Goal: Task Accomplishment & Management: Manage account settings

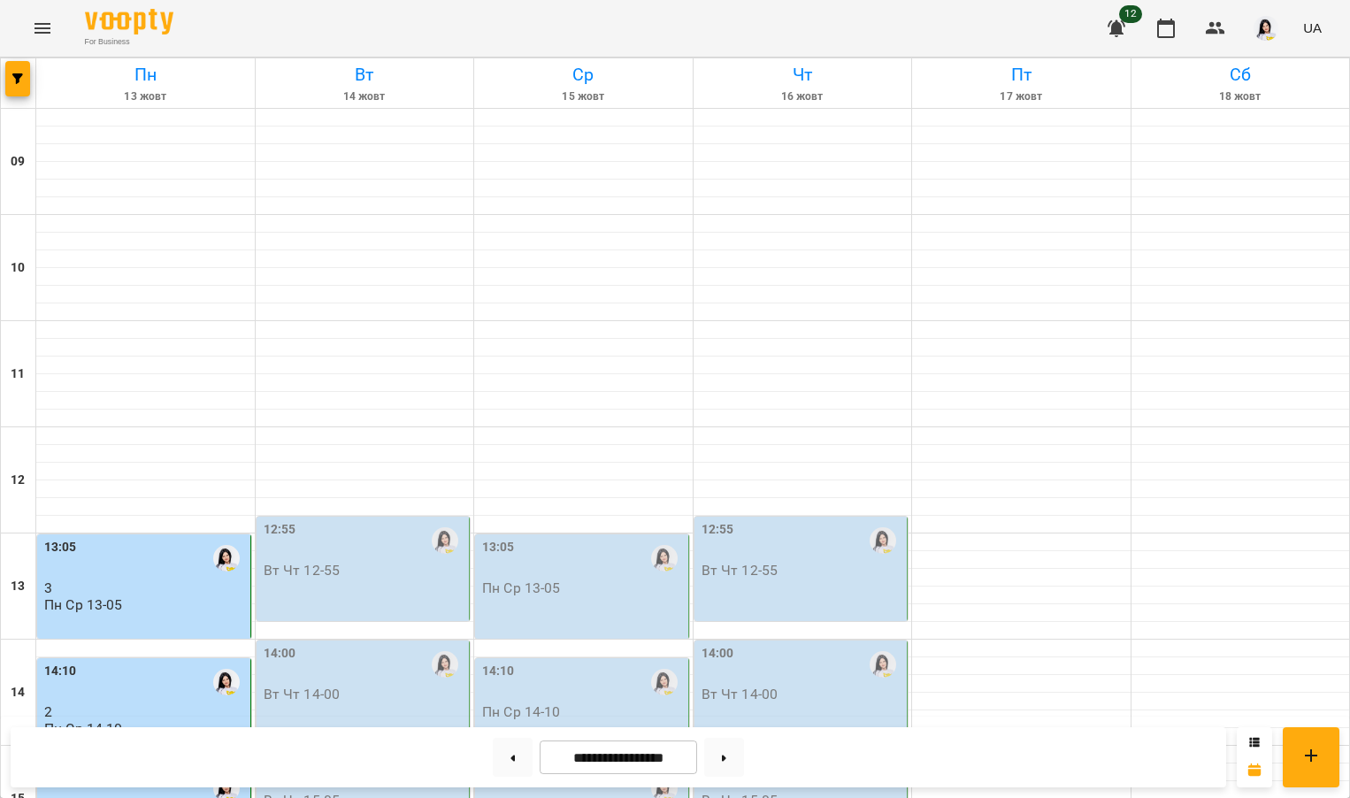
scroll to position [204, 0]
click at [313, 520] on div "12:55" at bounding box center [365, 540] width 203 height 41
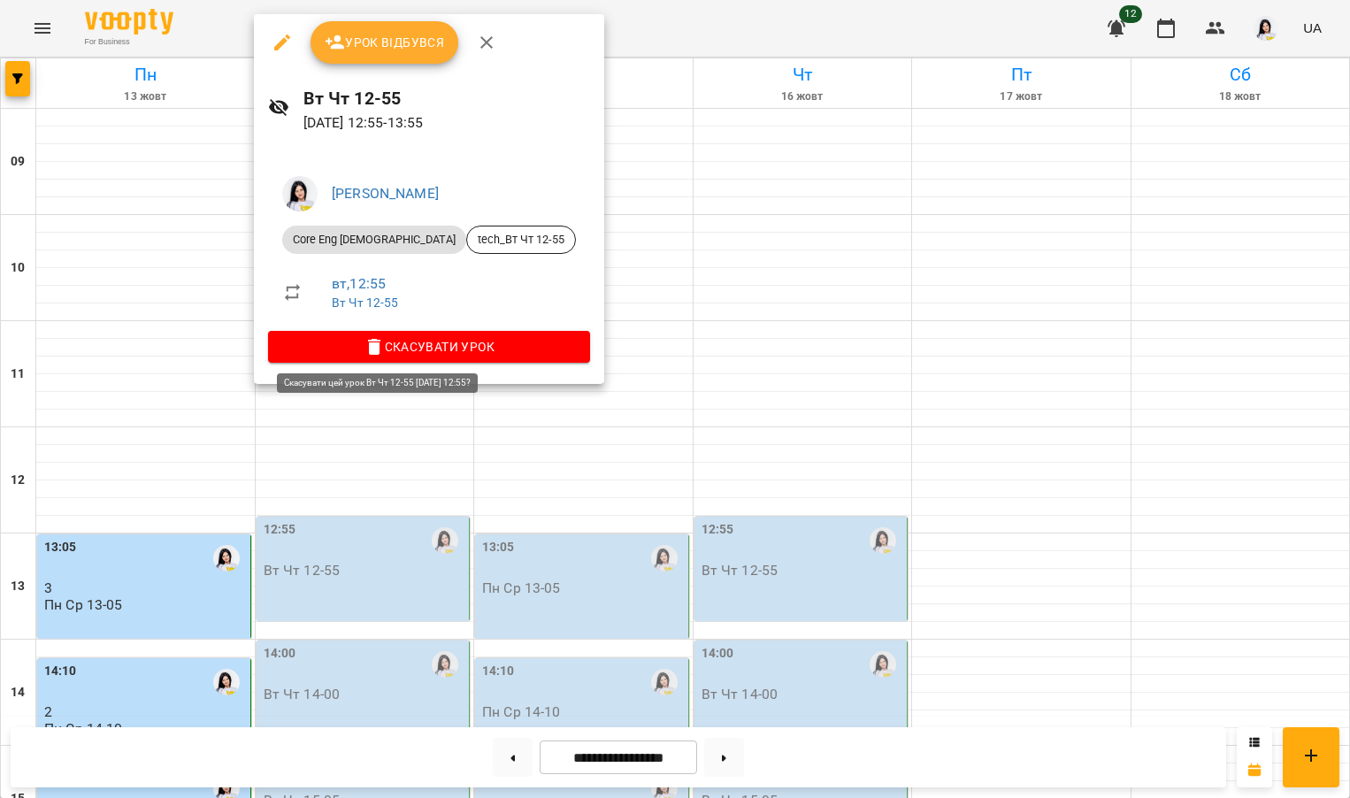
click at [395, 342] on span "Скасувати Урок" at bounding box center [429, 346] width 294 height 21
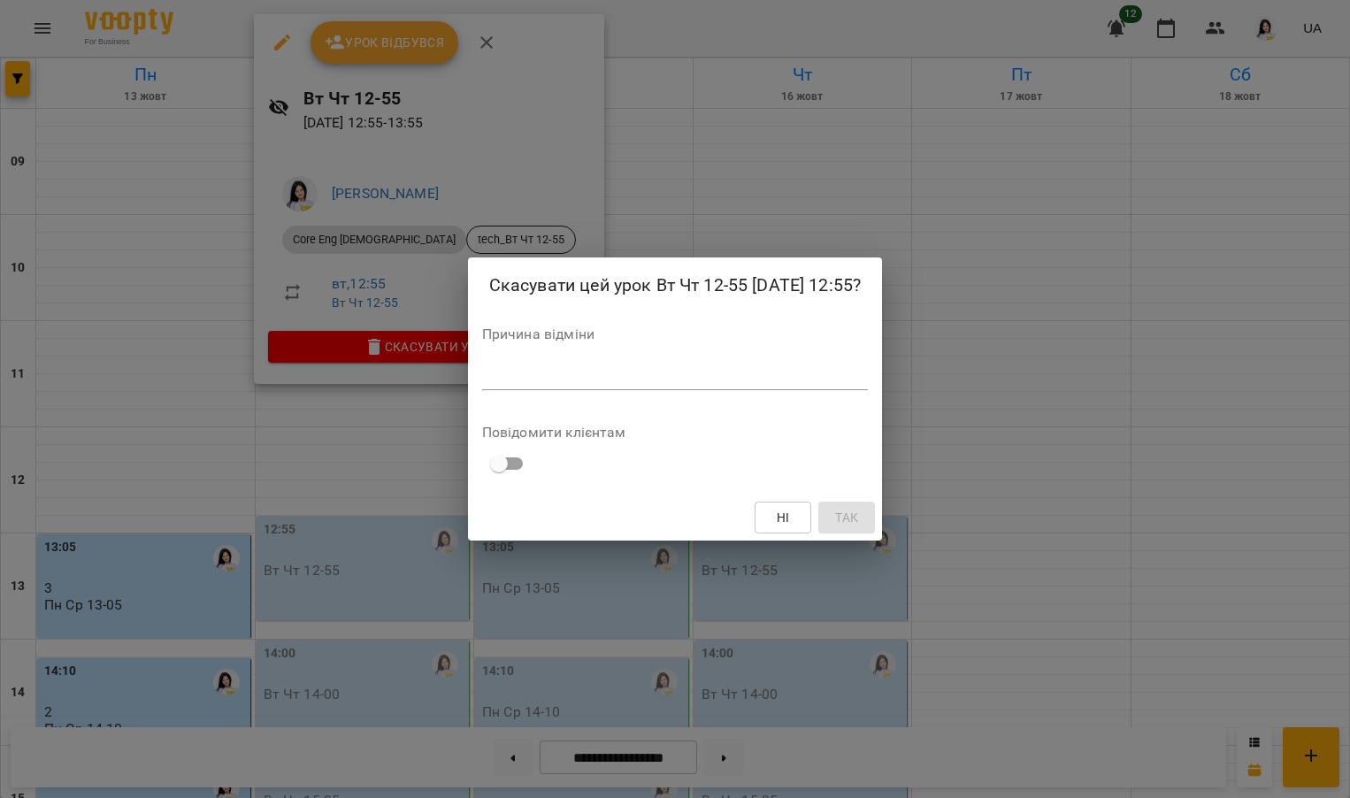
click at [482, 381] on textarea at bounding box center [675, 376] width 386 height 16
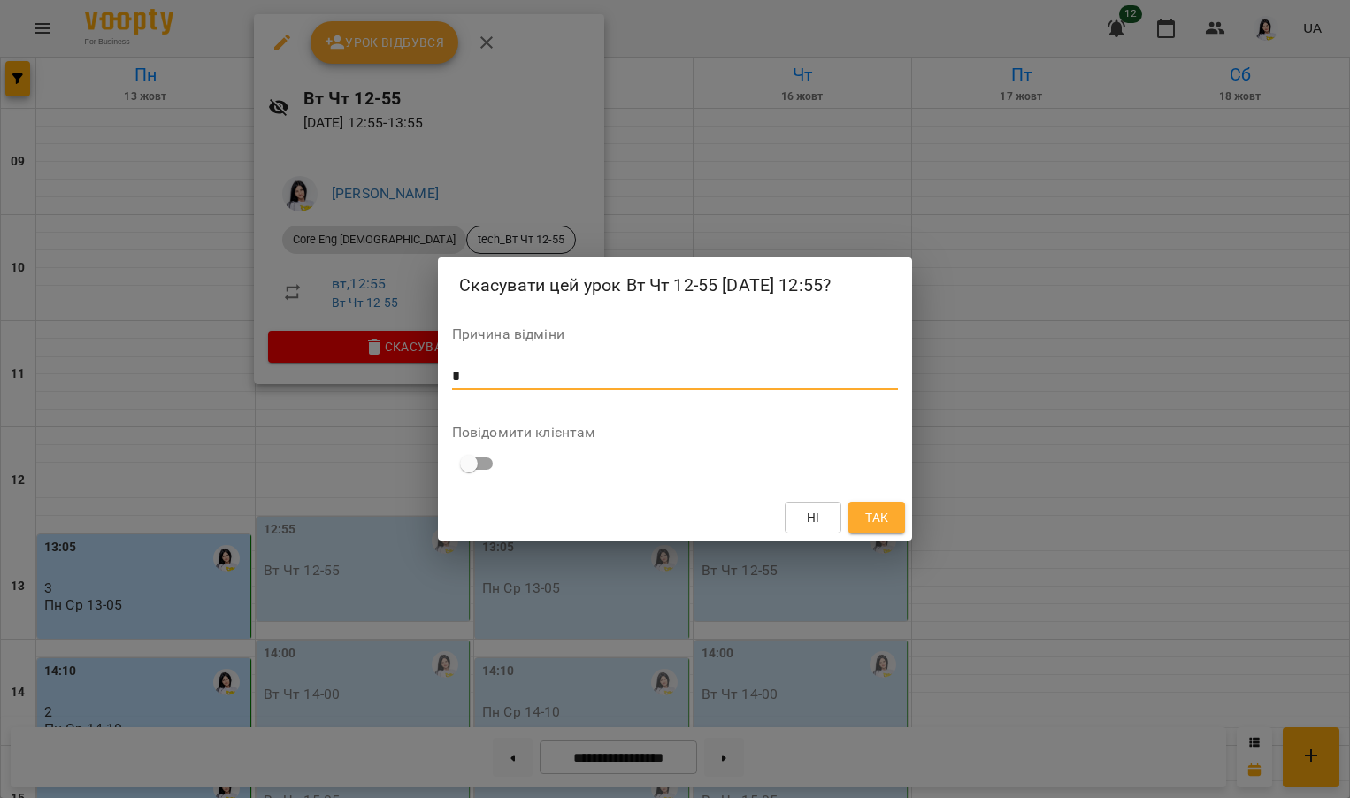
type textarea "*"
click at [883, 517] on span "Так" at bounding box center [876, 517] width 23 height 21
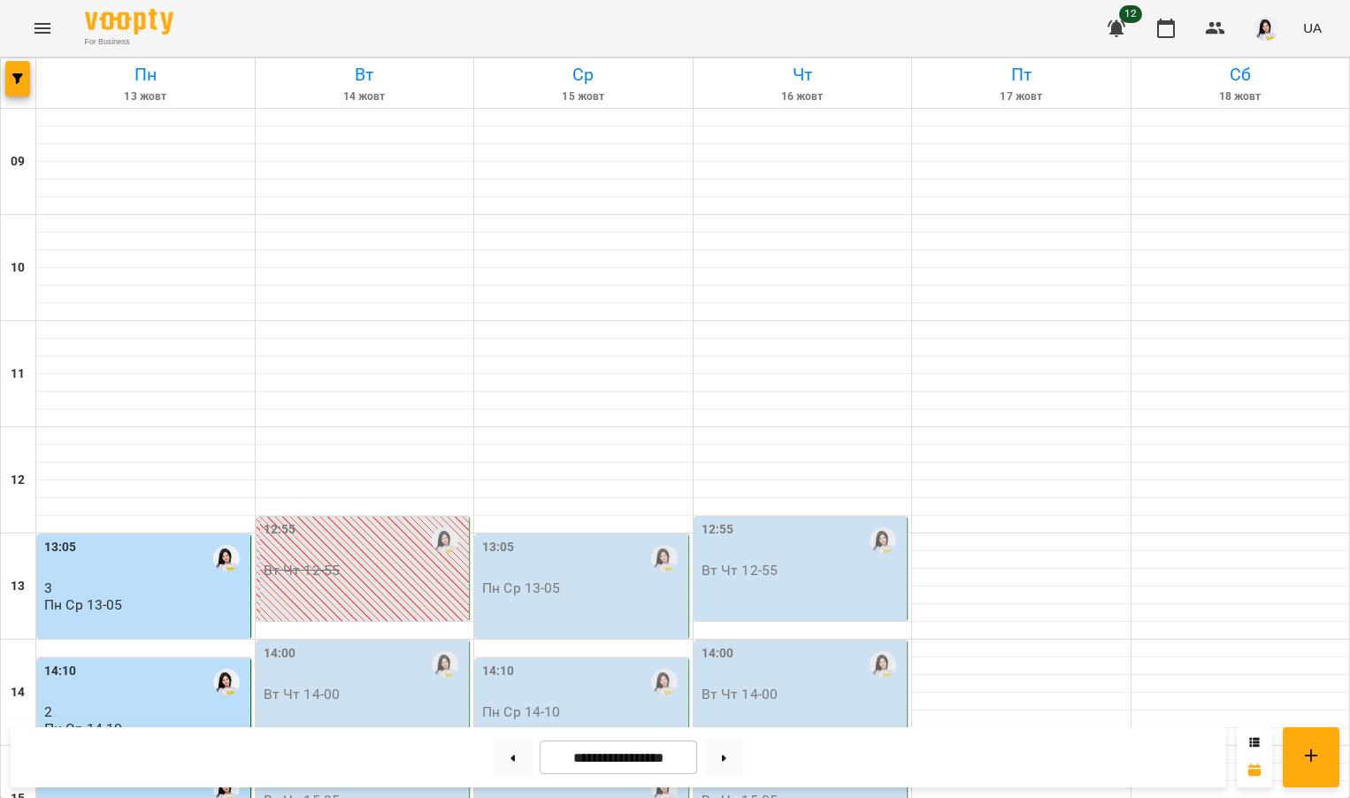
click at [389, 644] on div "14:00" at bounding box center [365, 664] width 203 height 41
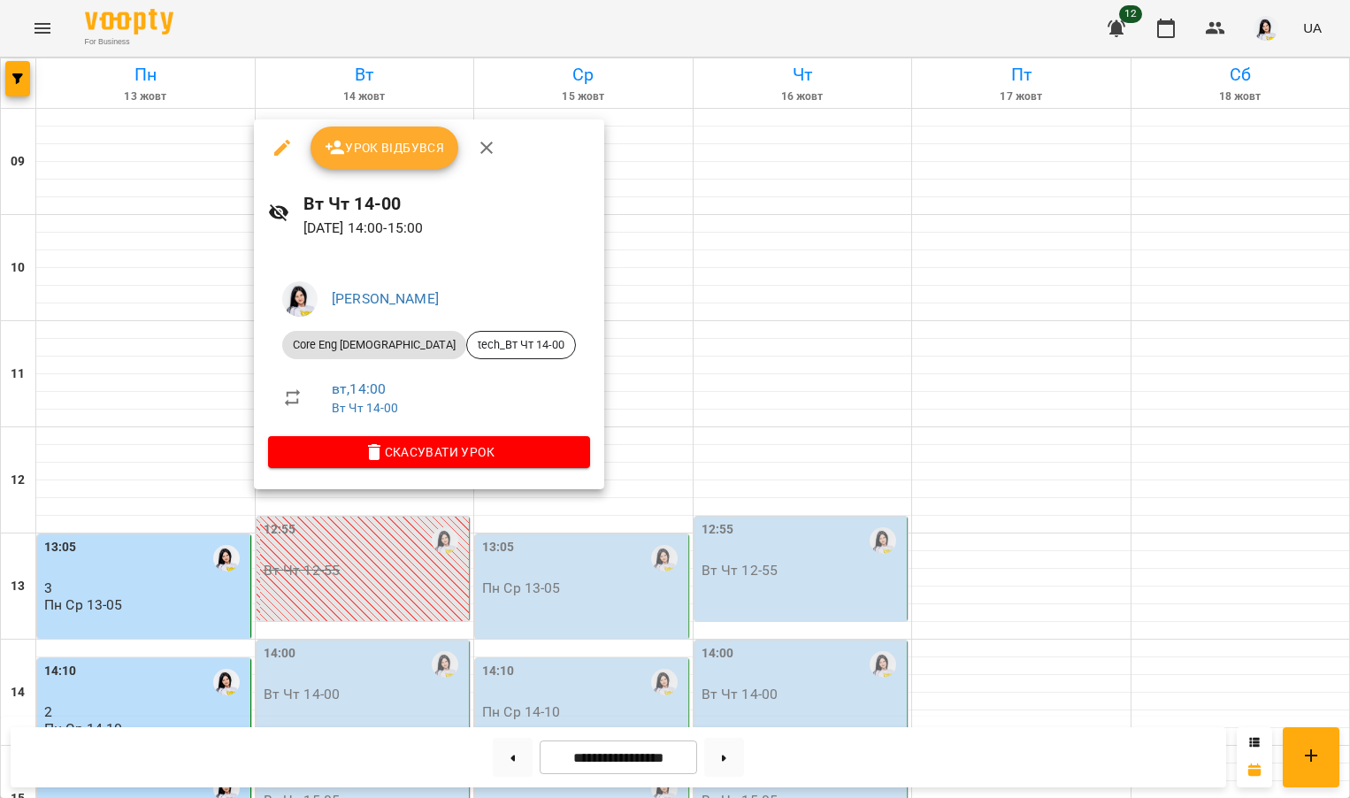
click at [413, 157] on span "Урок відбувся" at bounding box center [385, 147] width 120 height 21
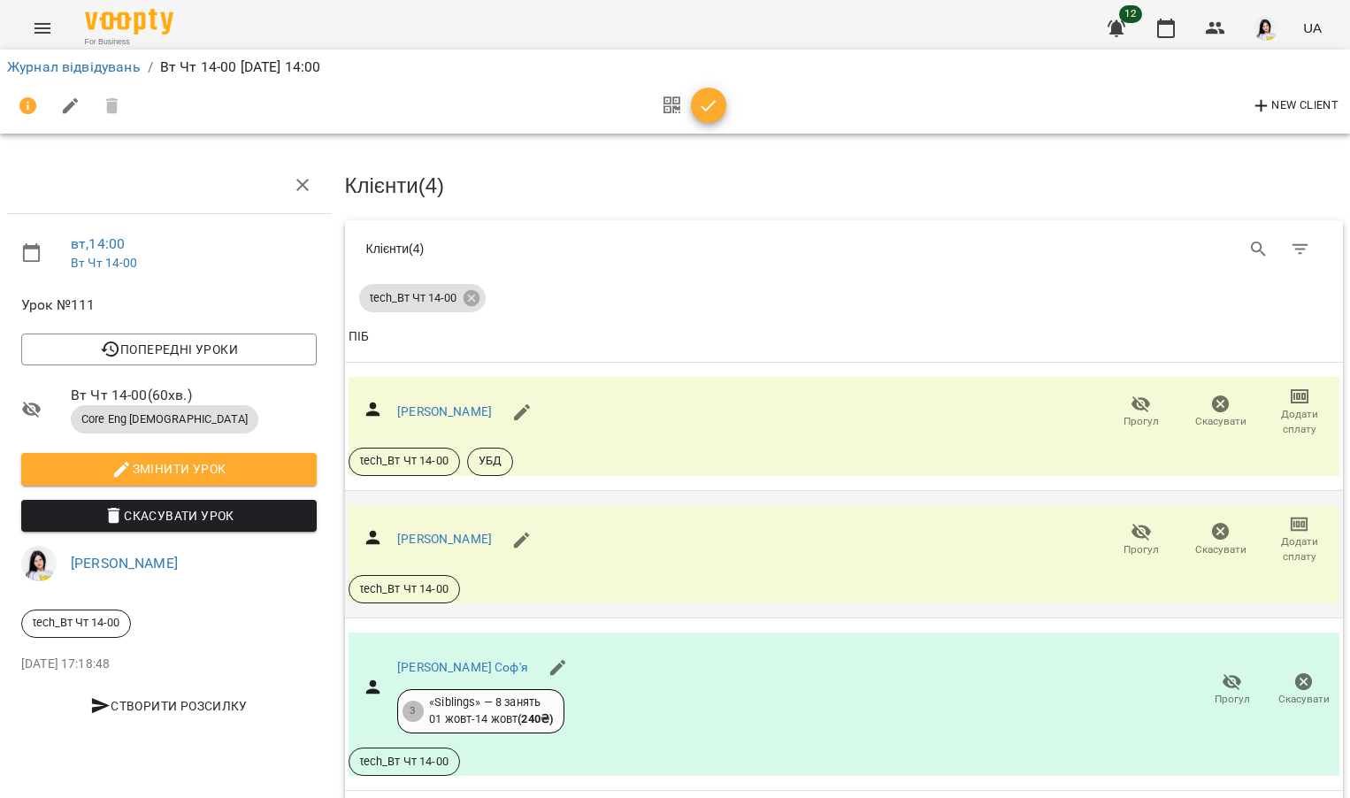
click at [1283, 532] on span "Додати сплату" at bounding box center [1299, 539] width 58 height 50
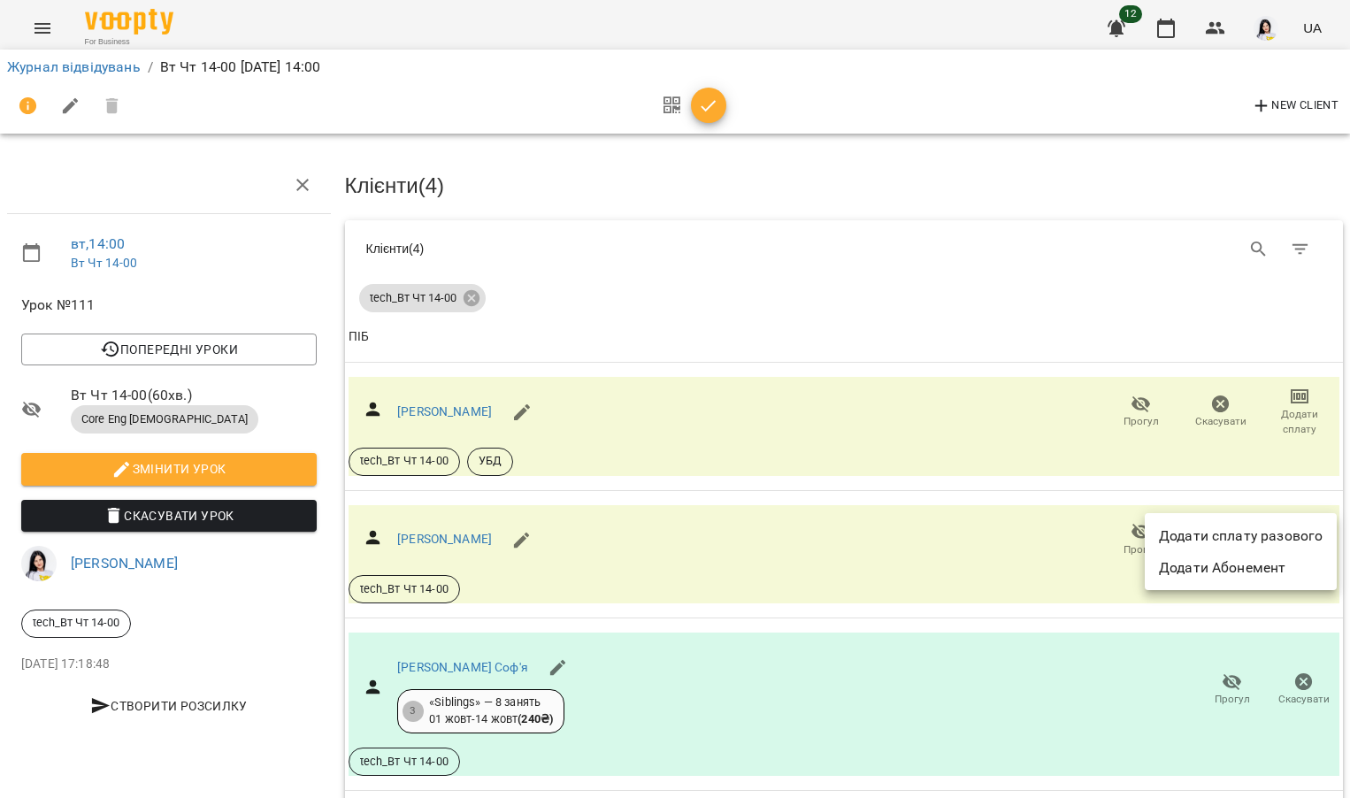
click at [820, 527] on div at bounding box center [675, 399] width 1350 height 798
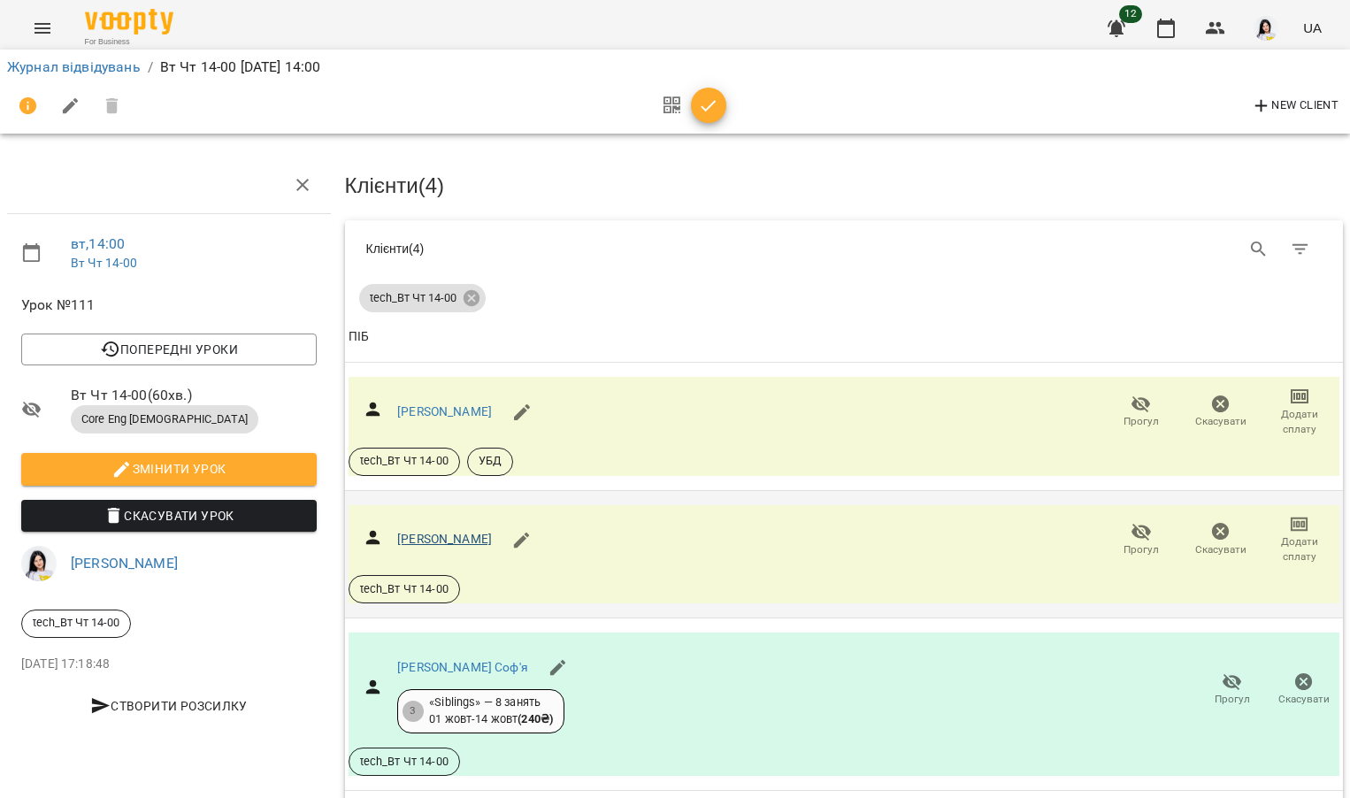
click at [440, 535] on link "Отвєтчіков Давид Олегович" at bounding box center [444, 539] width 95 height 14
click at [47, 33] on icon "Menu" at bounding box center [42, 28] width 16 height 11
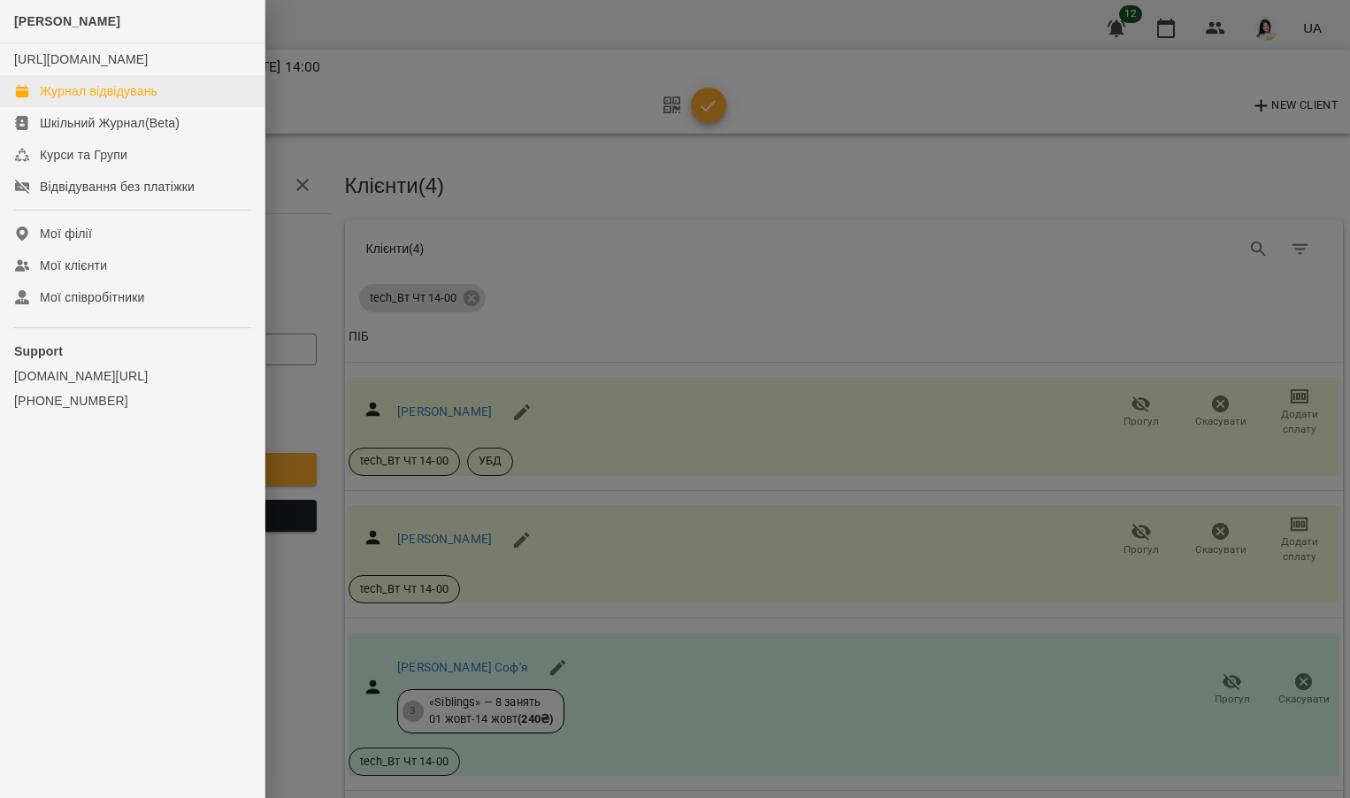
click at [84, 100] on div "Журнал відвідувань" at bounding box center [99, 91] width 118 height 18
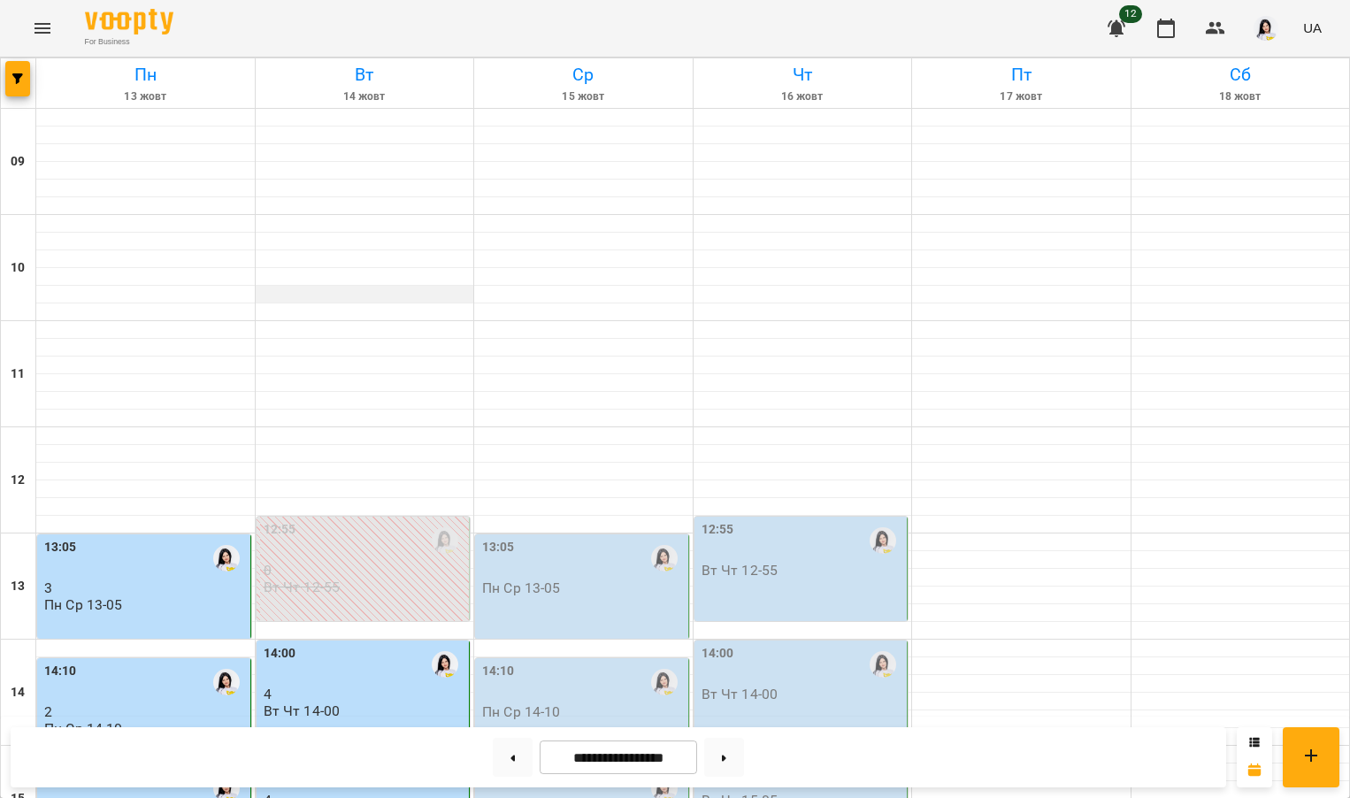
scroll to position [663, 0]
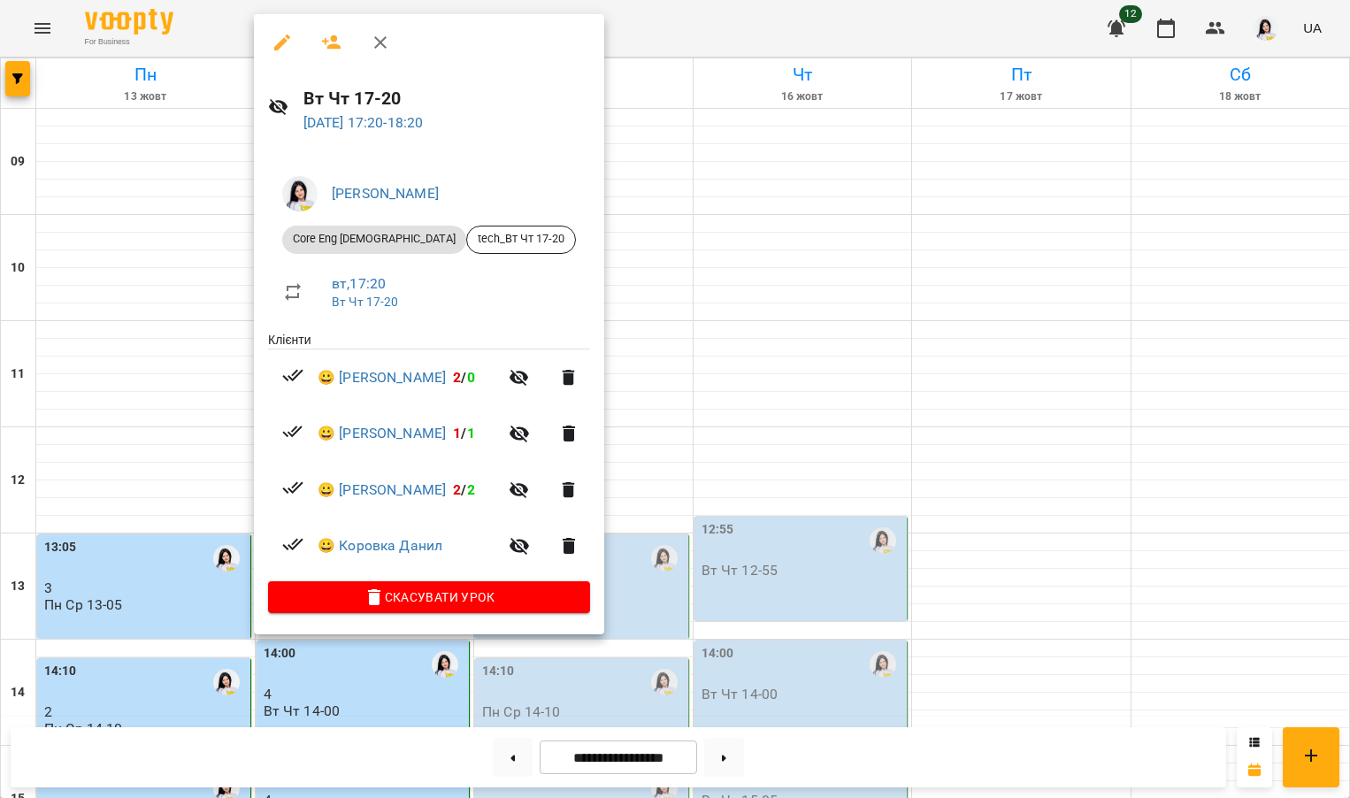
click at [199, 344] on div at bounding box center [675, 399] width 1350 height 798
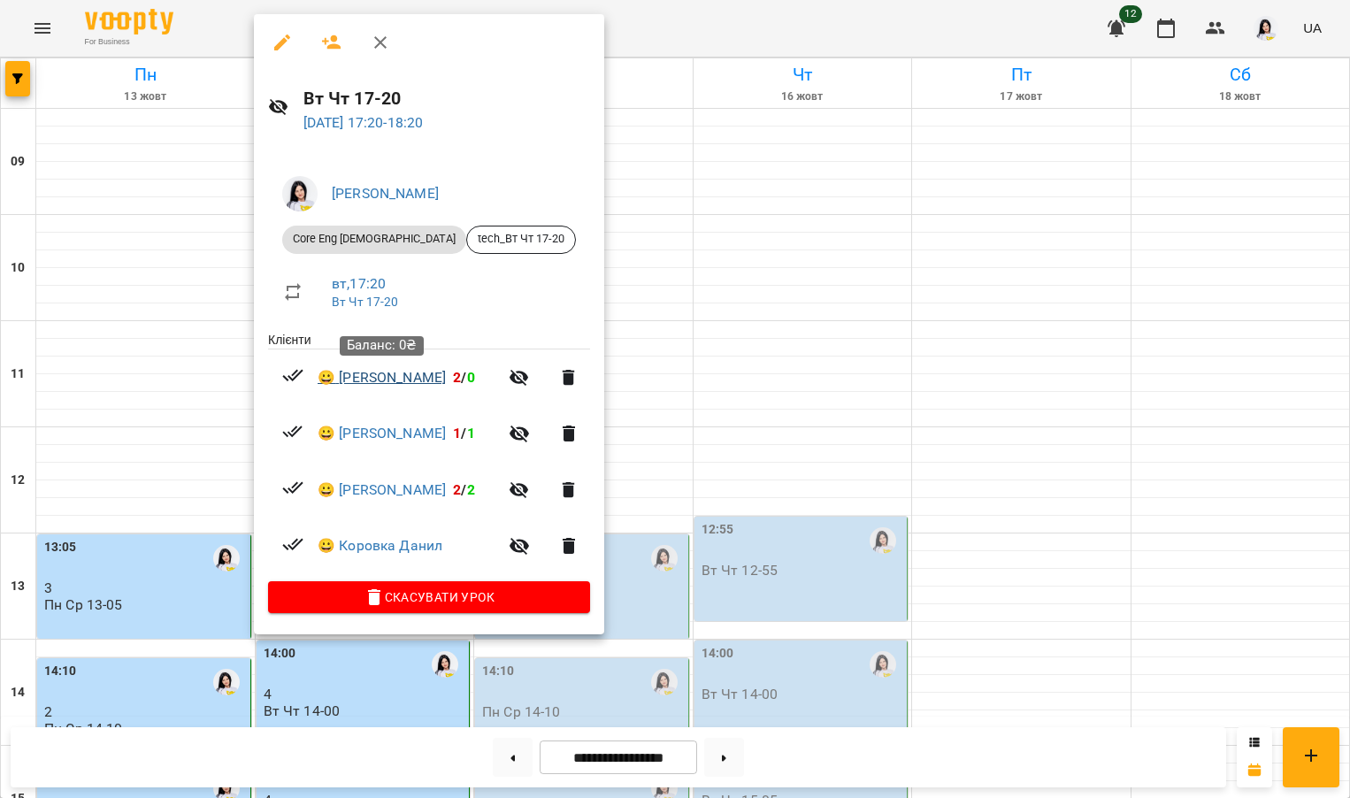
click at [379, 372] on link "😀 Квачов Максим" at bounding box center [382, 377] width 128 height 21
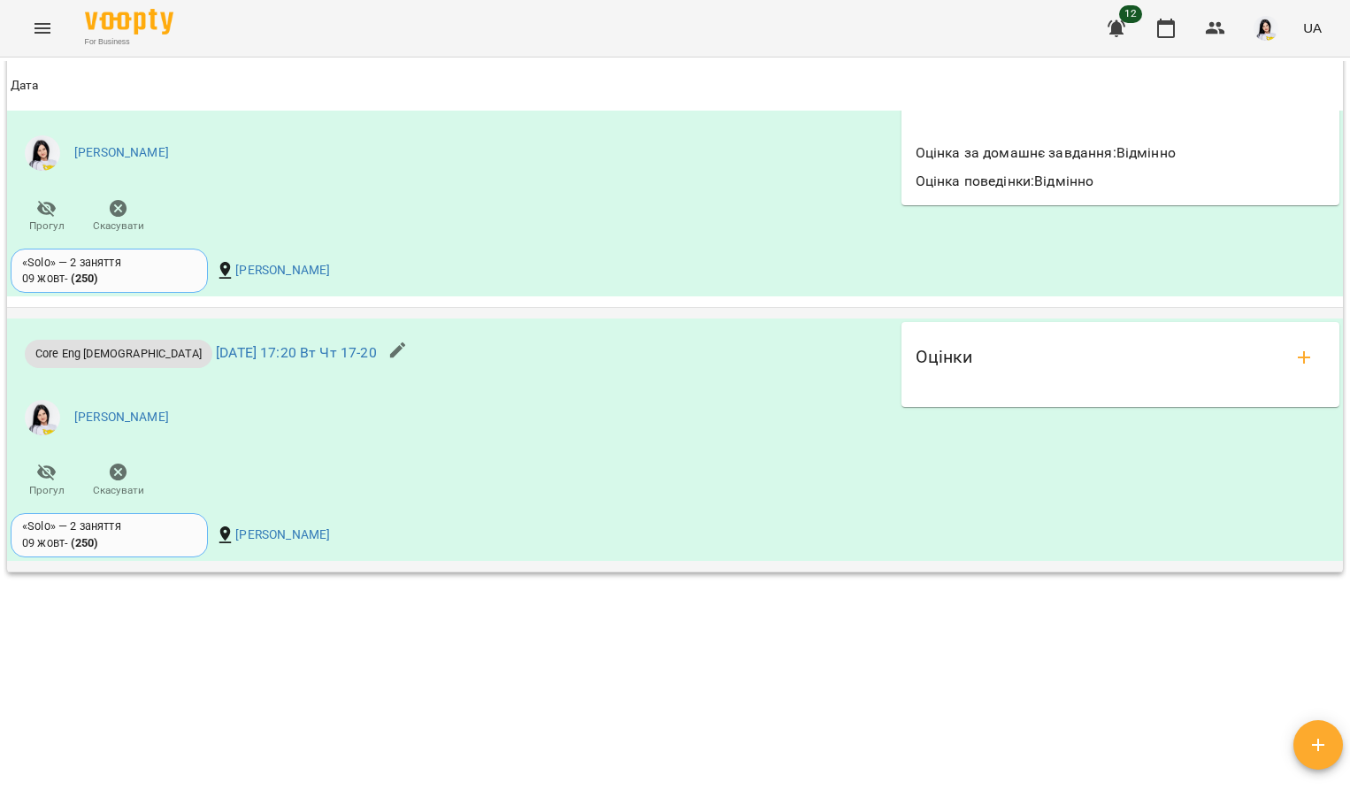
scroll to position [1805, 0]
click at [1295, 348] on icon "add evaluations" at bounding box center [1303, 358] width 21 height 21
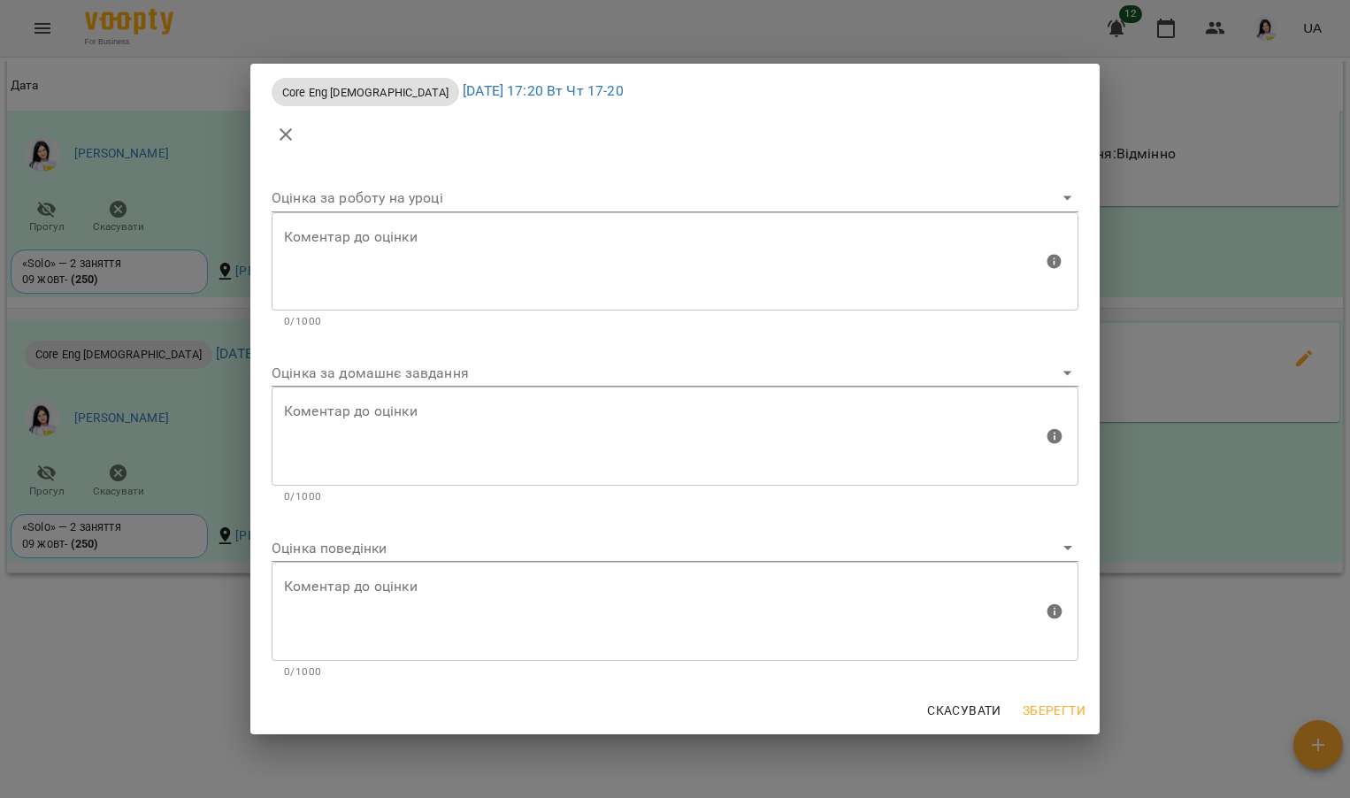
click at [433, 376] on body "For Business 12 UA Мої клієнти / Квачов Максим Квачов Максим tech_Вт Чт 17-20 0…" at bounding box center [675, 427] width 1350 height 855
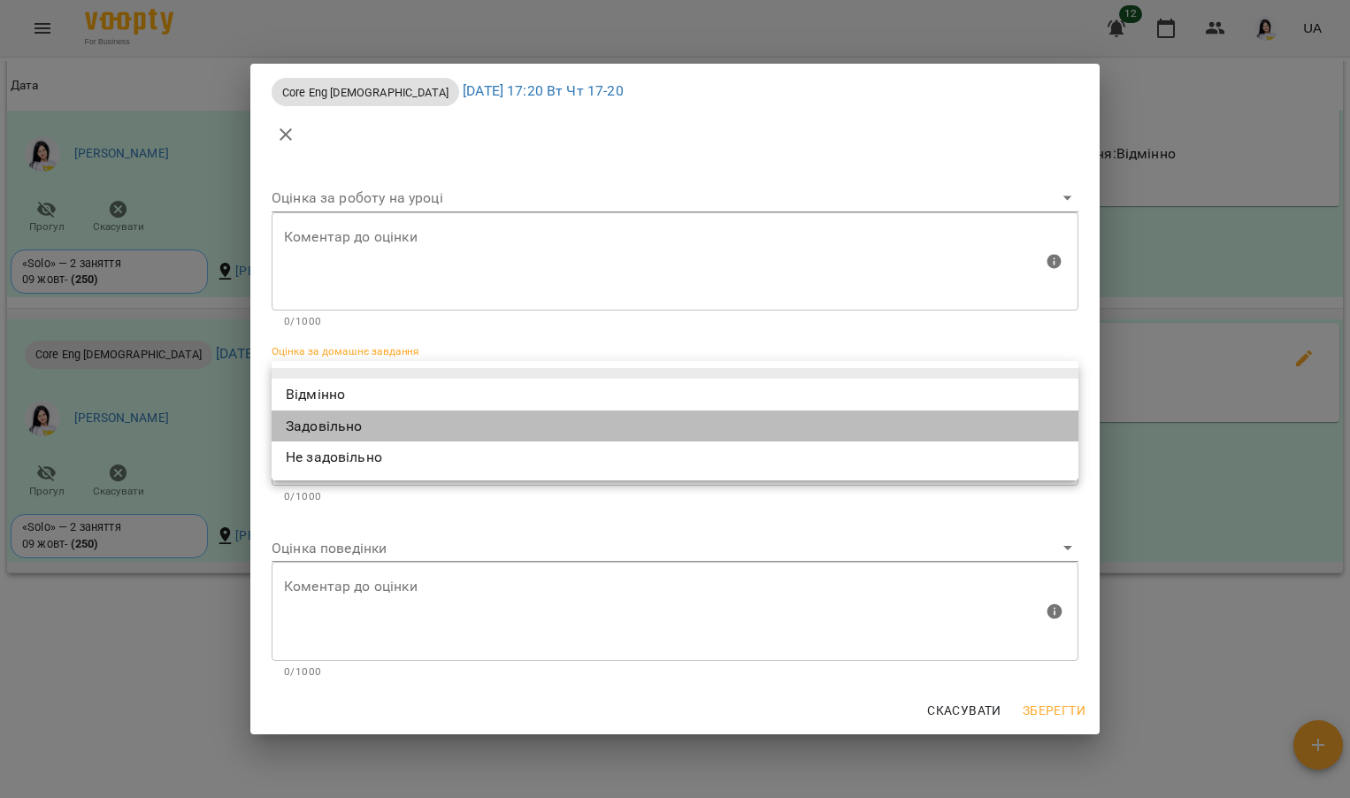
click at [354, 430] on li "Задовільно" at bounding box center [675, 426] width 807 height 32
type input "**********"
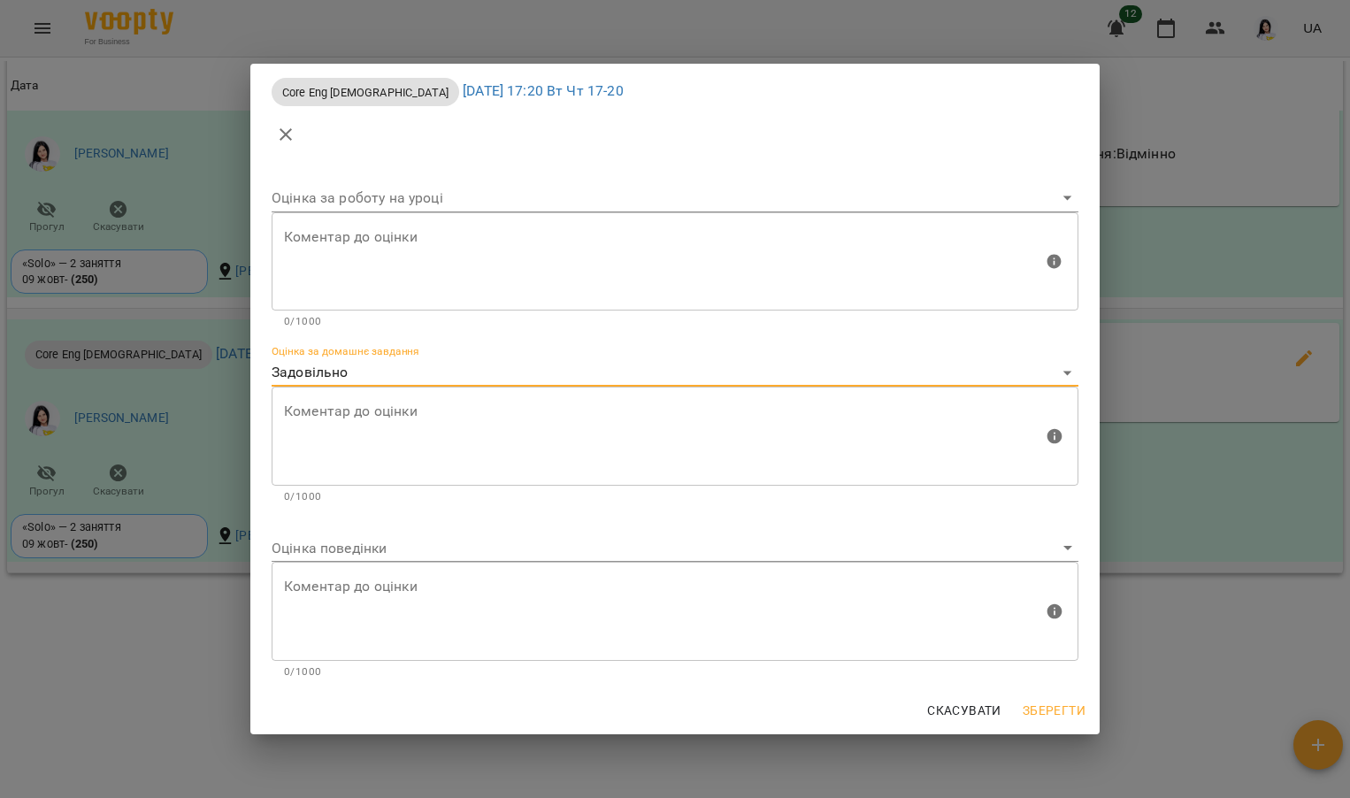
click at [365, 413] on textarea at bounding box center [663, 436] width 759 height 66
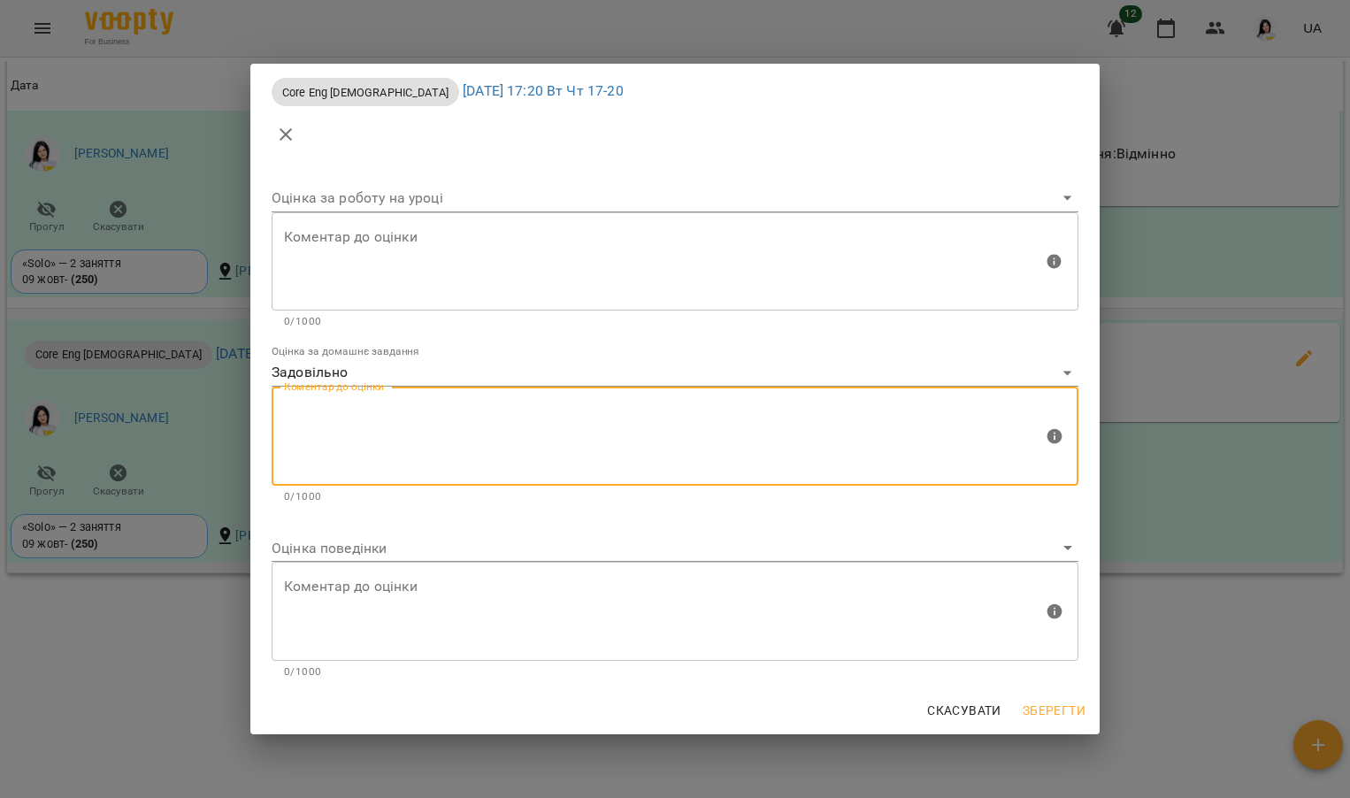
click at [326, 548] on body "For Business 12 UA Мої клієнти / Квачов Максим Квачов Максим tech_Вт Чт 17-20 0…" at bounding box center [675, 427] width 1350 height 855
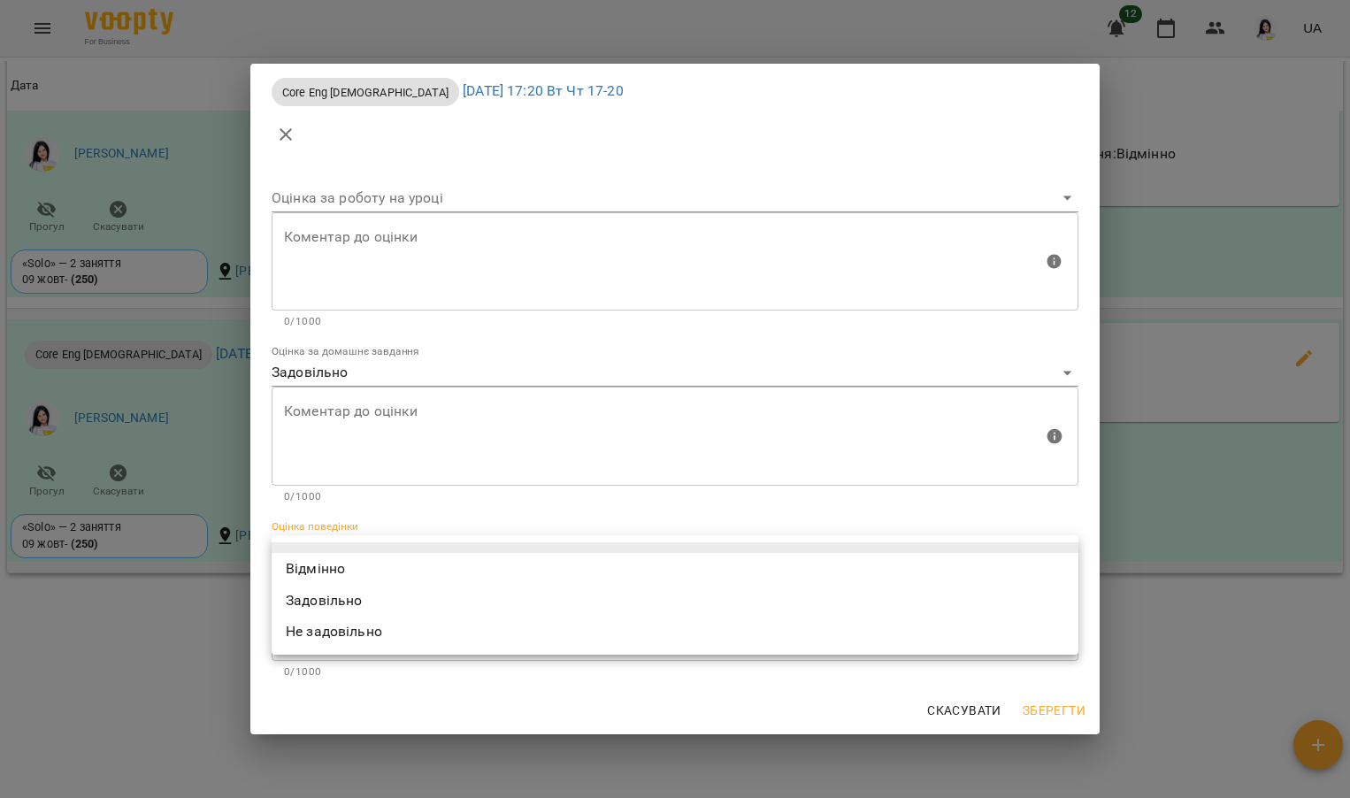
click at [317, 571] on li "Відмінно" at bounding box center [675, 569] width 807 height 32
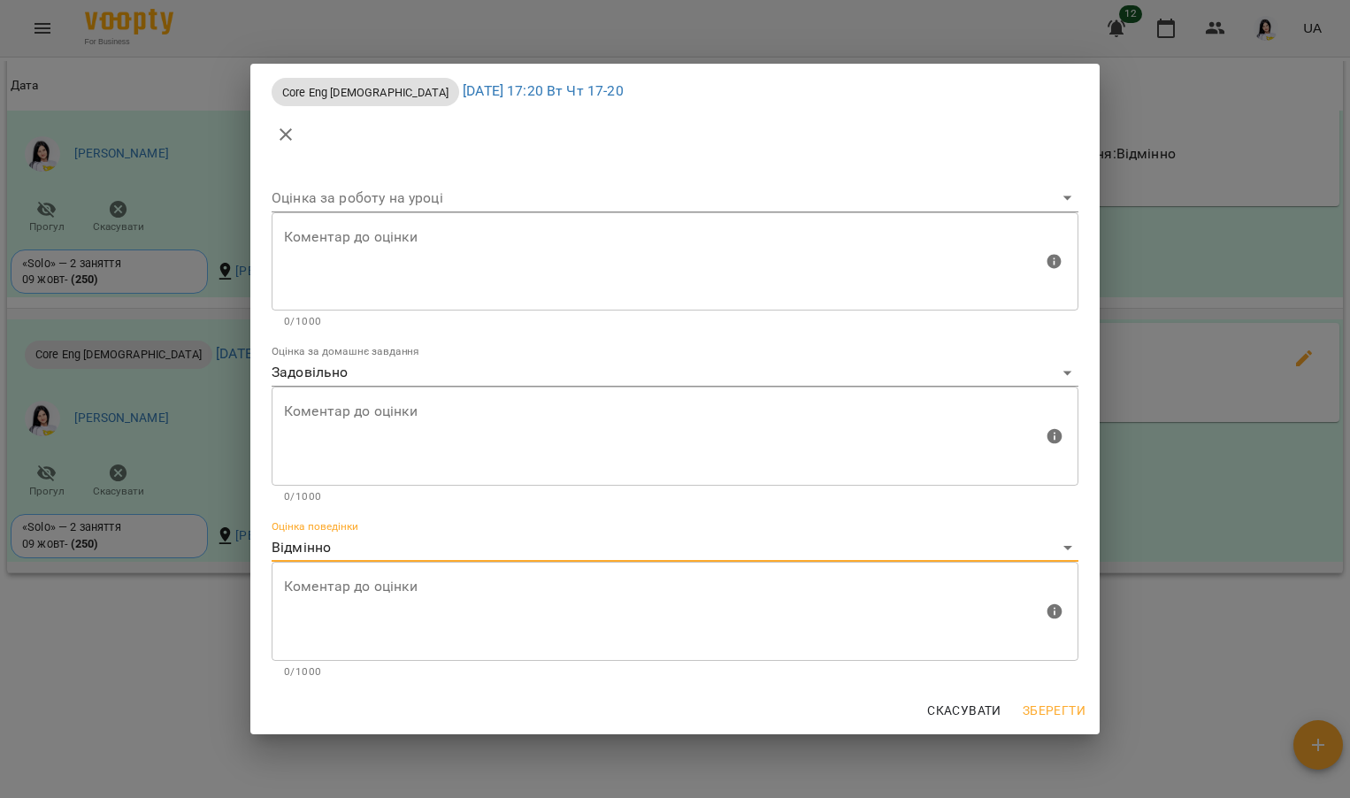
click at [502, 541] on body "For Business 12 UA Мої клієнти / Квачов Максим Квачов Максим tech_Вт Чт 17-20 0…" at bounding box center [675, 427] width 1350 height 855
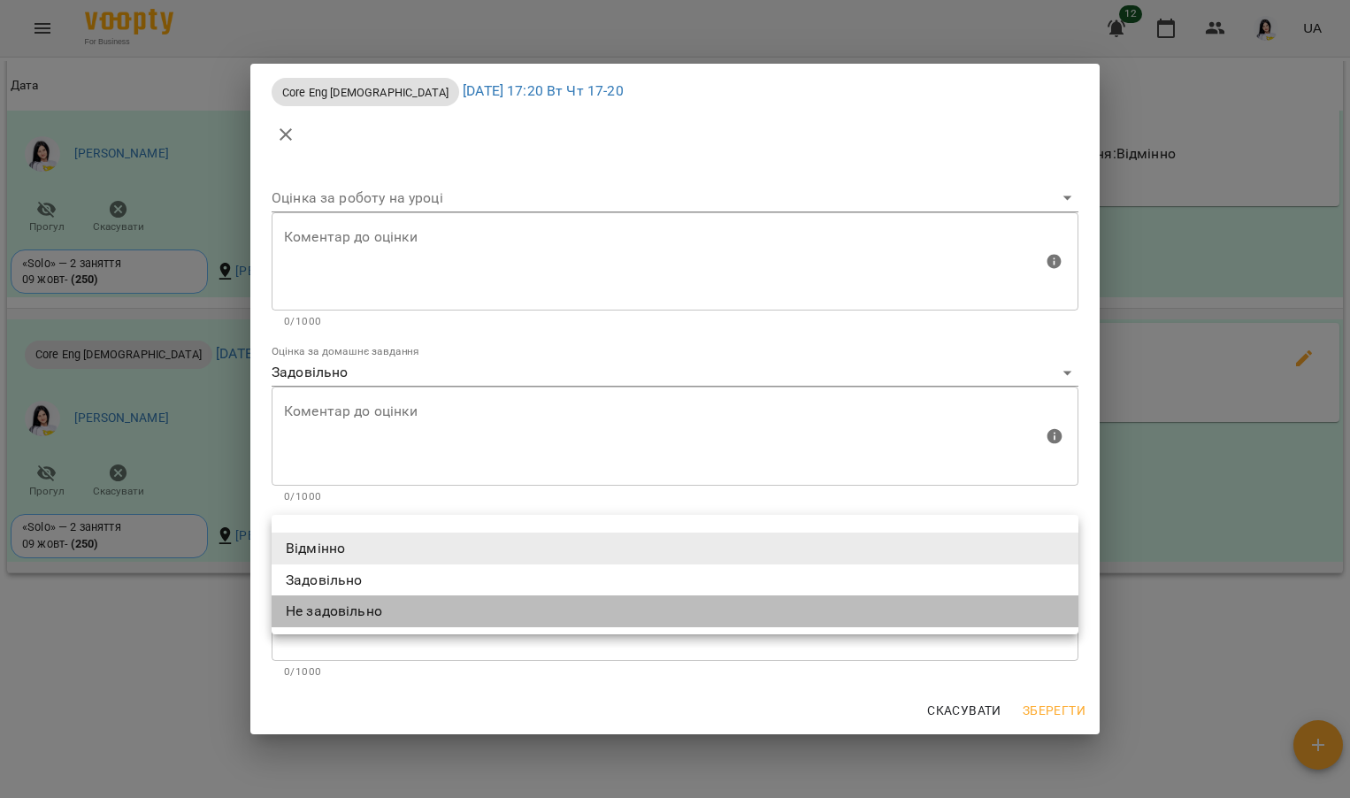
click at [404, 599] on li "Не задовільно" at bounding box center [675, 611] width 807 height 32
type input "**********"
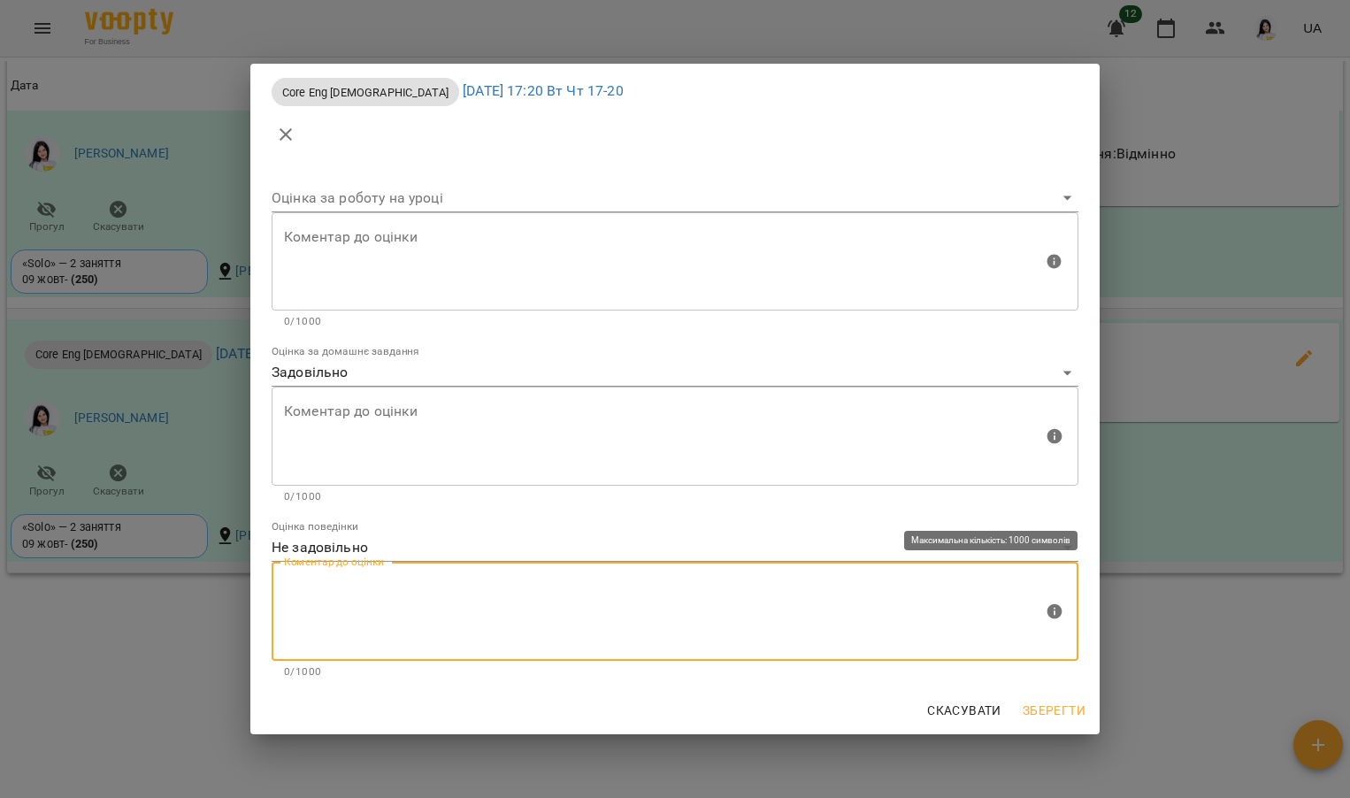
click at [368, 591] on textarea at bounding box center [663, 612] width 759 height 66
type textarea "**********"
click at [1055, 706] on span "Зберегти" at bounding box center [1054, 710] width 63 height 21
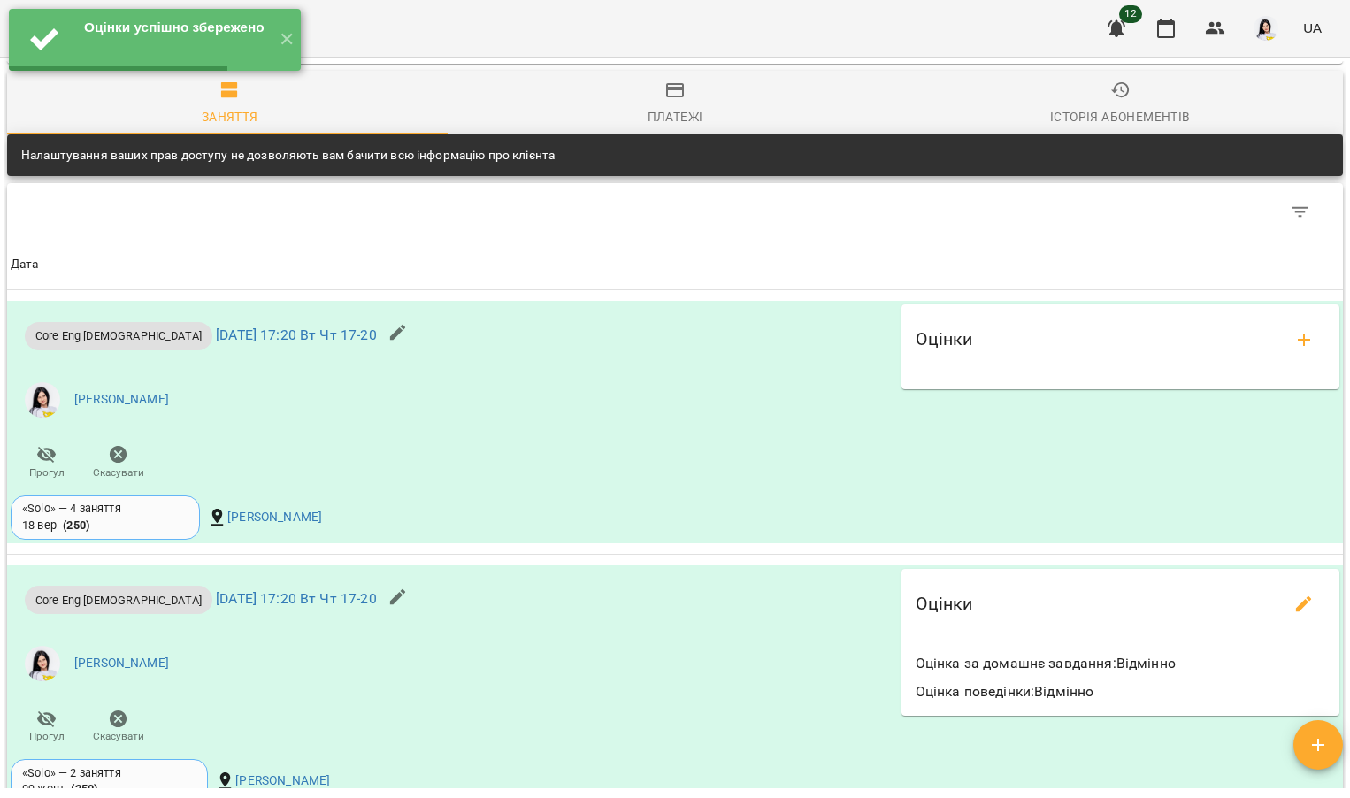
scroll to position [349, 0]
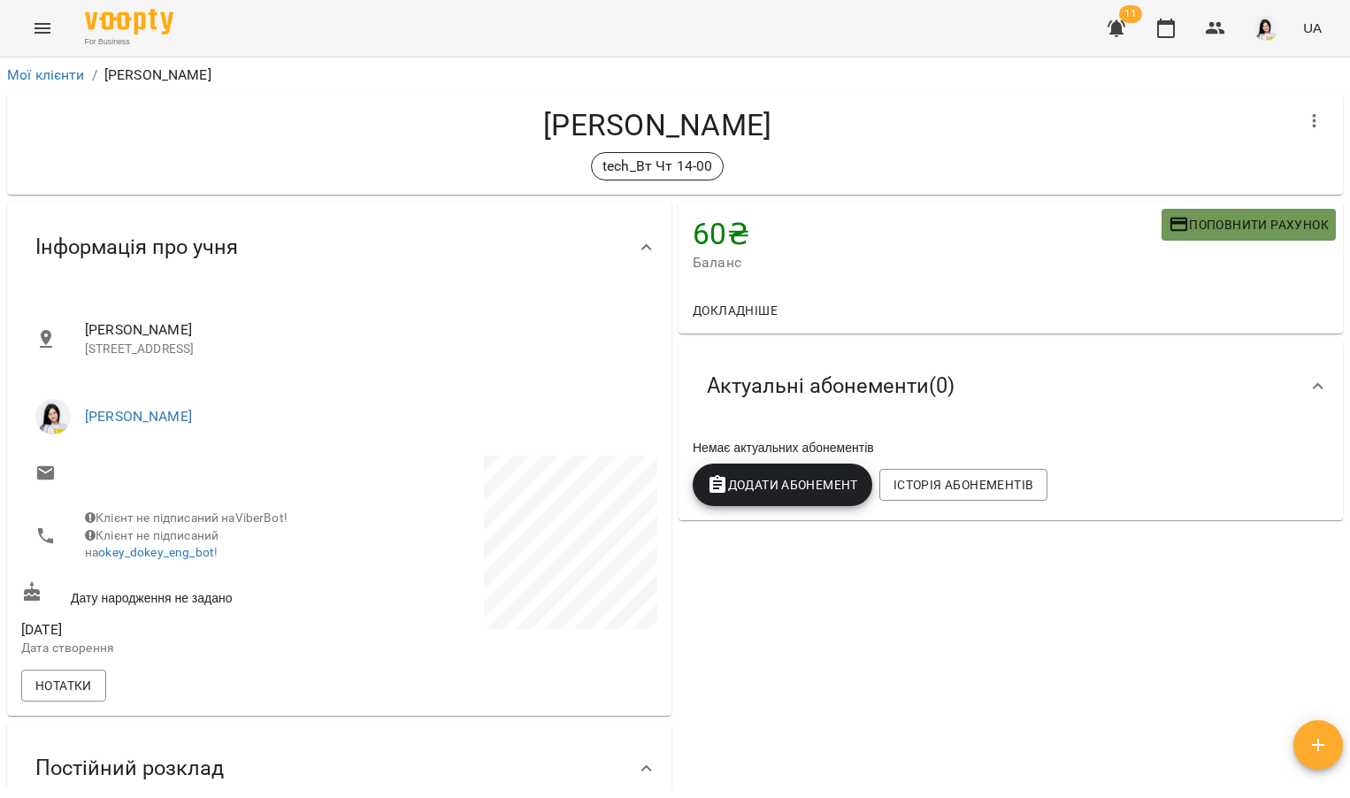
click at [1238, 216] on span "Поповнити рахунок" at bounding box center [1249, 224] width 160 height 21
select select "****"
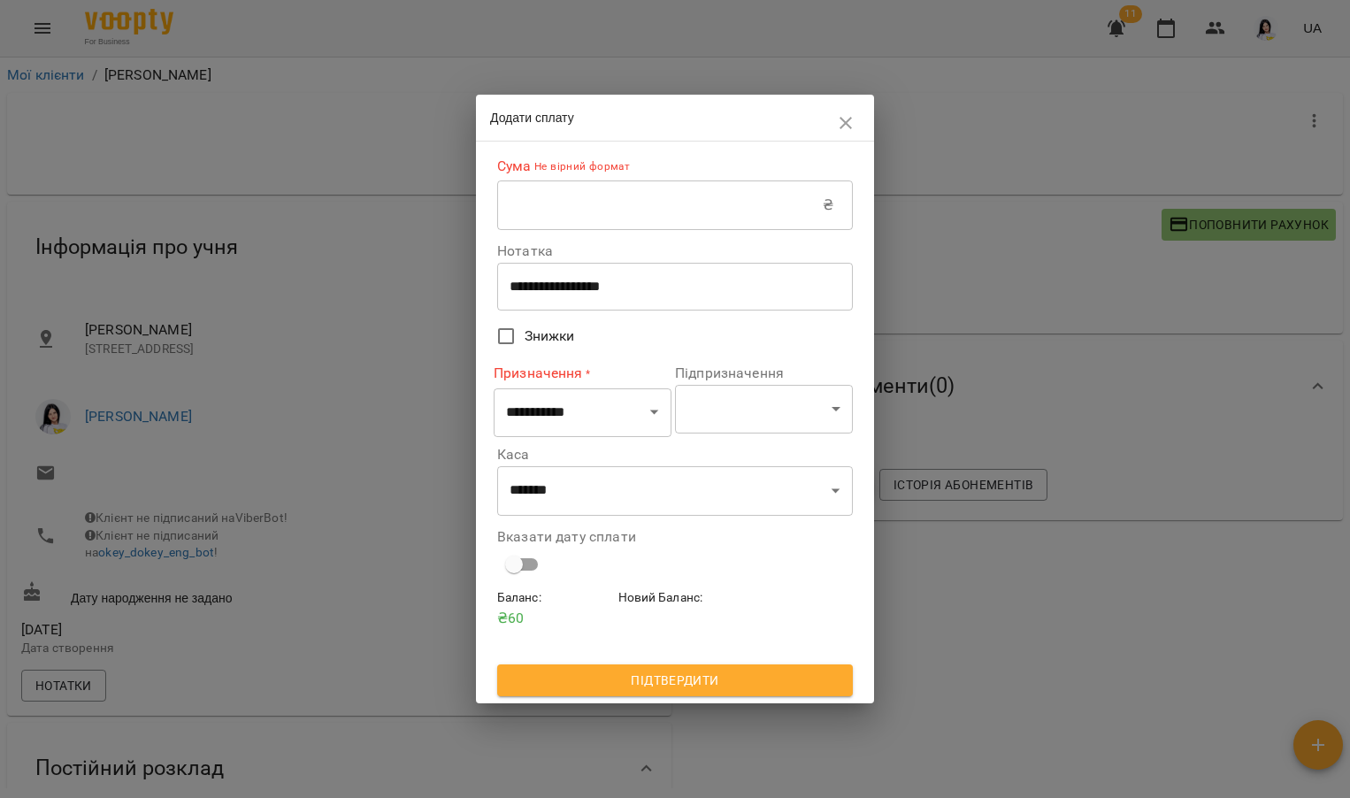
click at [558, 220] on input "text" at bounding box center [660, 205] width 326 height 50
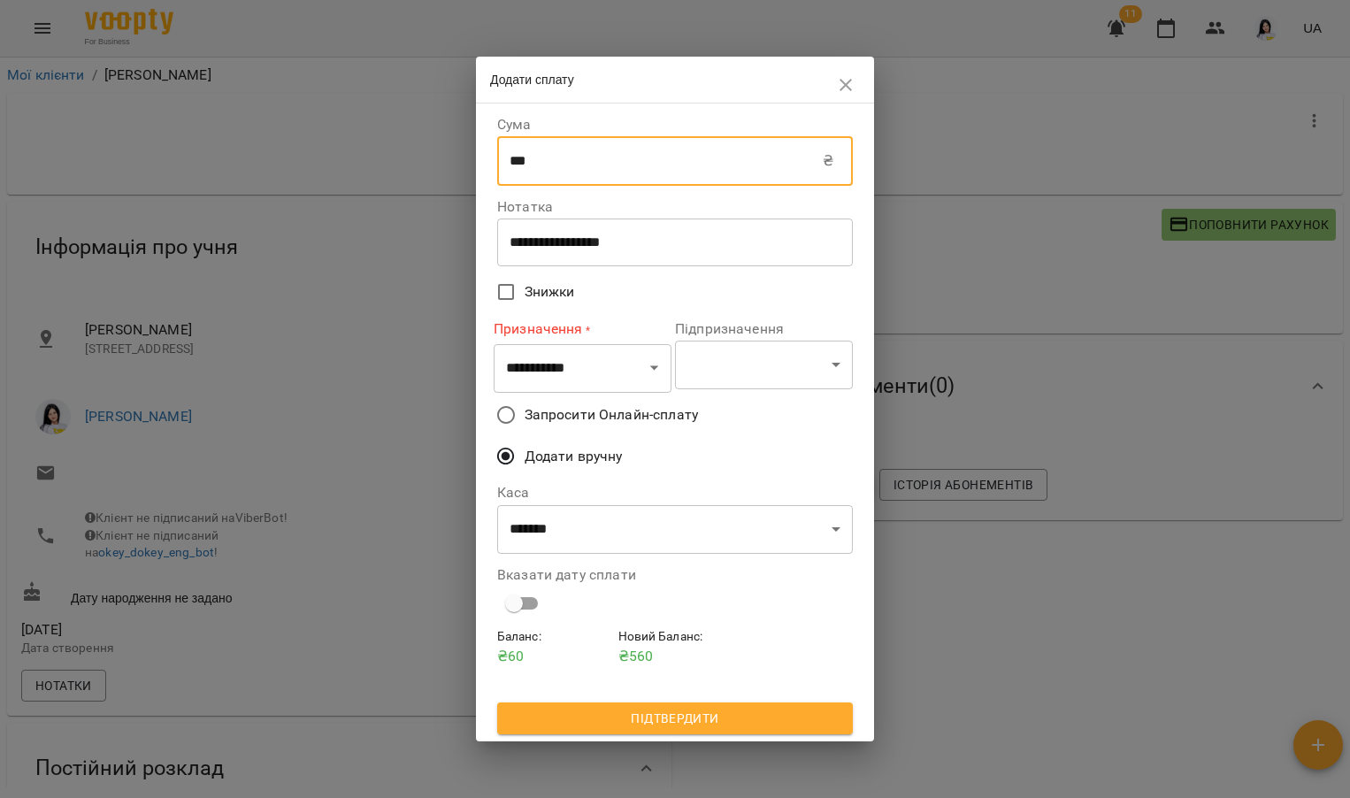
type input "***"
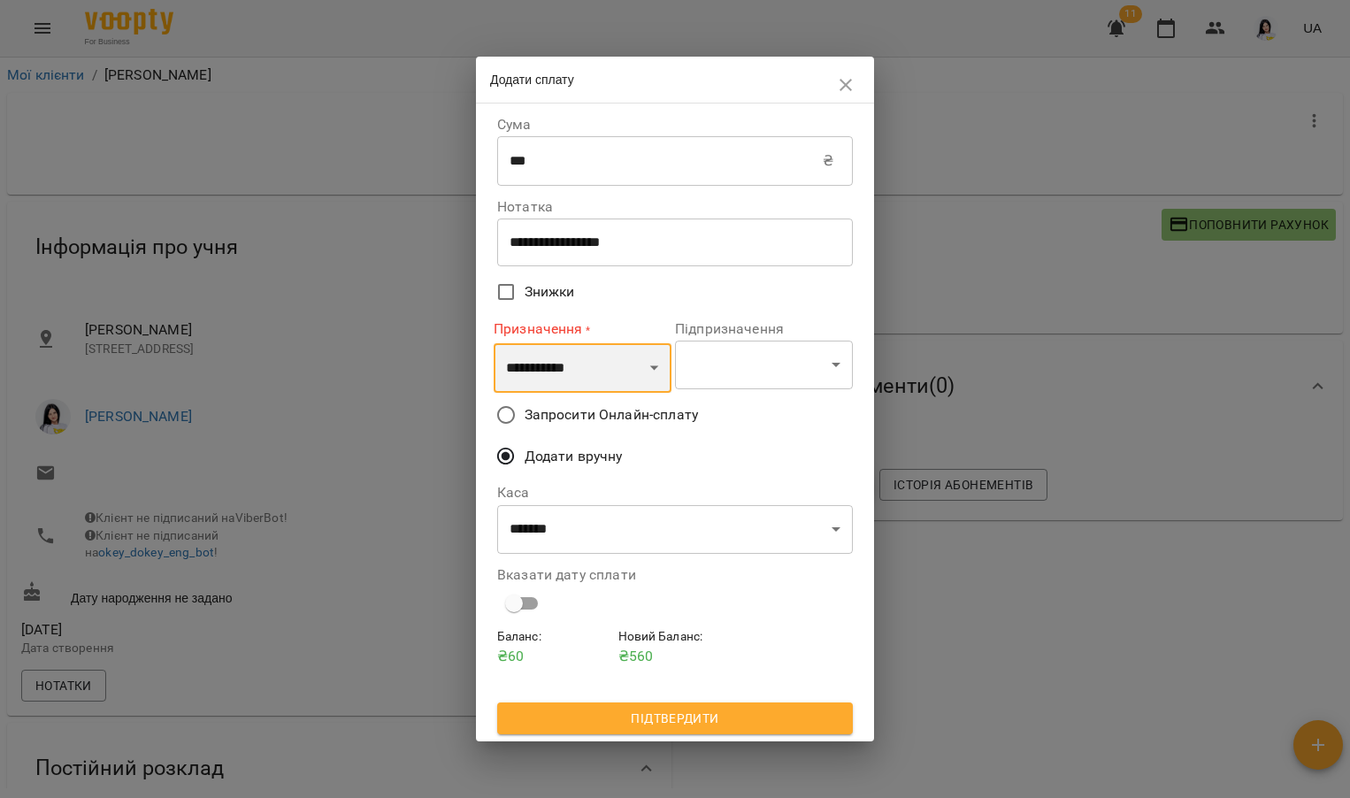
select select "*********"
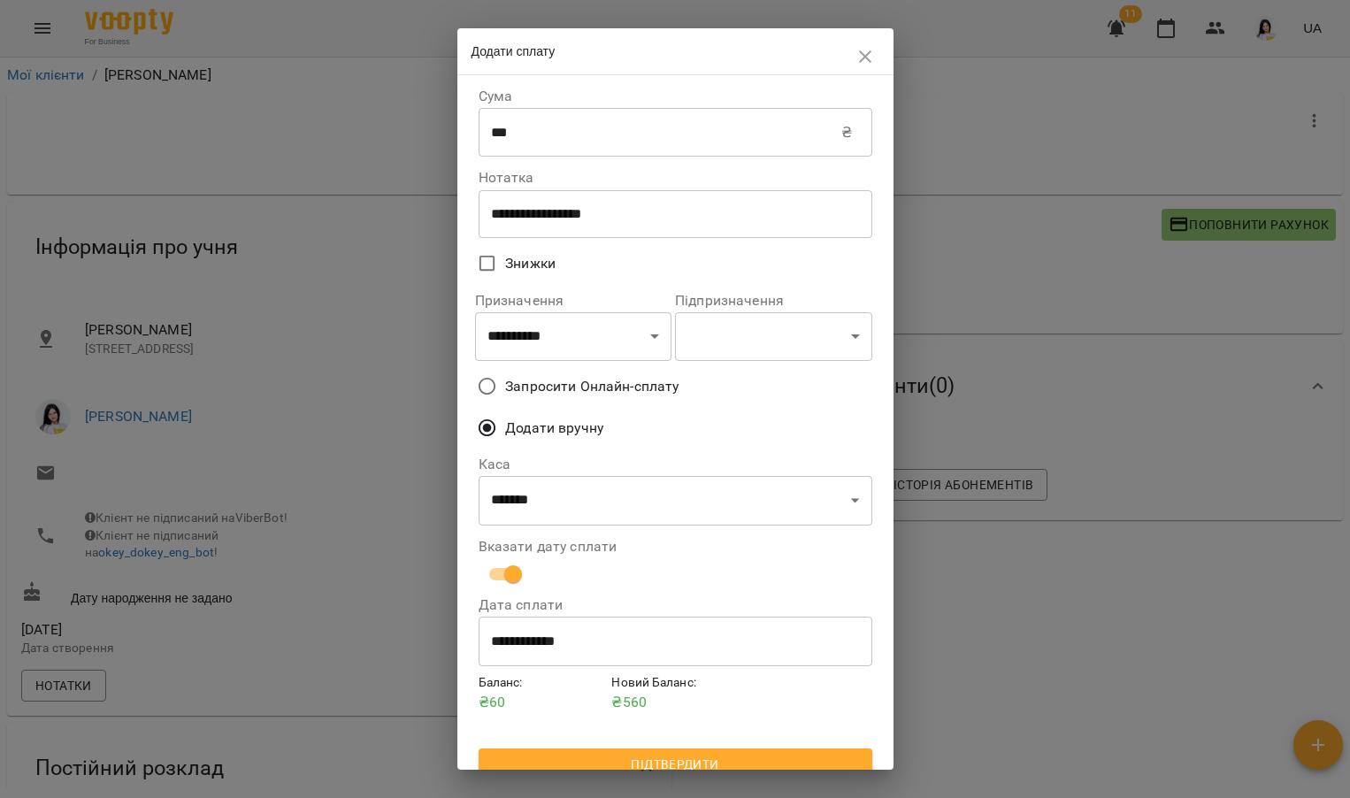
click at [575, 754] on span "Підтвердити" at bounding box center [675, 764] width 365 height 21
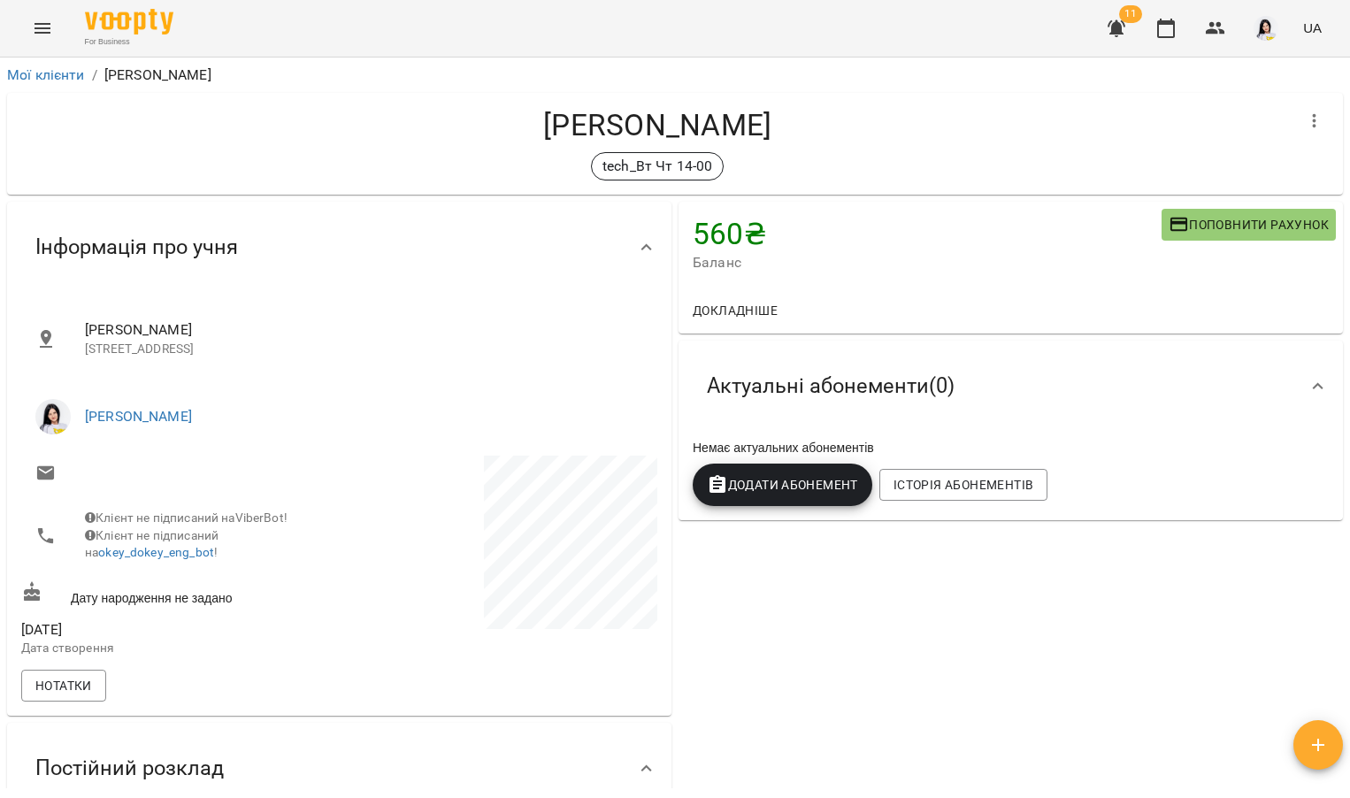
click at [774, 480] on span "Додати Абонемент" at bounding box center [782, 484] width 151 height 21
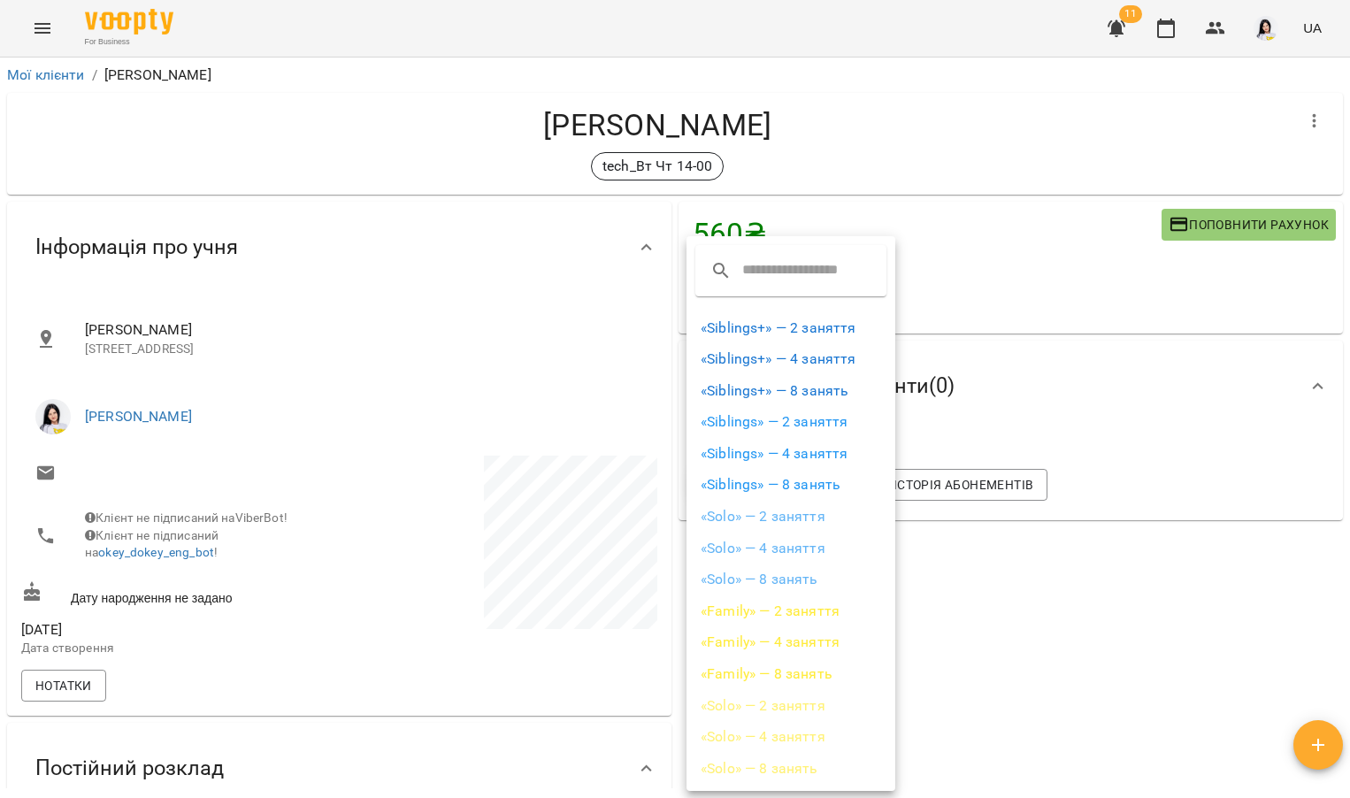
click at [751, 517] on li "«Solo» — 2 заняття" at bounding box center [790, 517] width 209 height 32
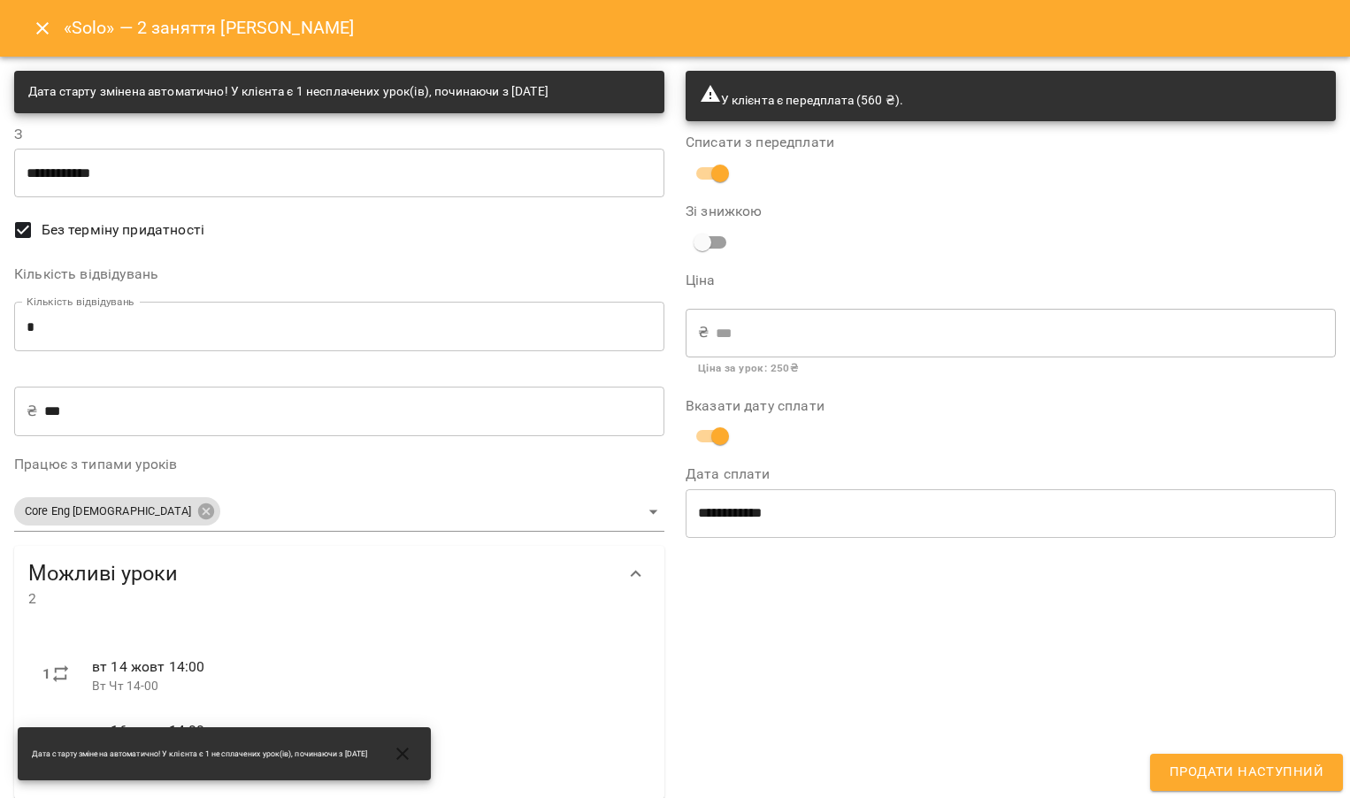
click at [1209, 763] on span "Продати наступний" at bounding box center [1246, 772] width 154 height 23
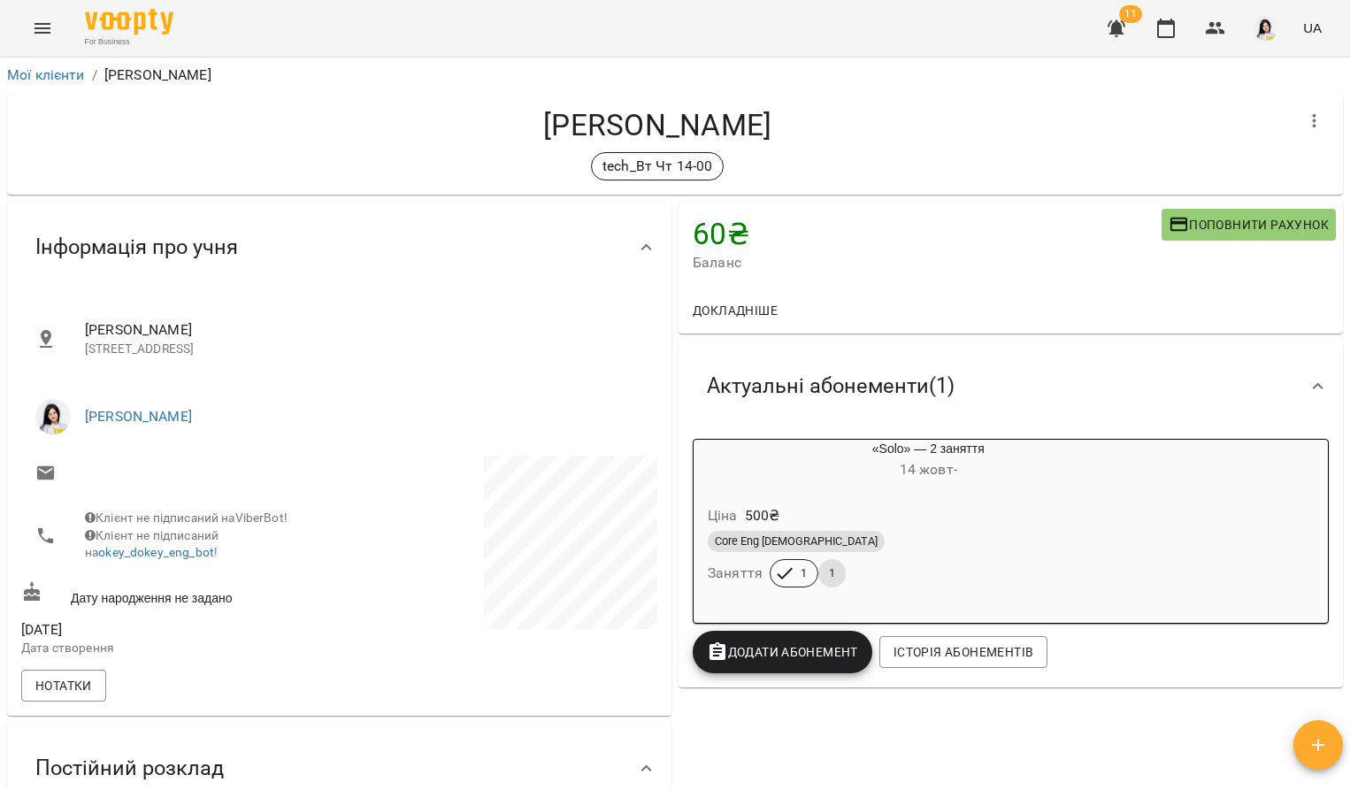
click at [30, 28] on button "Menu" at bounding box center [42, 28] width 42 height 42
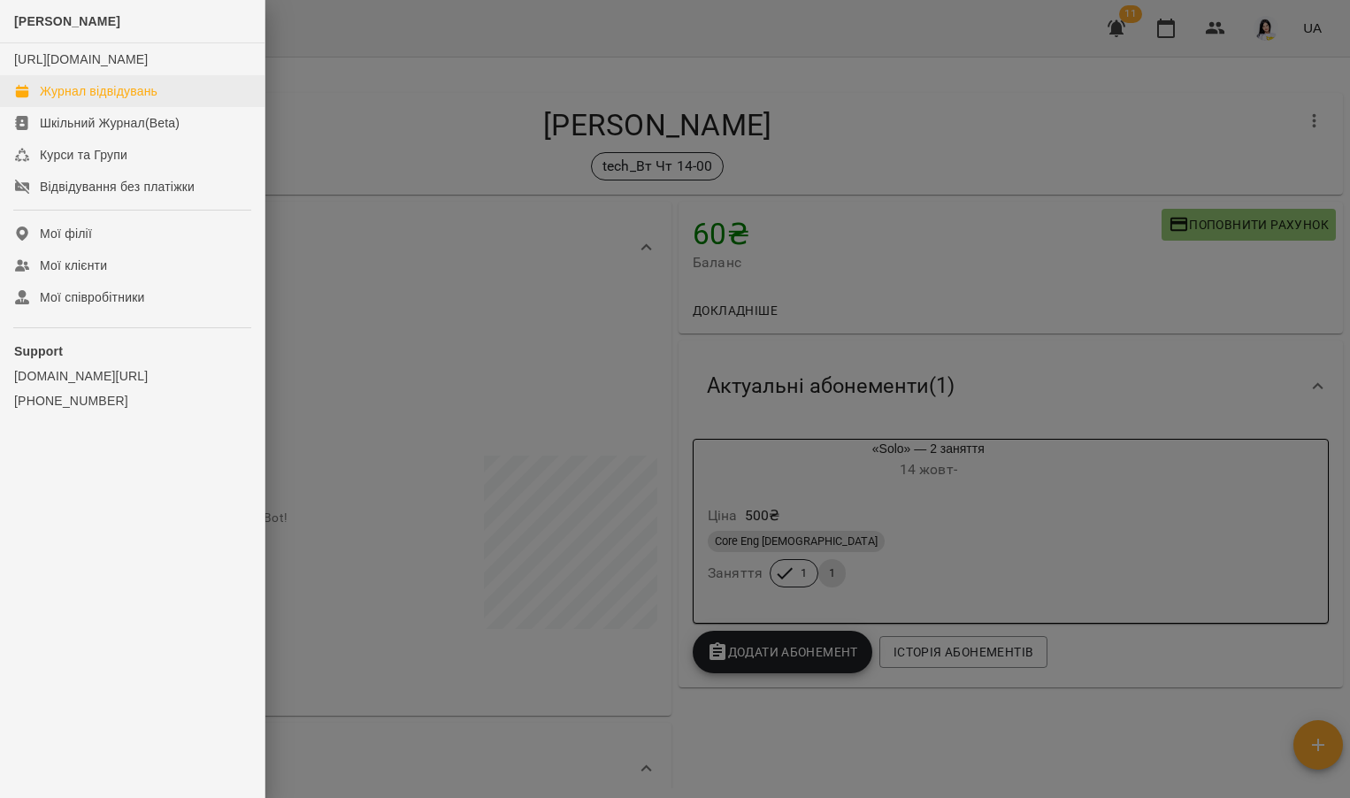
click at [173, 103] on link "Журнал відвідувань" at bounding box center [132, 91] width 264 height 32
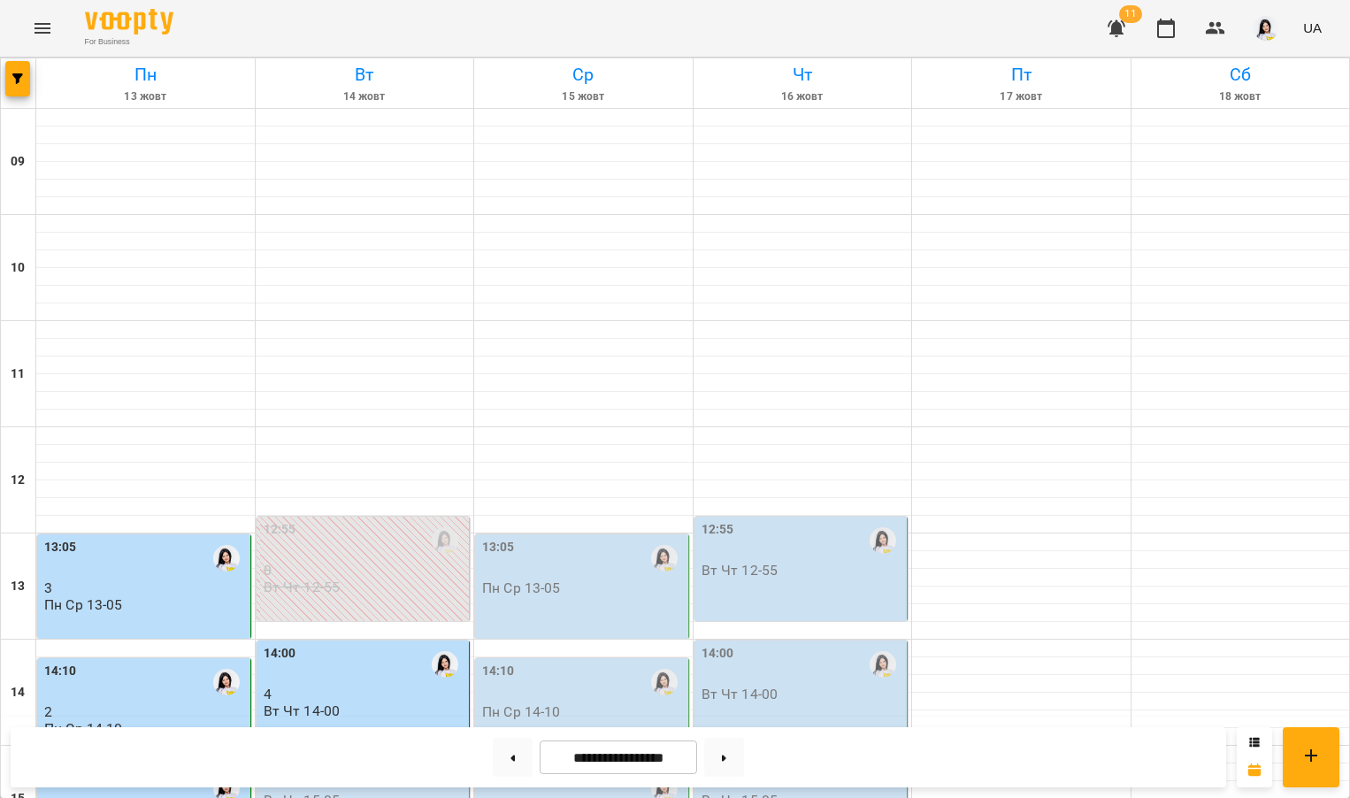
scroll to position [417, 0]
click at [313, 793] on p "Вт Чт 15-05" at bounding box center [302, 800] width 77 height 15
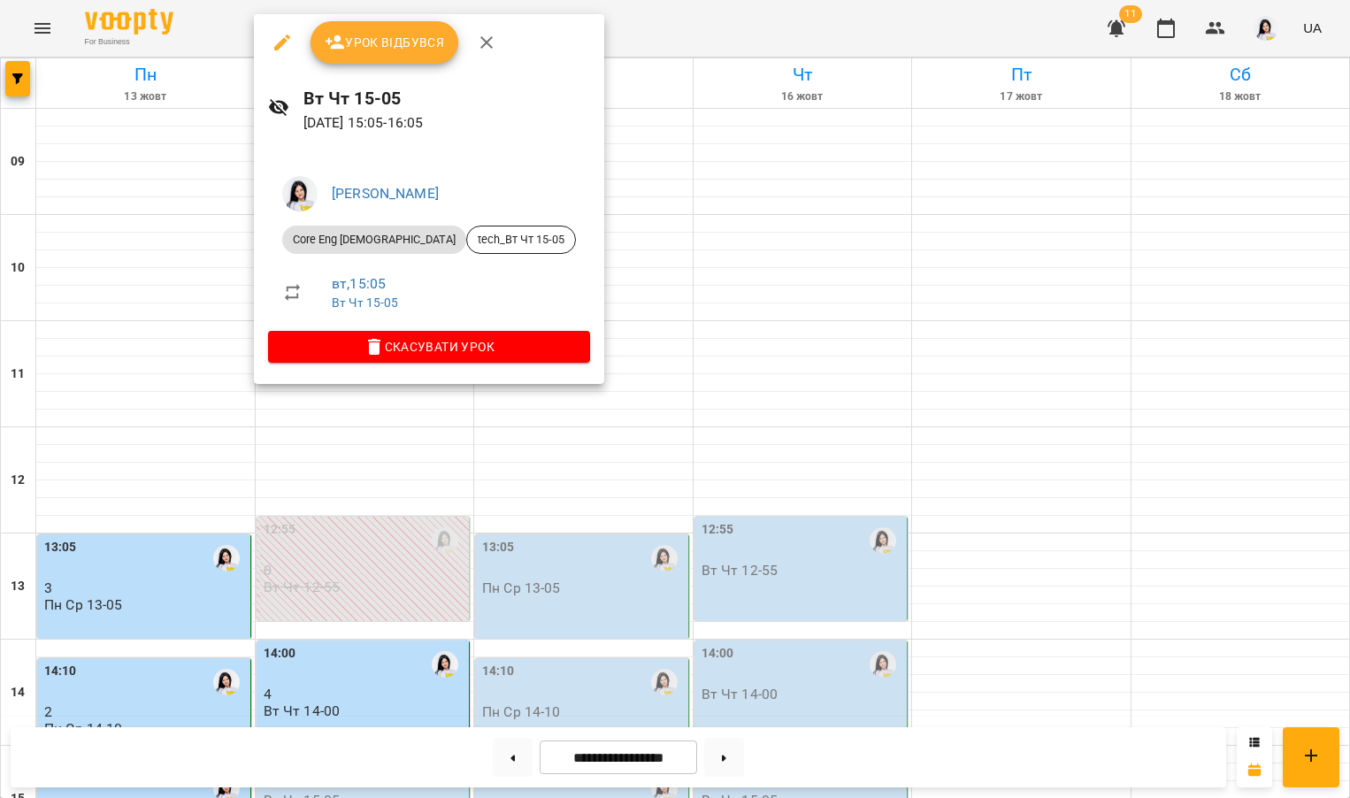
click at [395, 54] on button "Урок відбувся" at bounding box center [384, 42] width 149 height 42
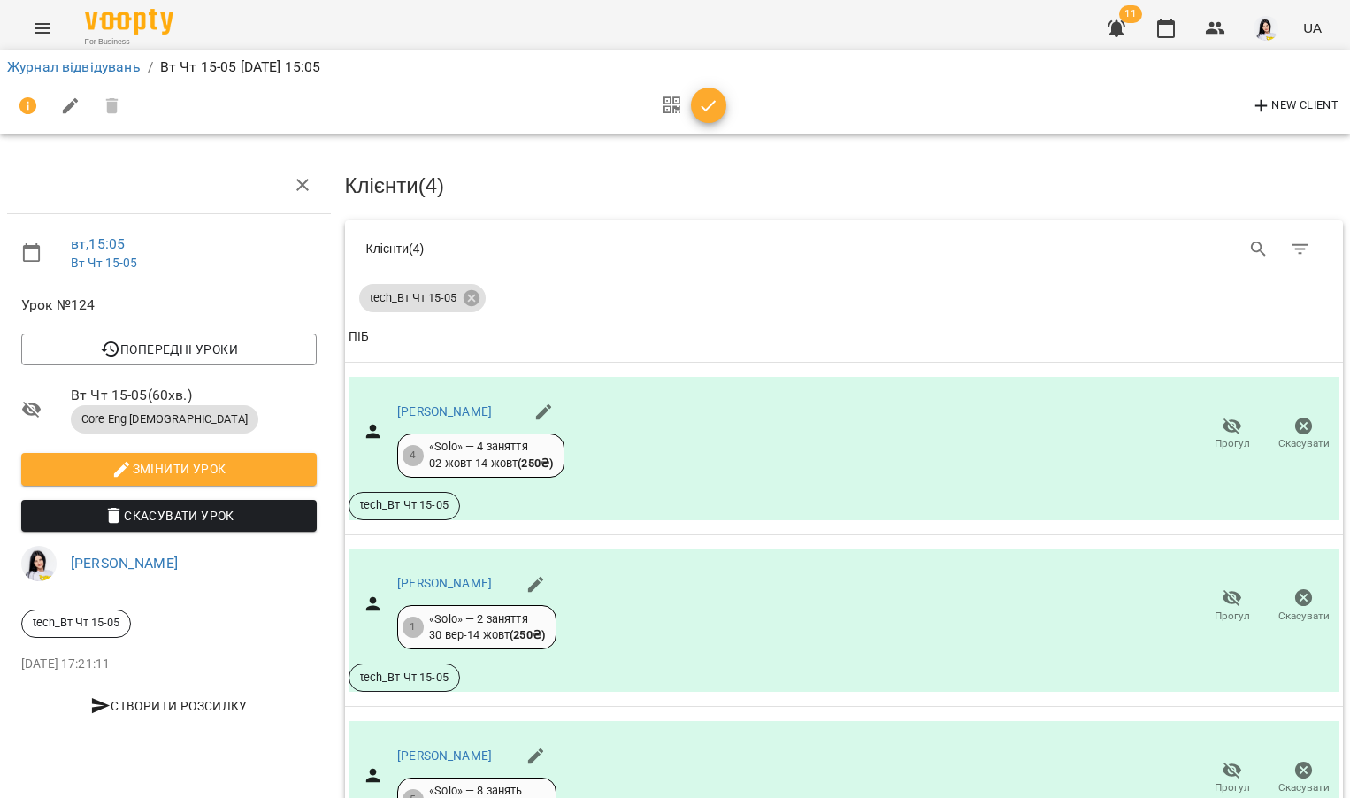
click at [41, 25] on icon "Menu" at bounding box center [42, 28] width 16 height 11
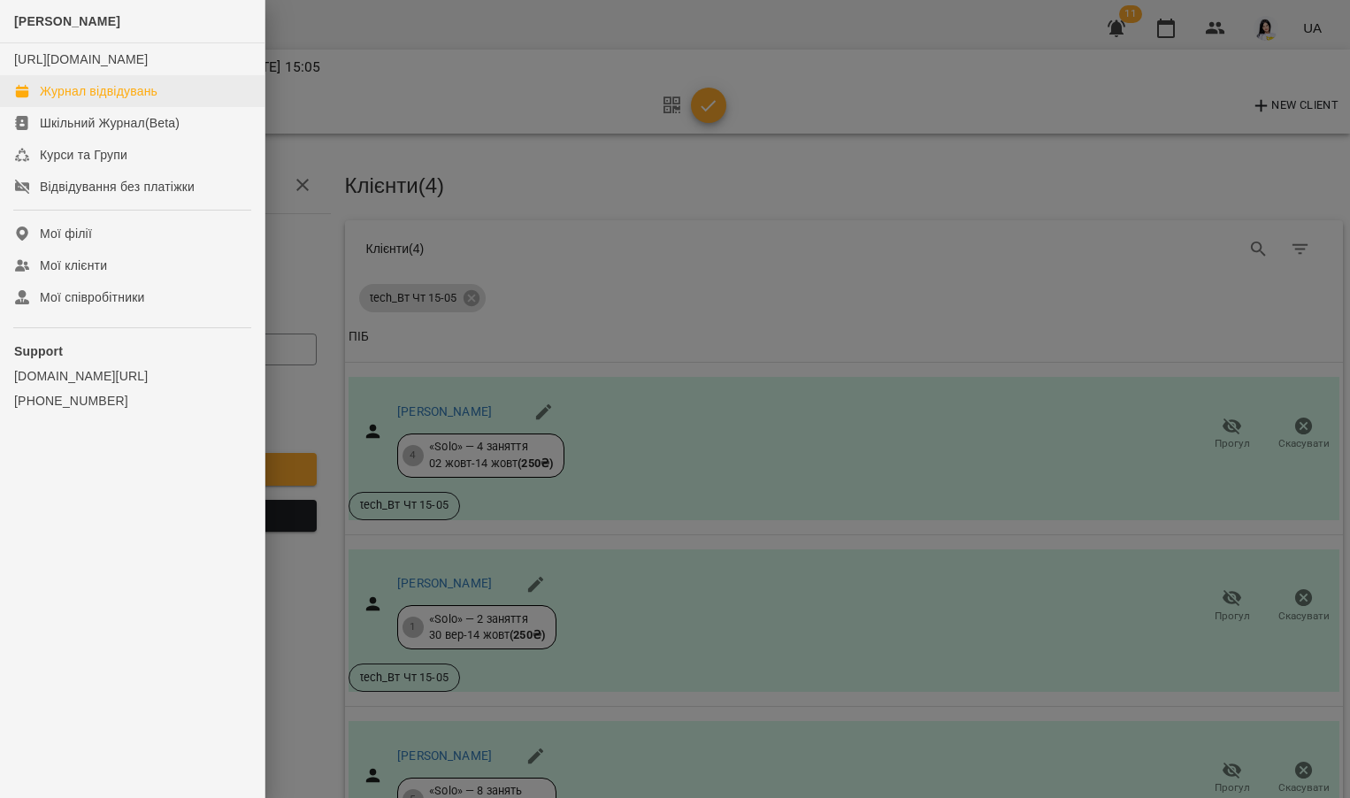
click at [127, 100] on div "Журнал відвідувань" at bounding box center [99, 91] width 118 height 18
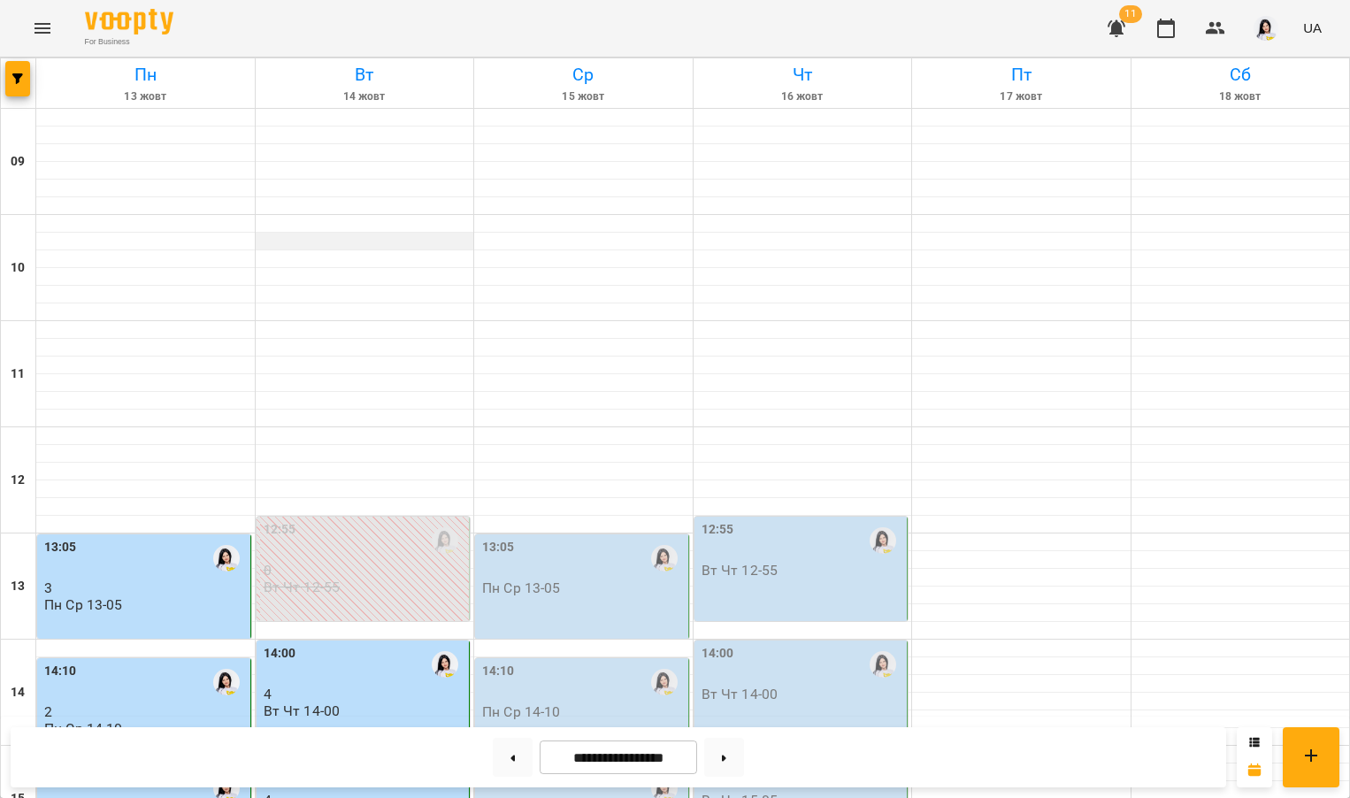
scroll to position [505, 0]
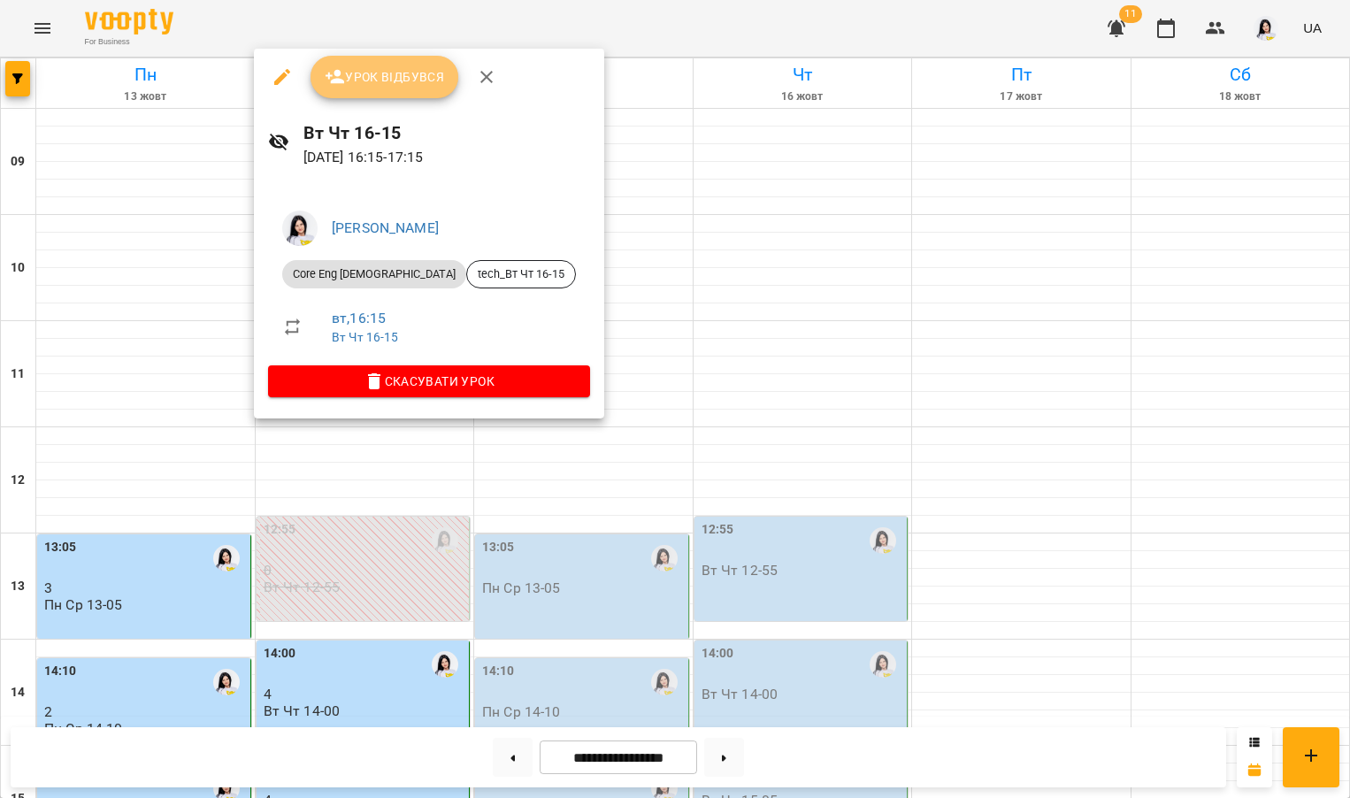
click at [358, 72] on span "Урок відбувся" at bounding box center [385, 76] width 120 height 21
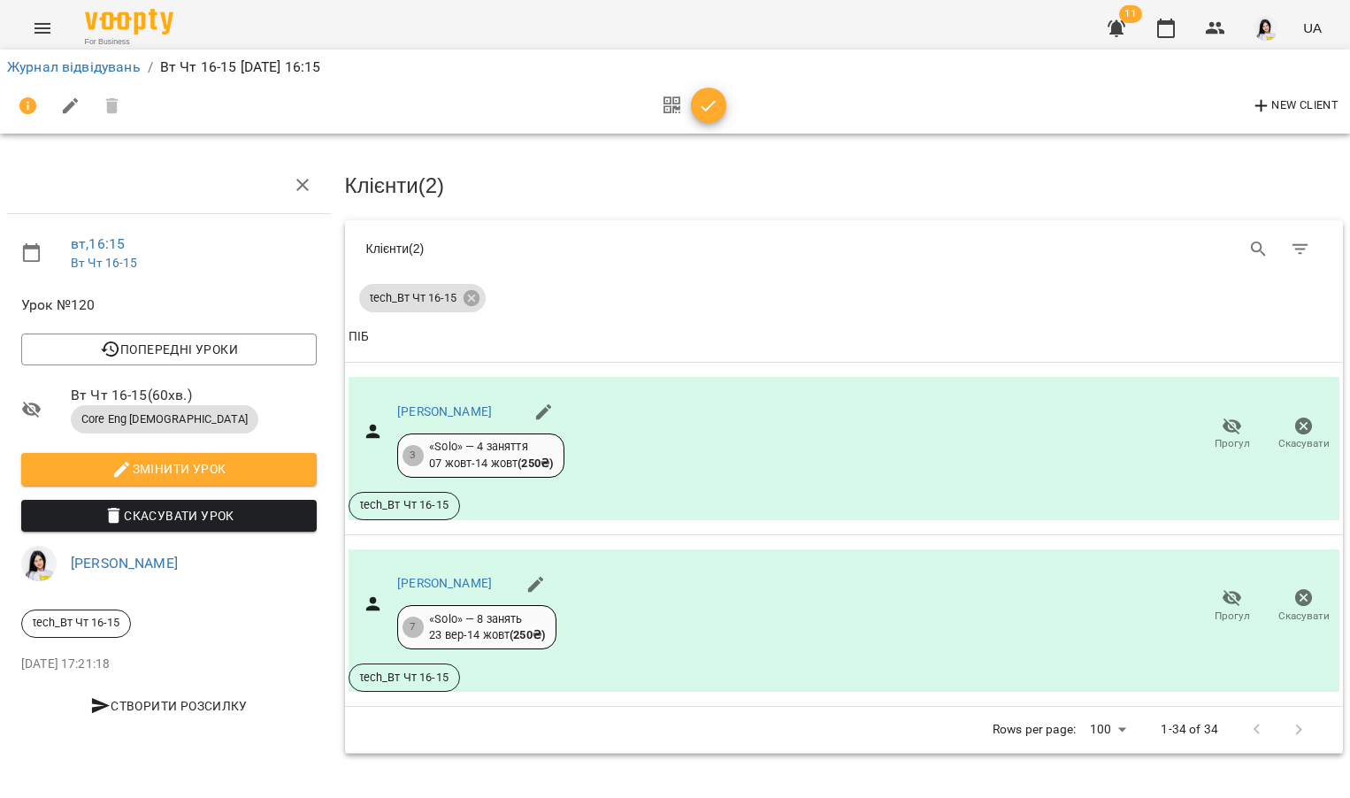
click at [40, 34] on icon "Menu" at bounding box center [42, 28] width 21 height 21
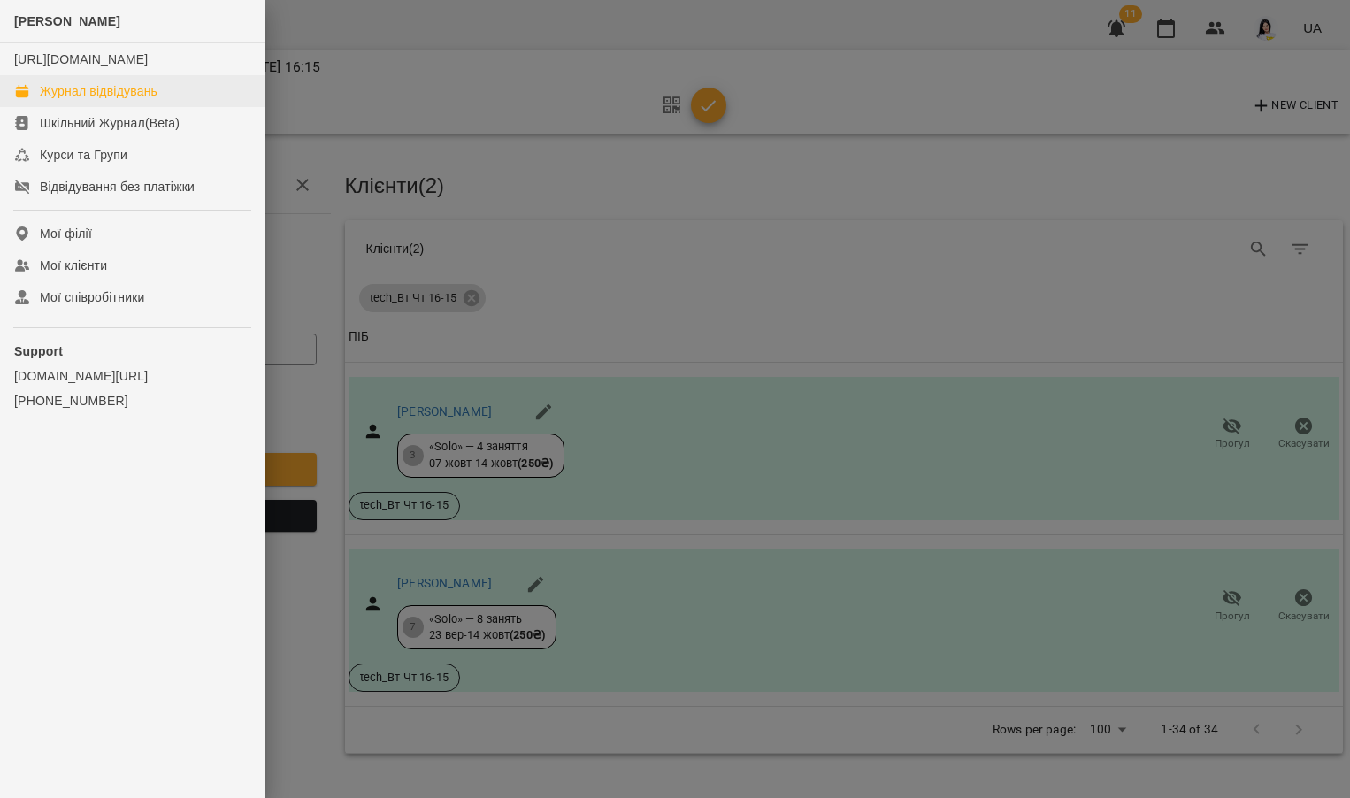
click at [113, 100] on div "Журнал відвідувань" at bounding box center [99, 91] width 118 height 18
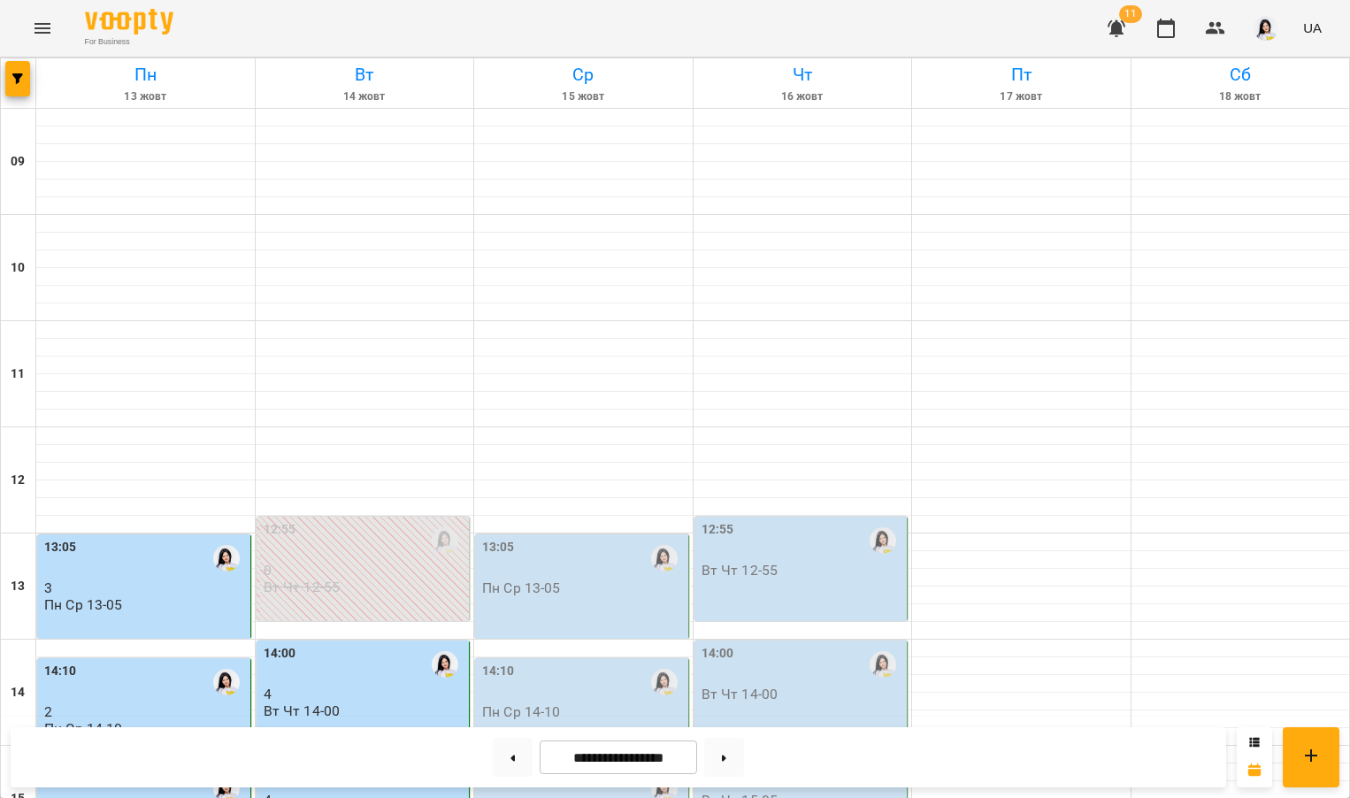
scroll to position [645, 0]
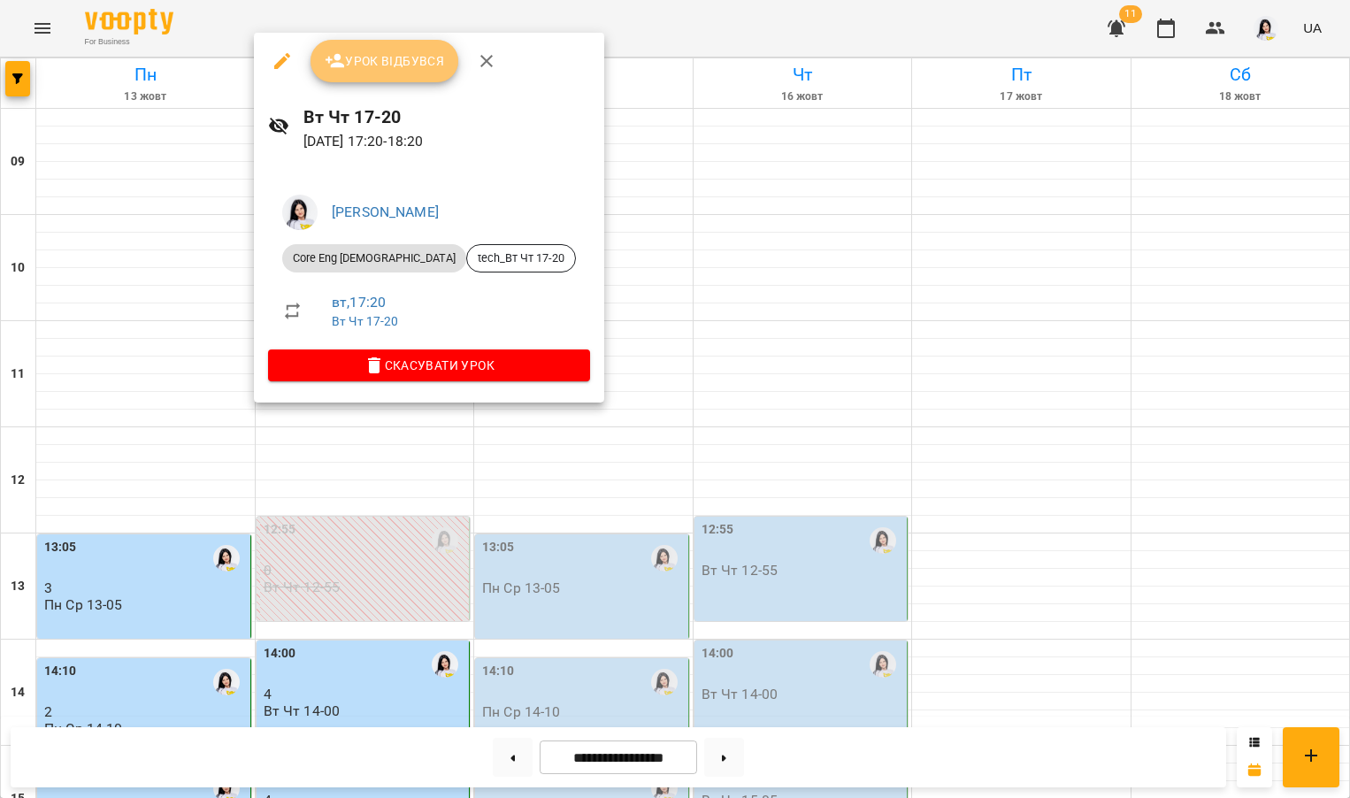
click at [369, 79] on button "Урок відбувся" at bounding box center [384, 61] width 149 height 42
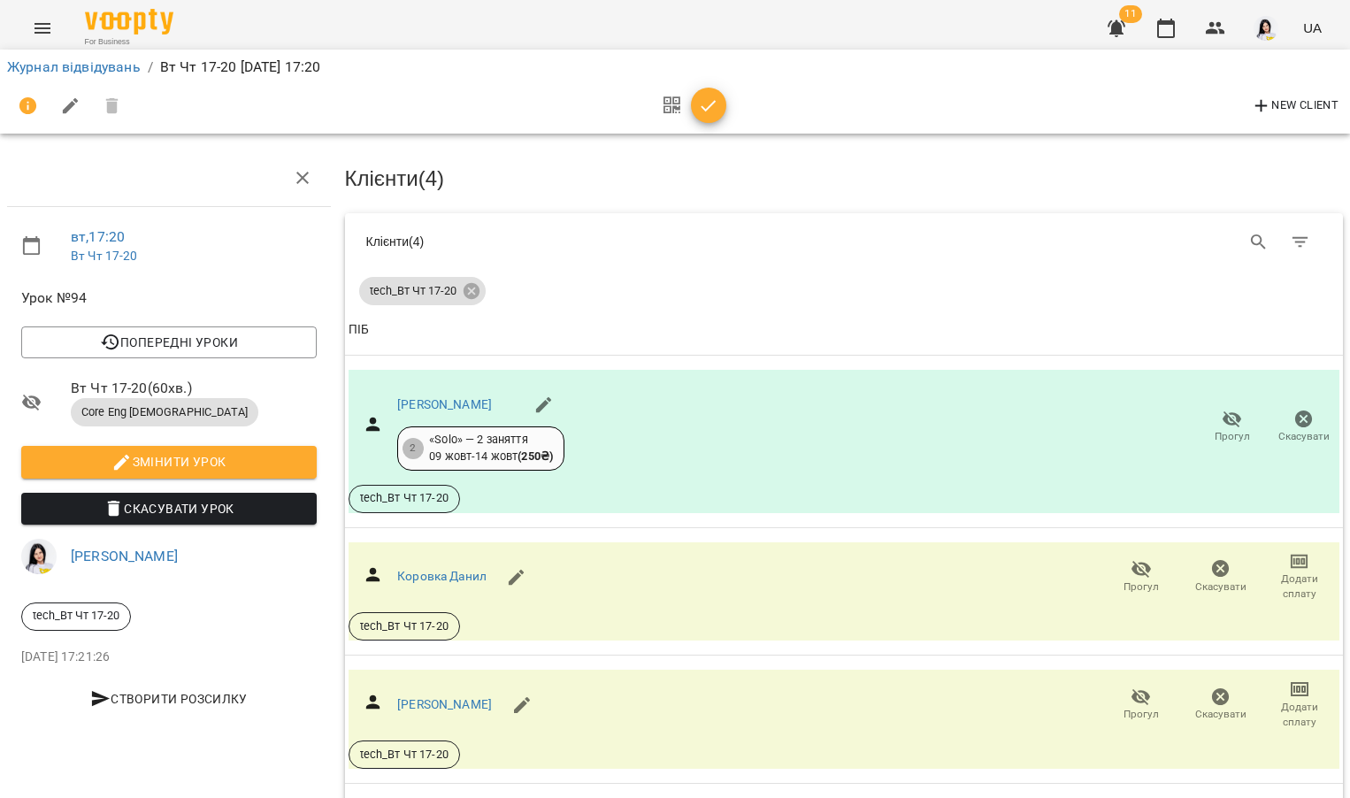
scroll to position [235, 0]
click at [488, 697] on link "[PERSON_NAME]" at bounding box center [444, 704] width 95 height 14
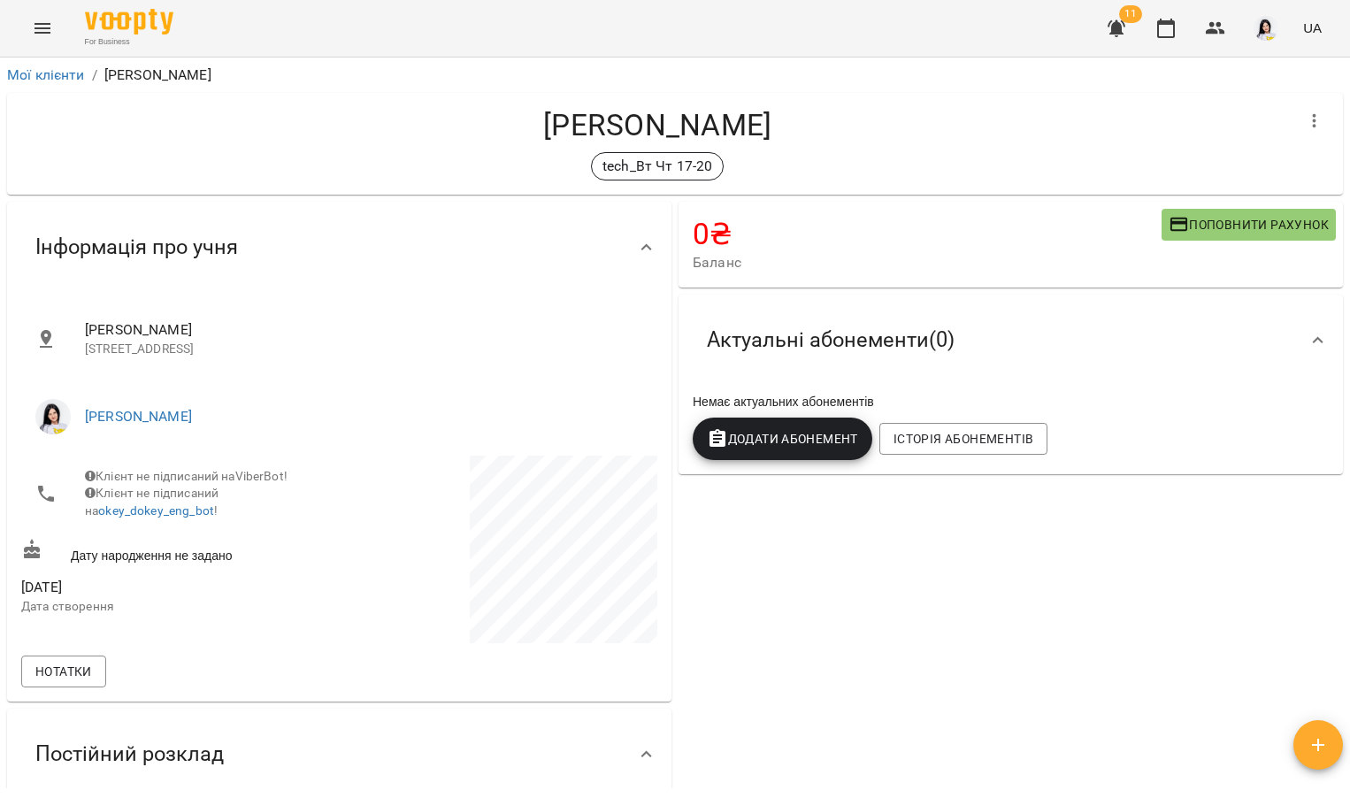
click at [1200, 218] on span "Поповнити рахунок" at bounding box center [1249, 224] width 160 height 21
select select "****"
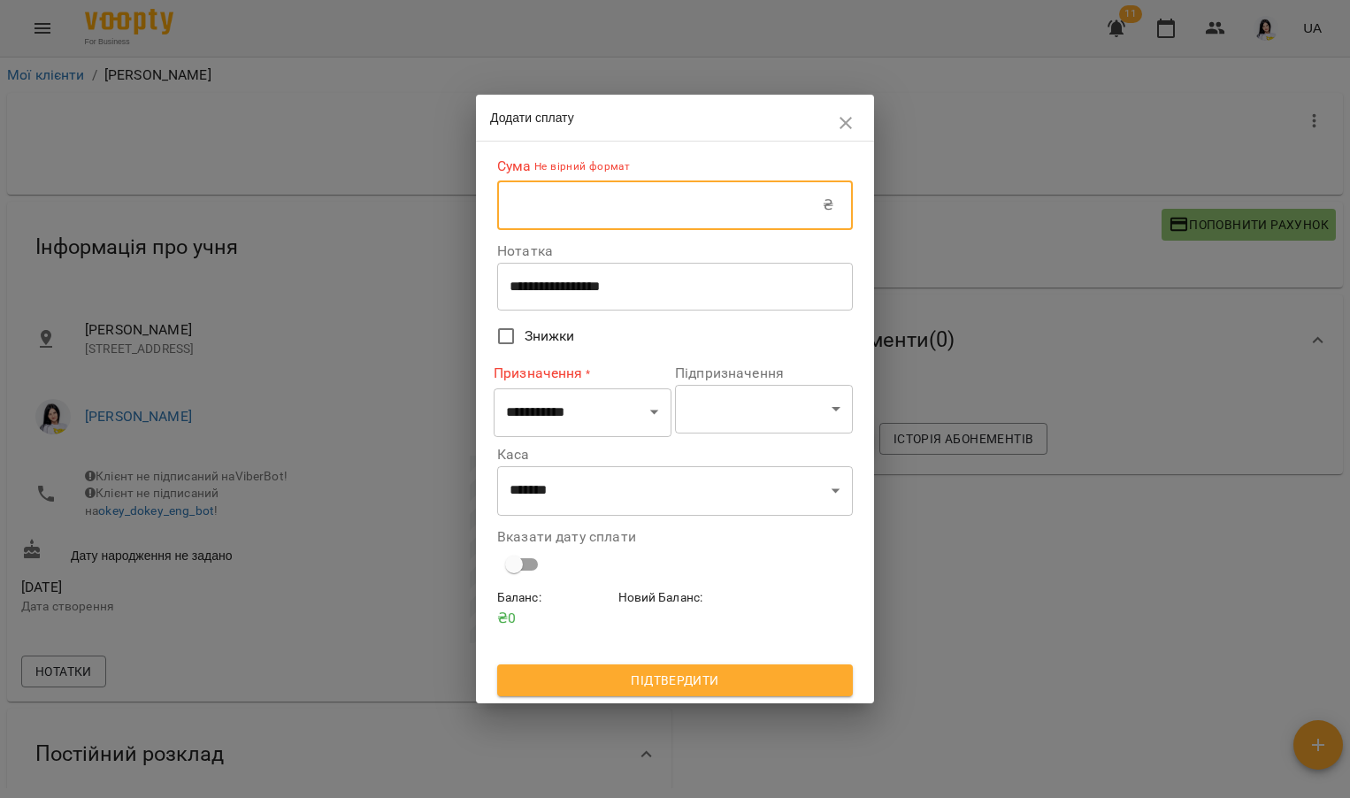
click at [665, 214] on input "text" at bounding box center [660, 205] width 326 height 50
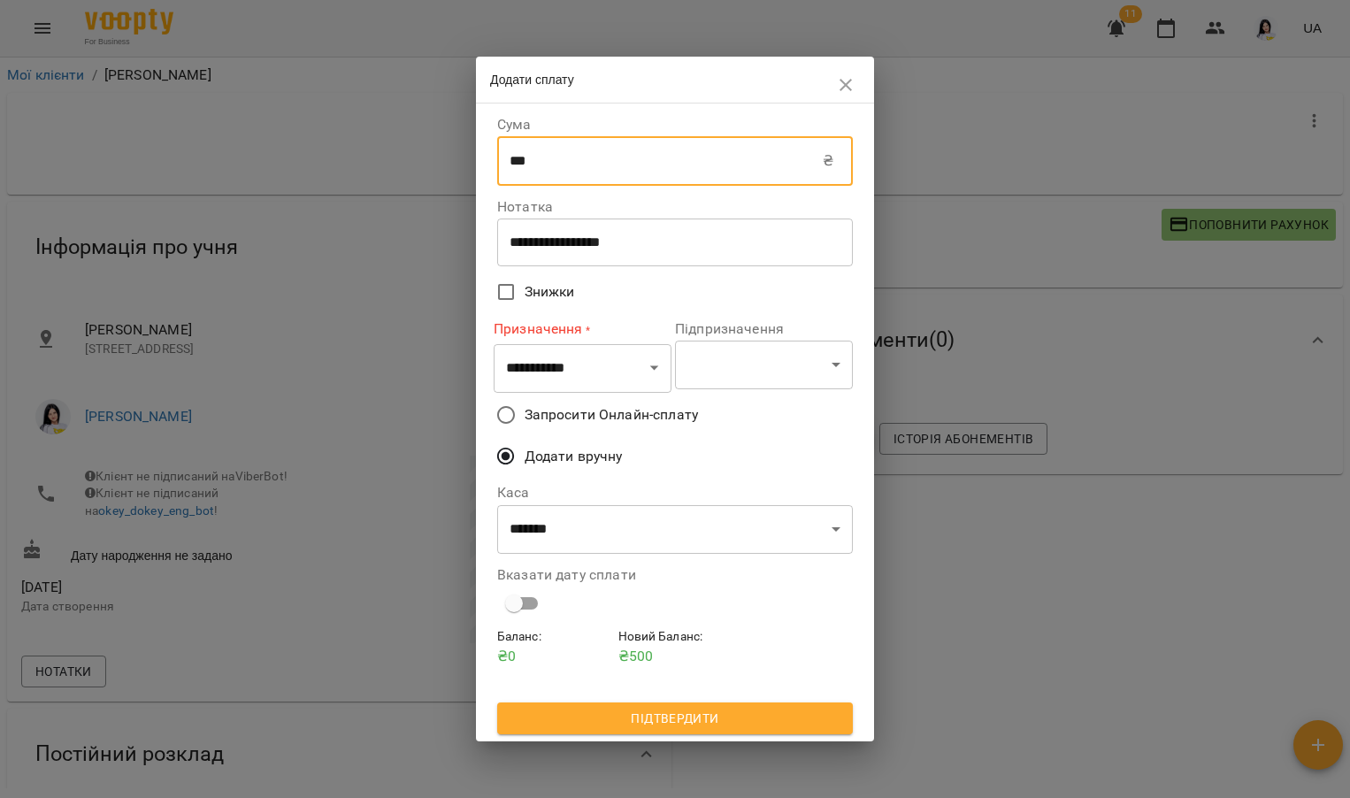
type input "***"
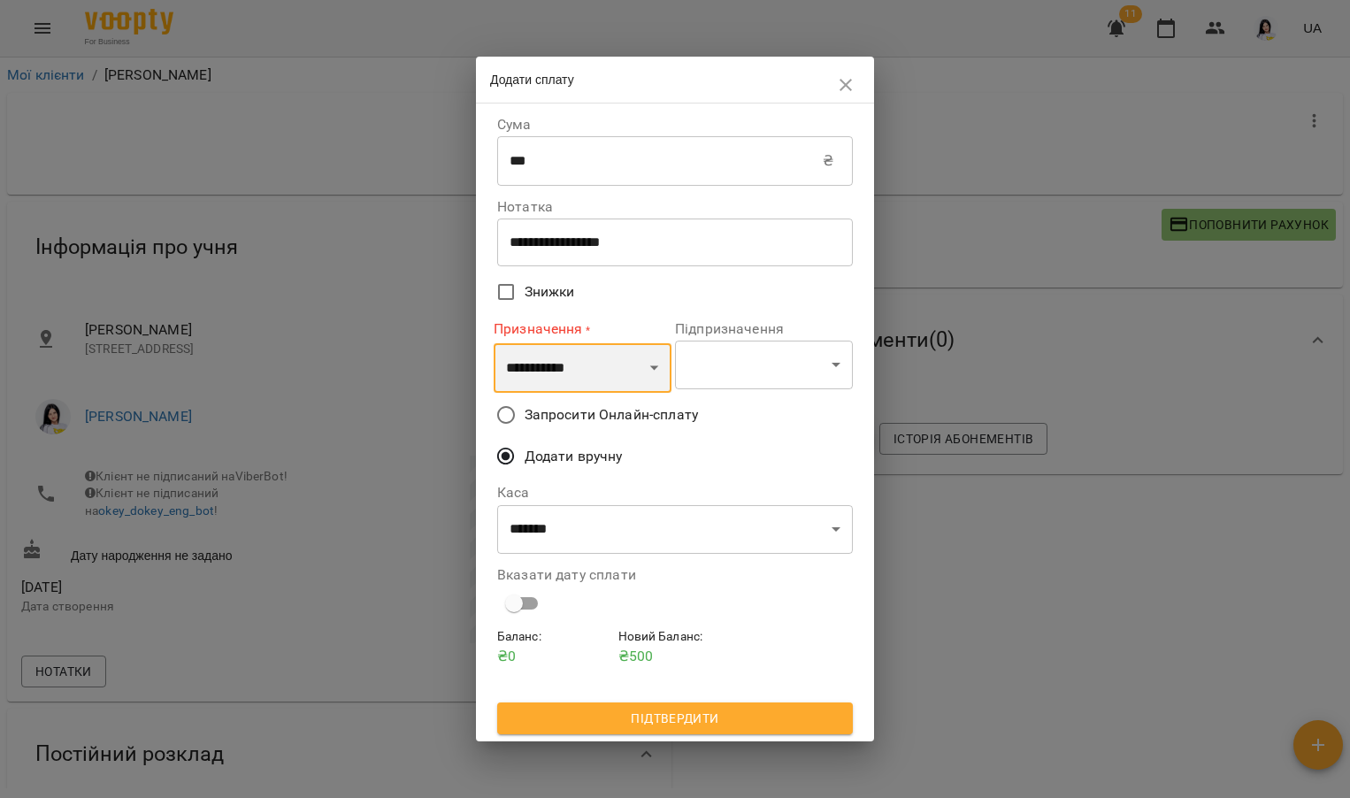
select select "*********"
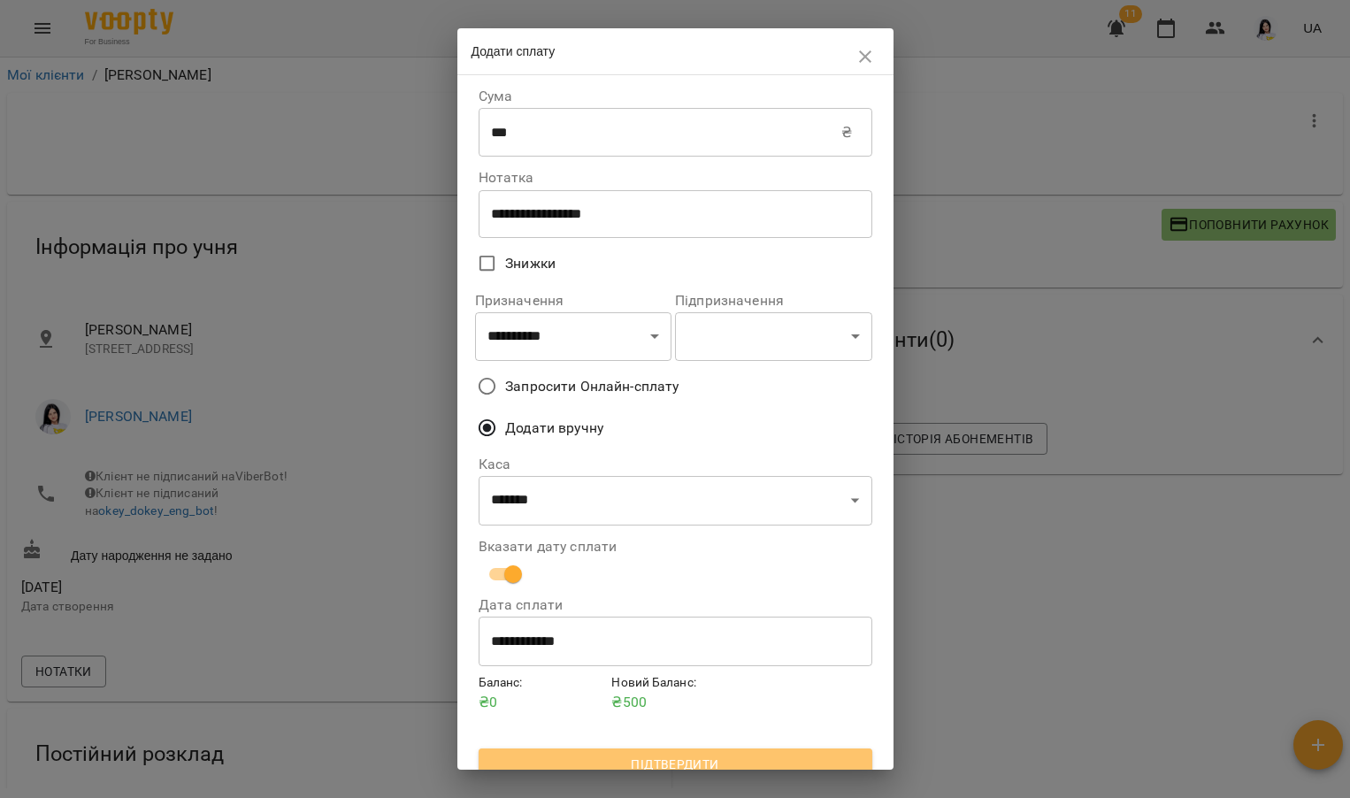
click at [540, 754] on span "Підтвердити" at bounding box center [675, 764] width 365 height 21
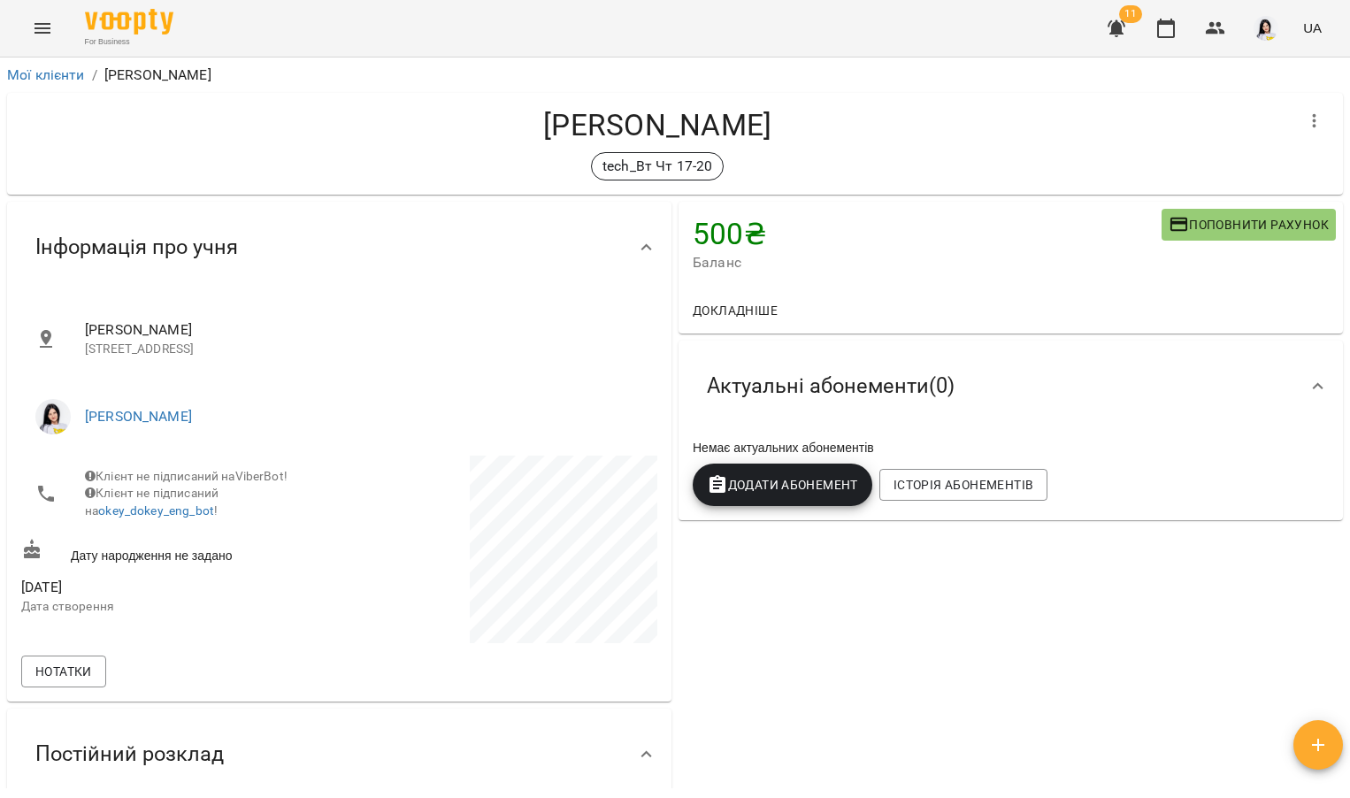
click at [802, 488] on span "Додати Абонемент" at bounding box center [782, 484] width 151 height 21
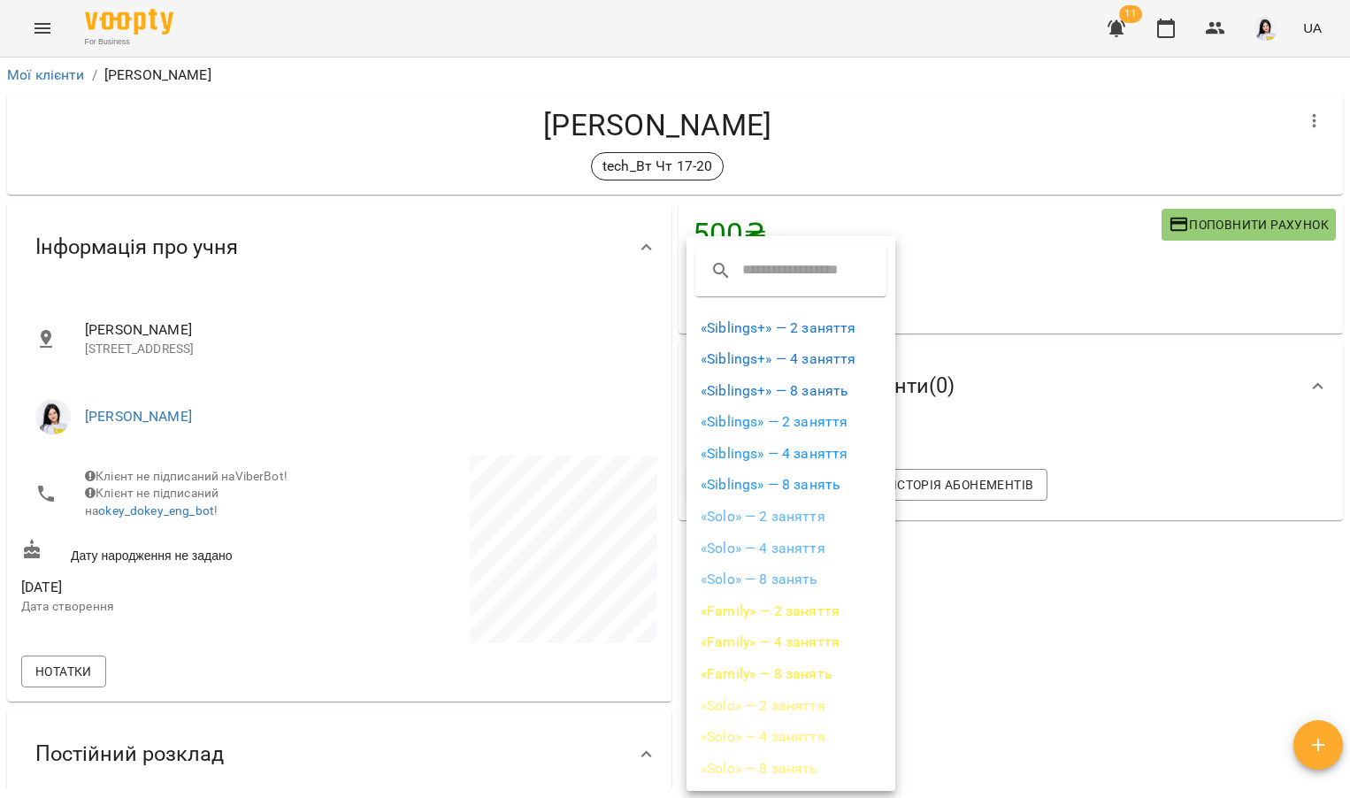
click at [770, 509] on li "«Solo» — 2 заняття" at bounding box center [790, 517] width 209 height 32
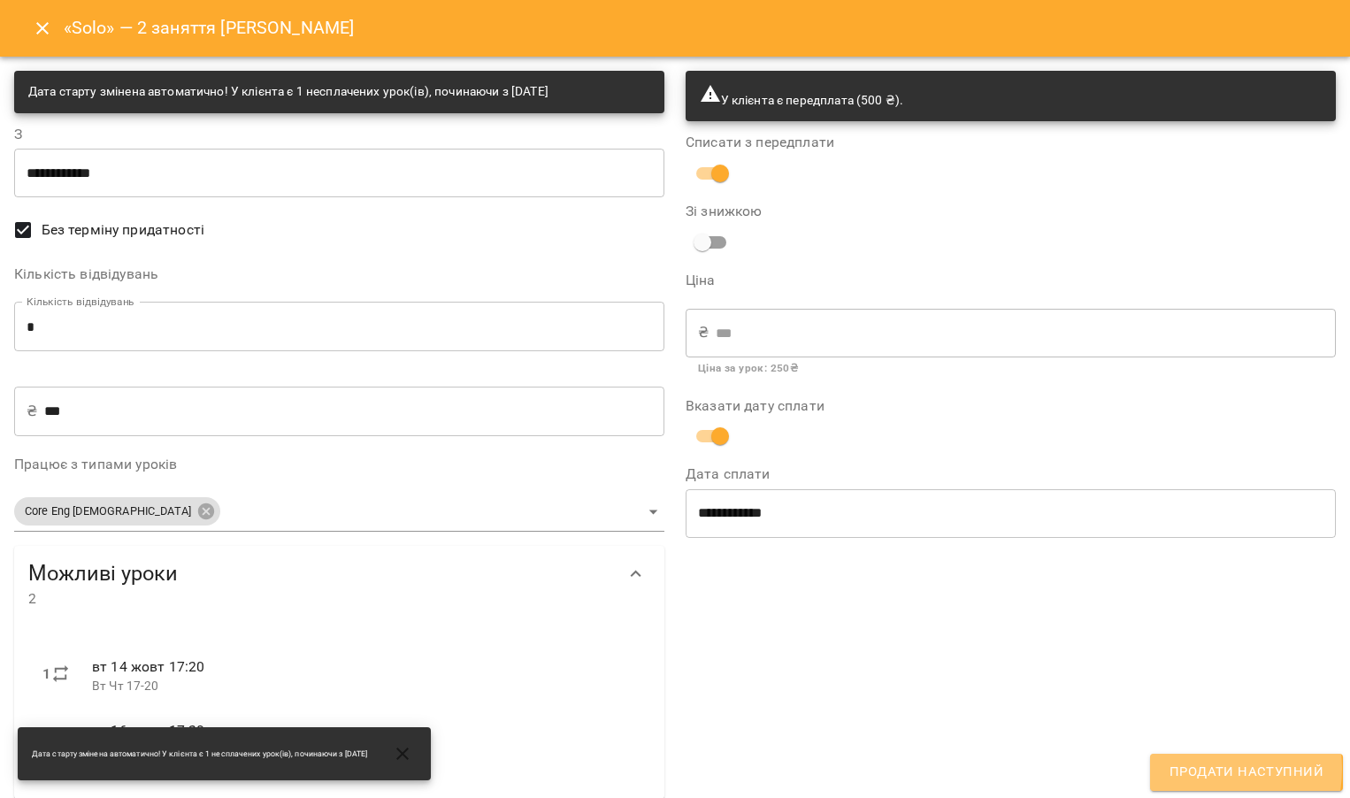
click at [1198, 770] on span "Продати наступний" at bounding box center [1246, 772] width 154 height 23
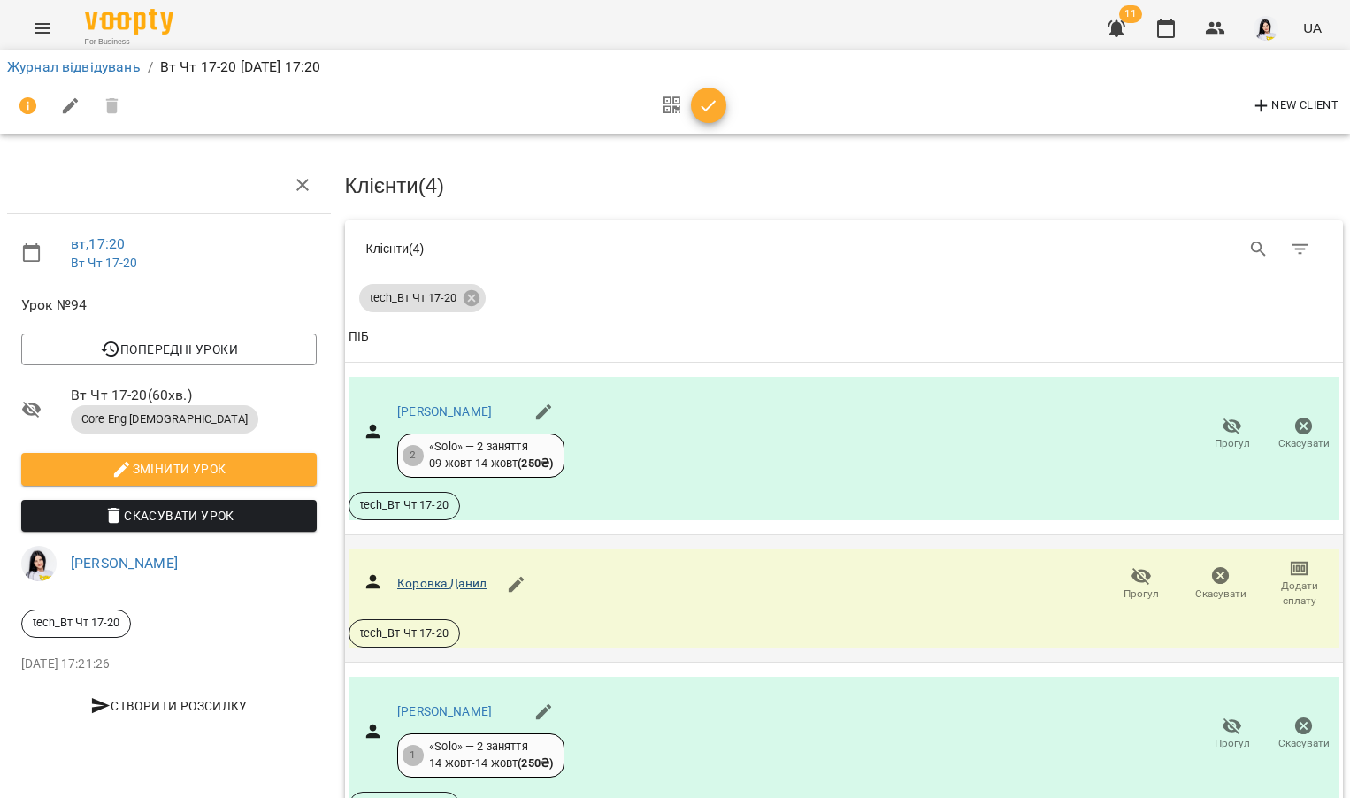
click at [420, 586] on link "Коровка Данил" at bounding box center [441, 583] width 89 height 14
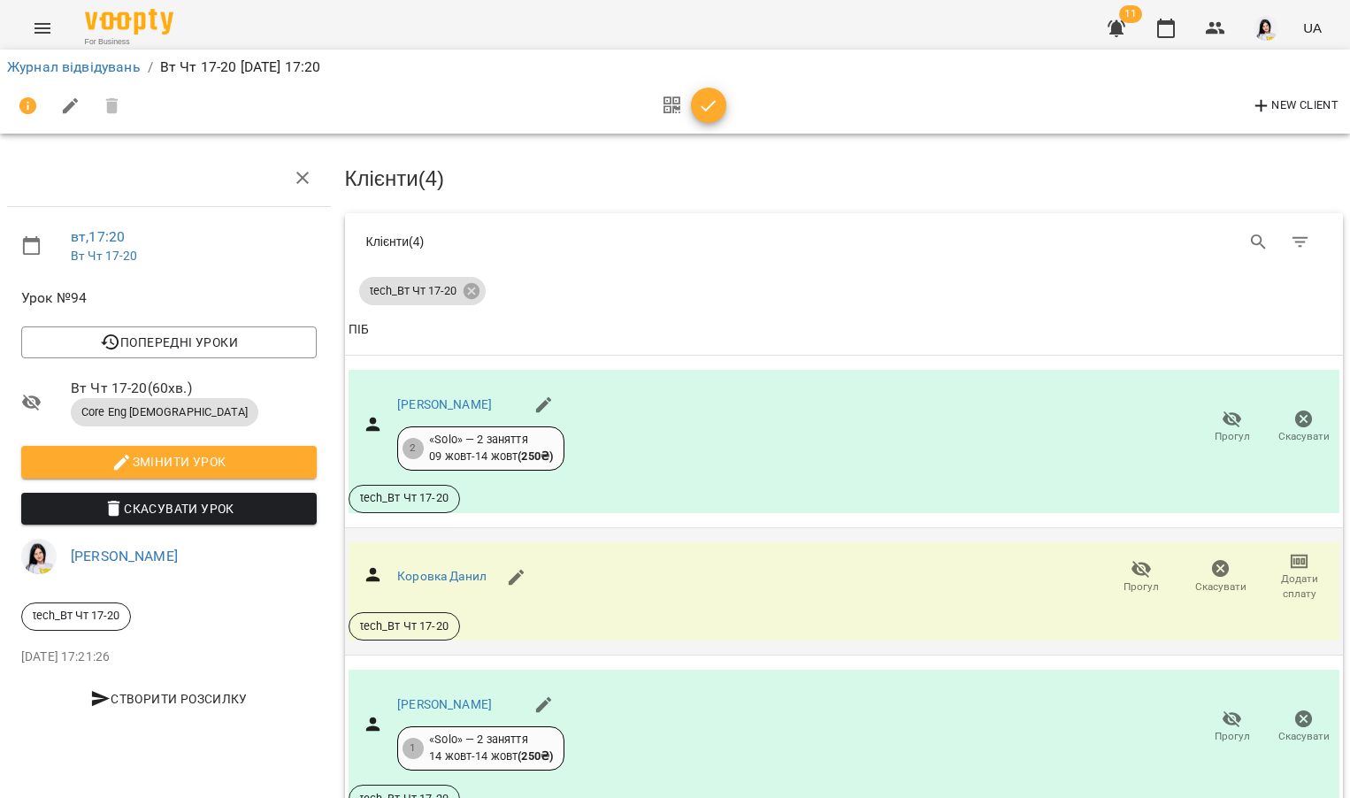
scroll to position [112, 0]
click at [441, 697] on link "[PERSON_NAME]" at bounding box center [444, 704] width 95 height 14
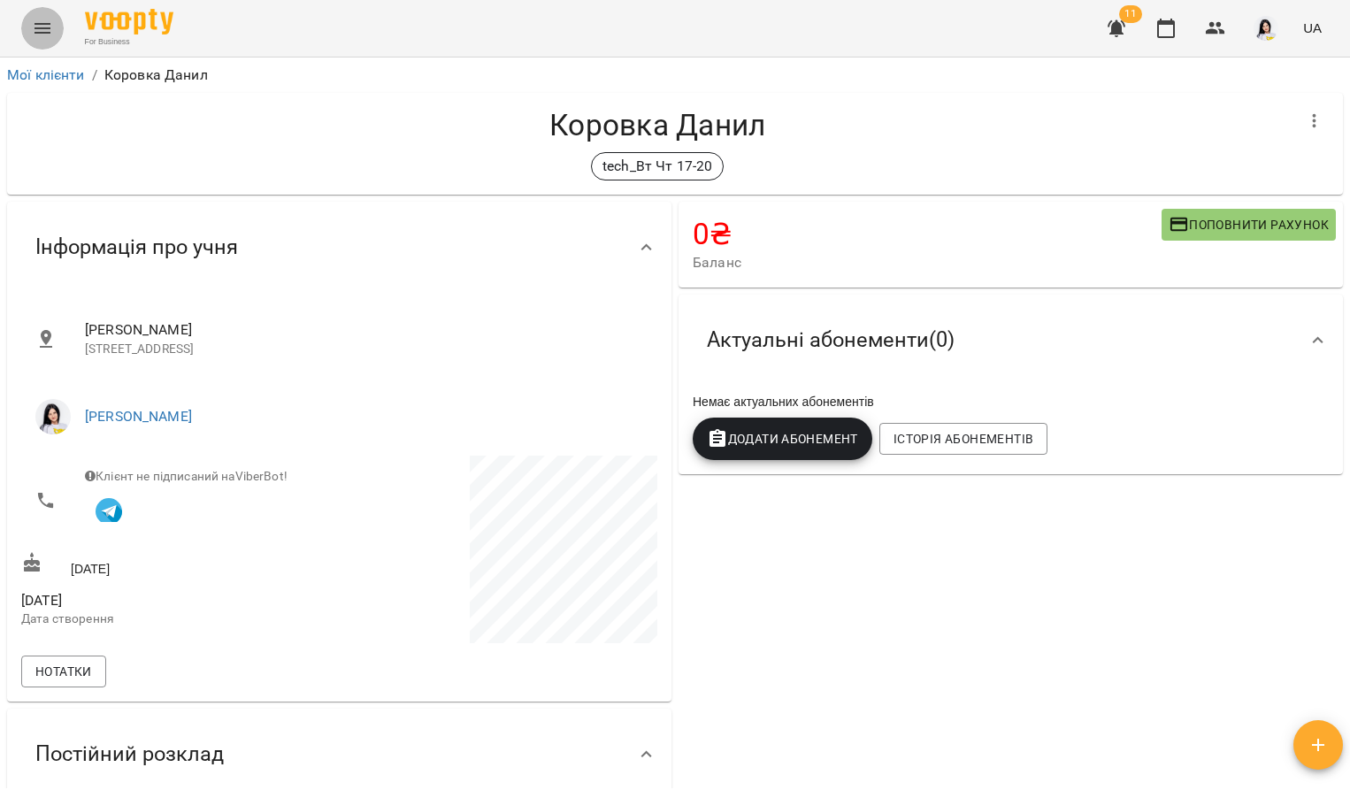
click at [50, 35] on icon "Menu" at bounding box center [42, 28] width 21 height 21
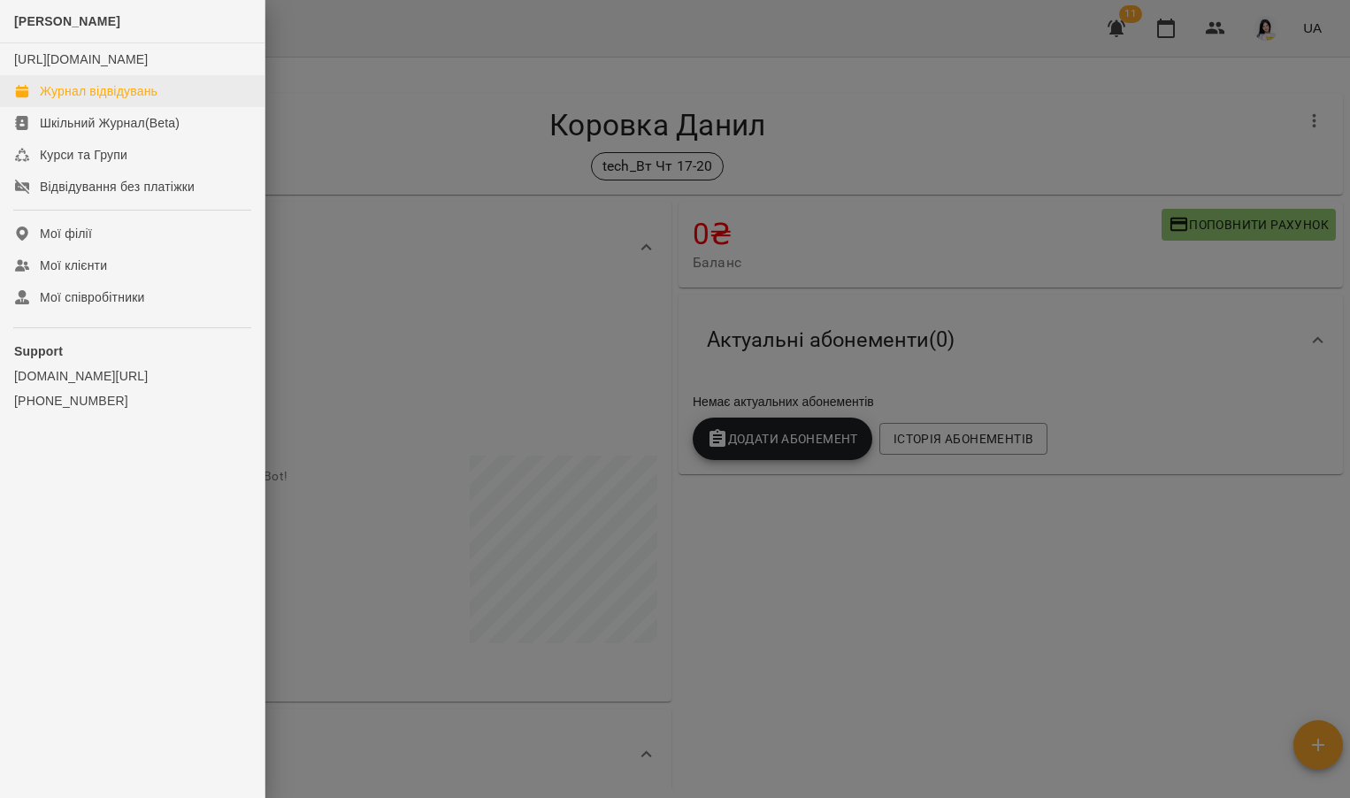
click at [84, 100] on div "Журнал відвідувань" at bounding box center [99, 91] width 118 height 18
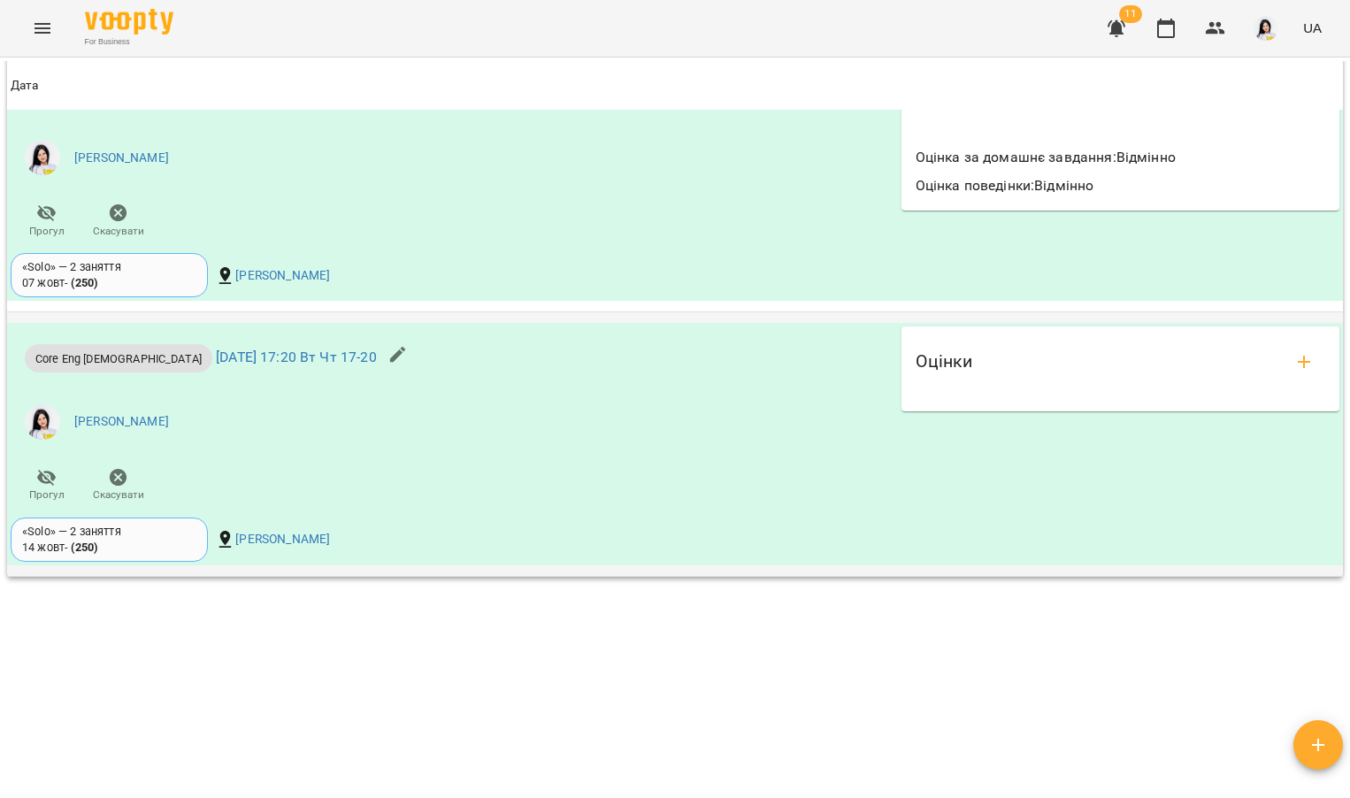
scroll to position [1654, 0]
click at [1283, 362] on button "add evaluations" at bounding box center [1304, 362] width 42 height 42
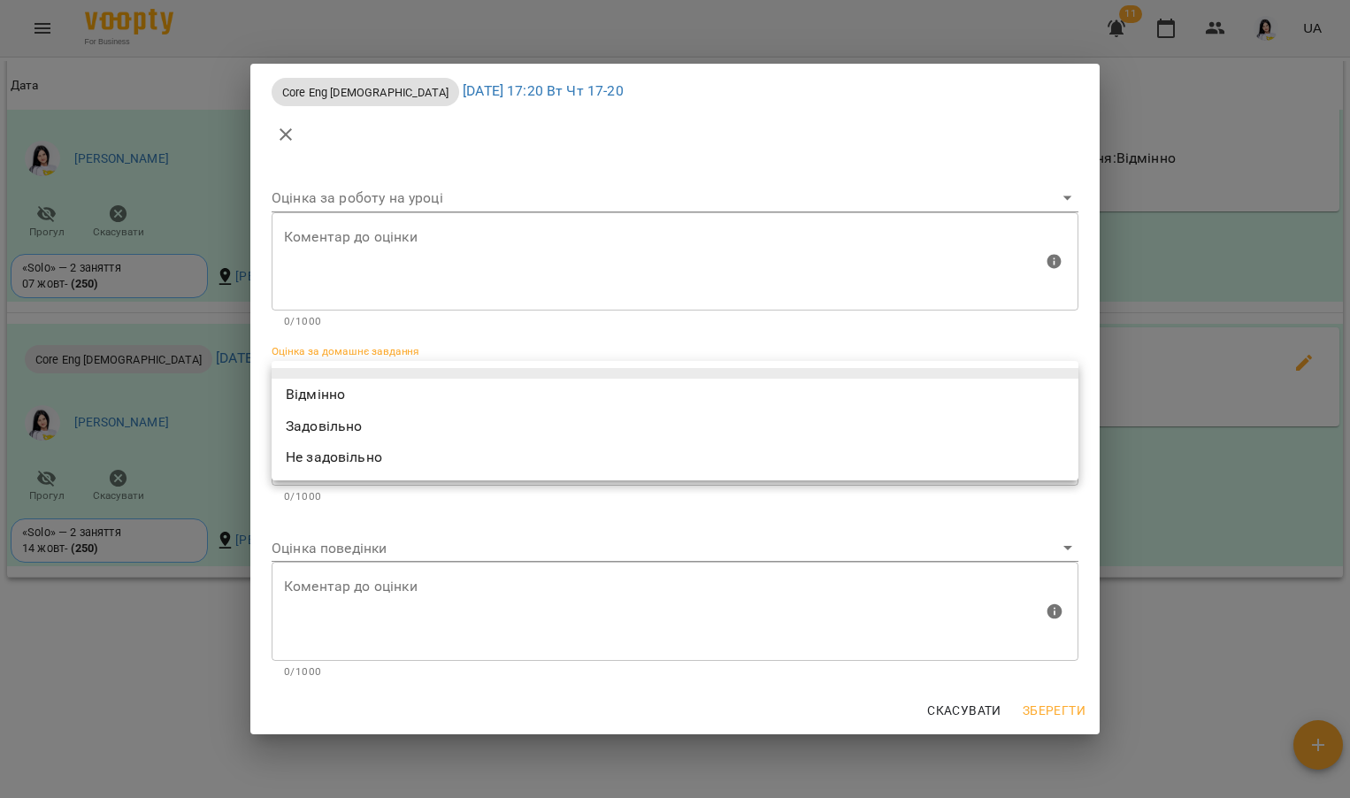
click at [439, 374] on body "For Business 11 UA Мої клієнти / [PERSON_NAME] [PERSON_NAME] tech_Вт Чт 17-20 0…" at bounding box center [675, 427] width 1350 height 855
click at [368, 394] on li "Відмінно" at bounding box center [675, 395] width 807 height 32
type input "*********"
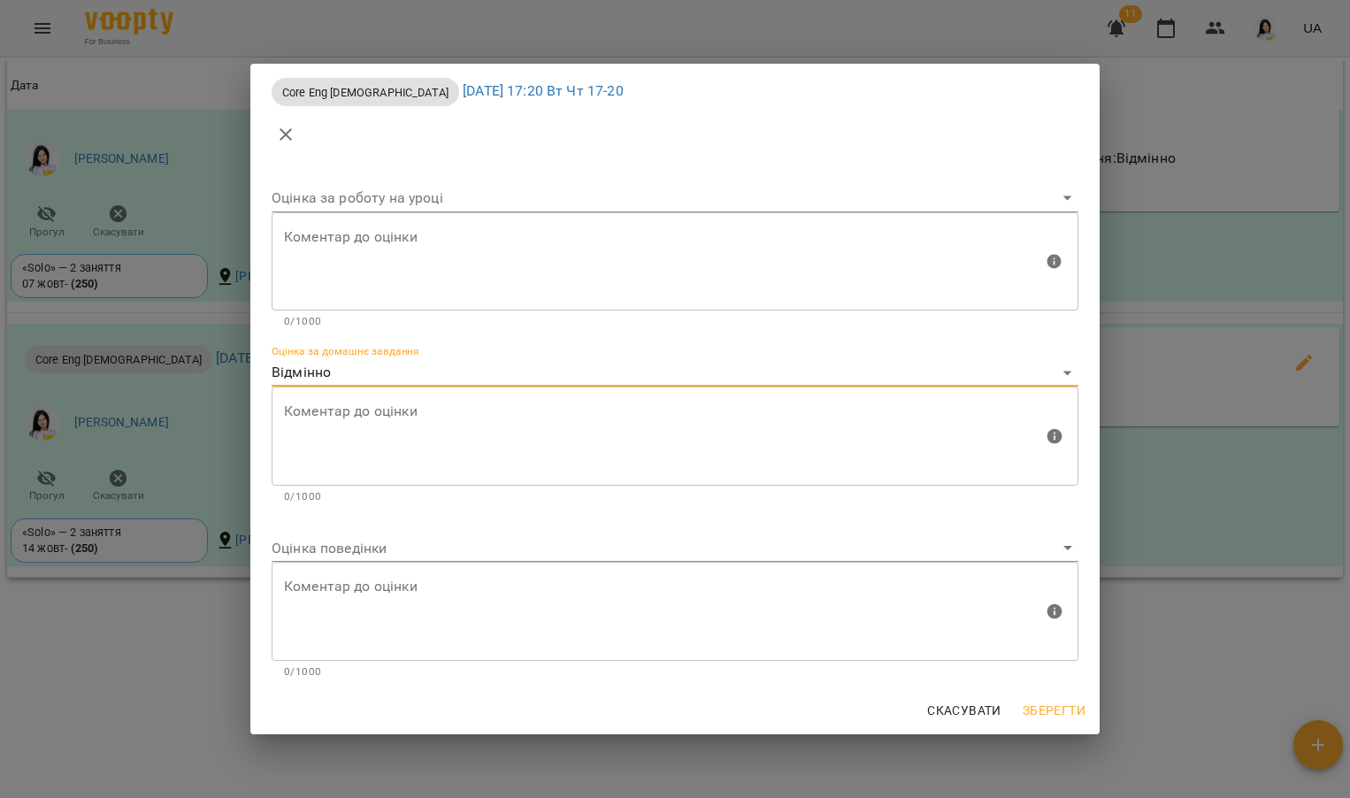
click at [346, 540] on body "For Business 11 UA Мої клієнти / [PERSON_NAME] [PERSON_NAME] tech_Вт Чт 17-20 0…" at bounding box center [675, 427] width 1350 height 855
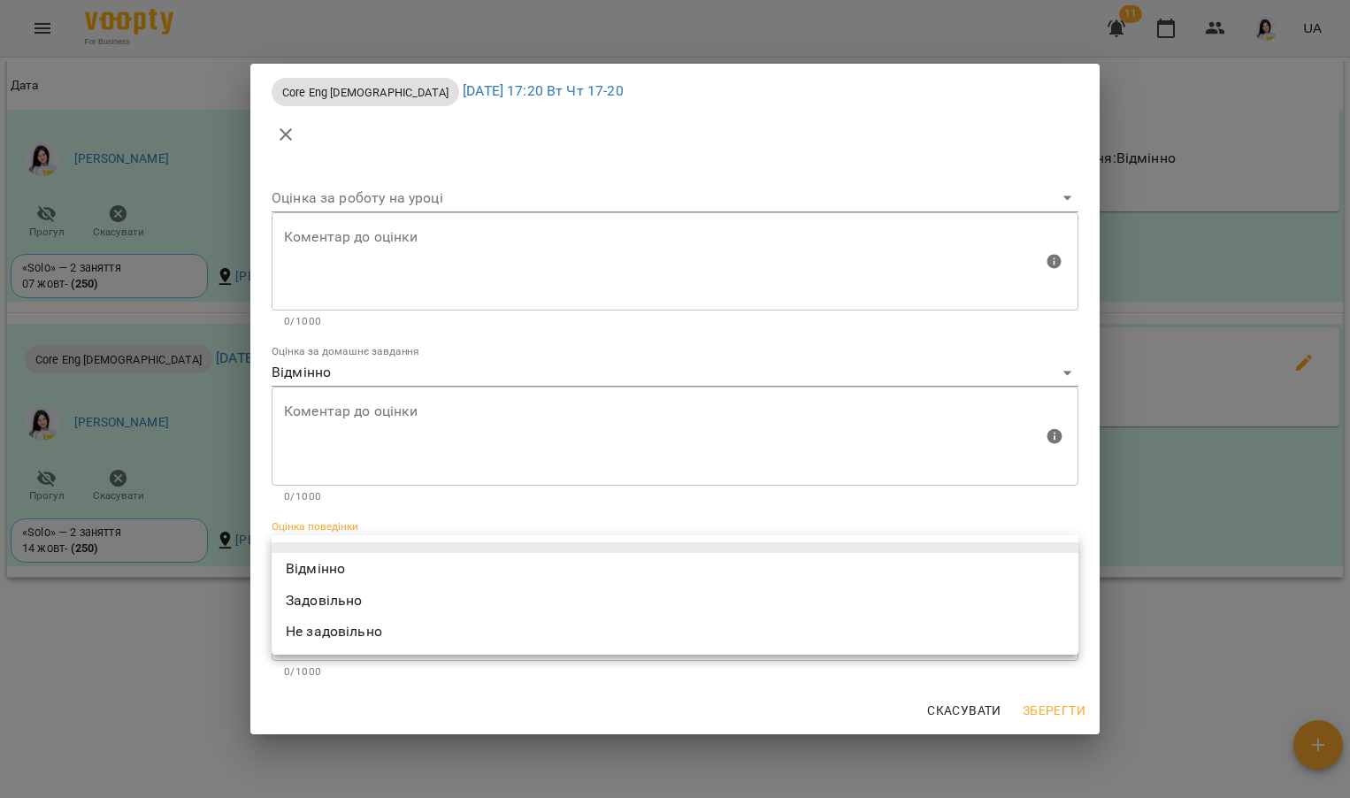
click at [341, 569] on li "Відмінно" at bounding box center [675, 569] width 807 height 32
type input "*********"
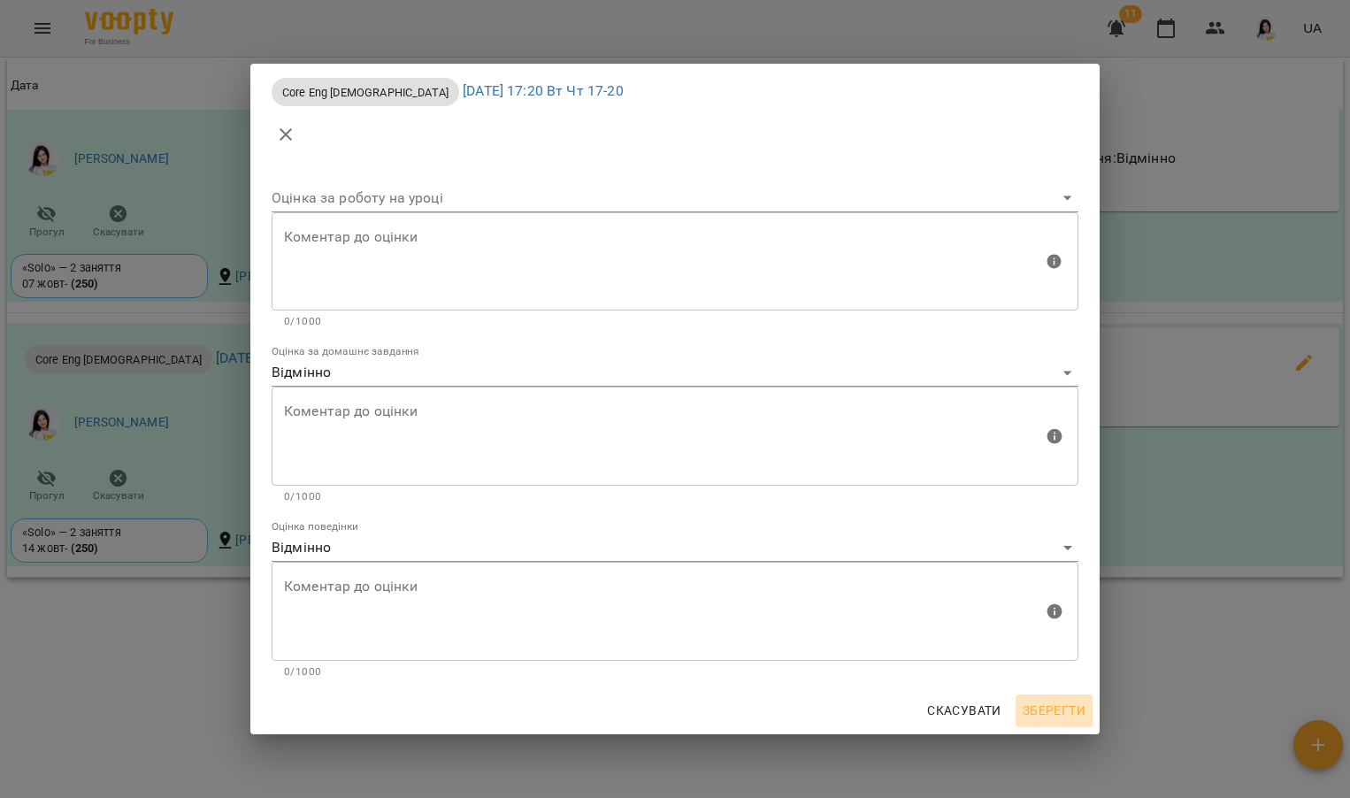
click at [1021, 709] on button "Зберегти" at bounding box center [1054, 710] width 77 height 32
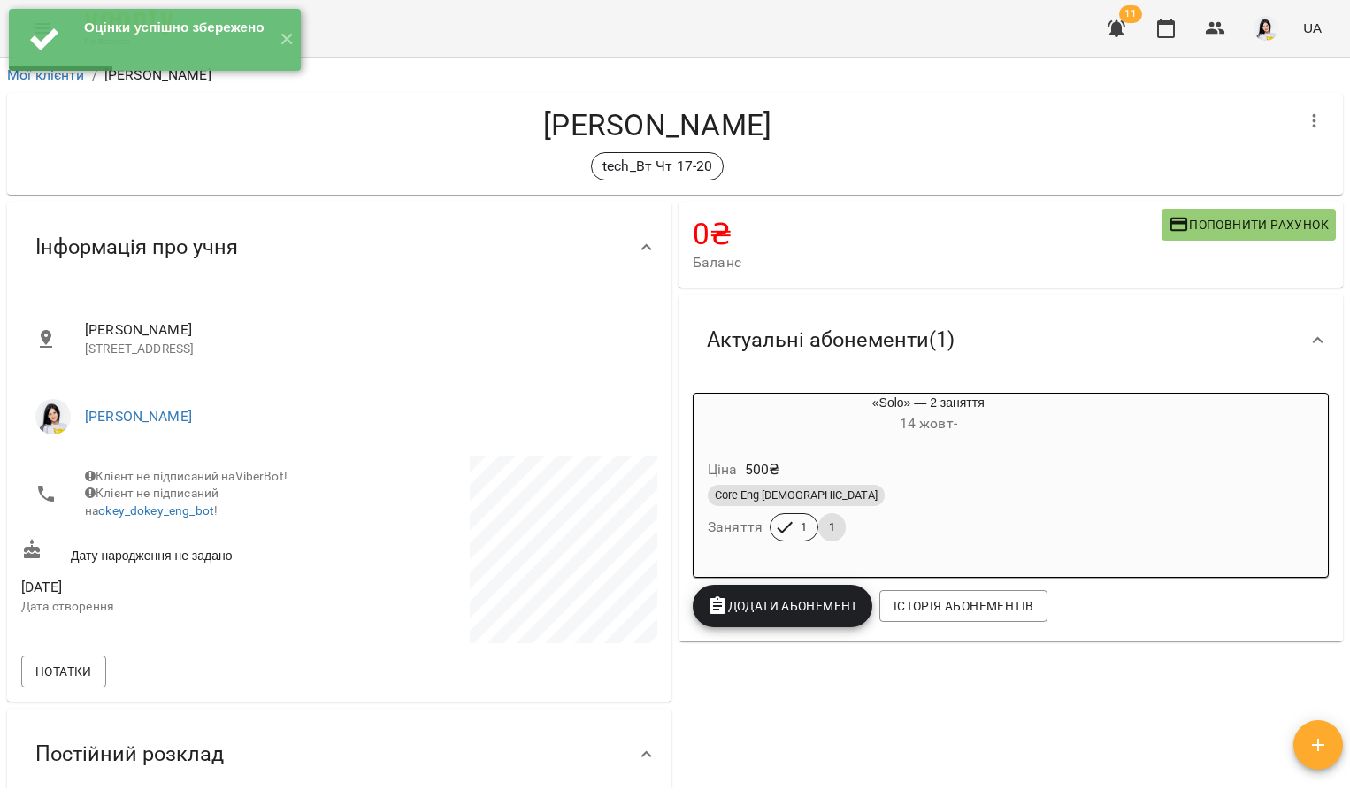
scroll to position [0, 0]
click at [281, 38] on button "✕" at bounding box center [286, 40] width 29 height 62
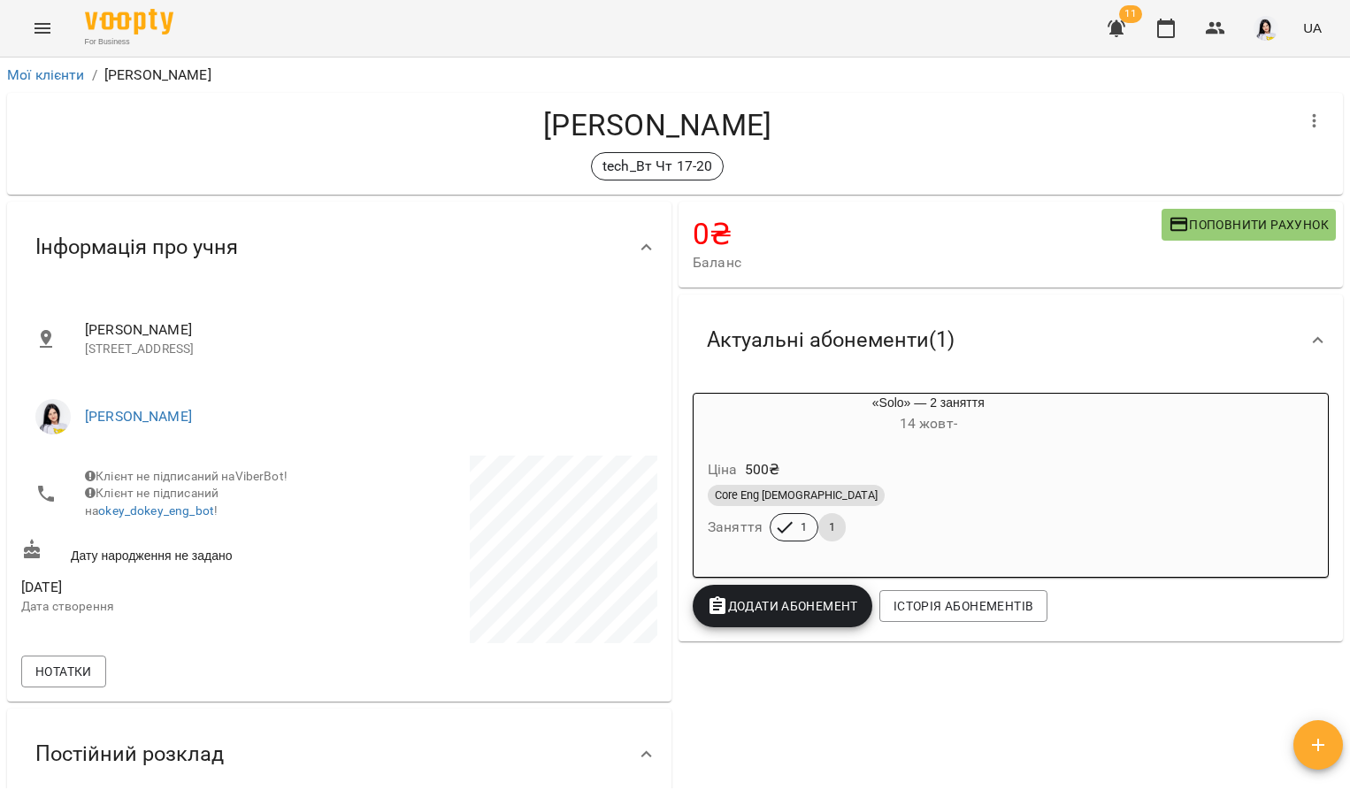
click at [53, 34] on button "Menu" at bounding box center [42, 28] width 42 height 42
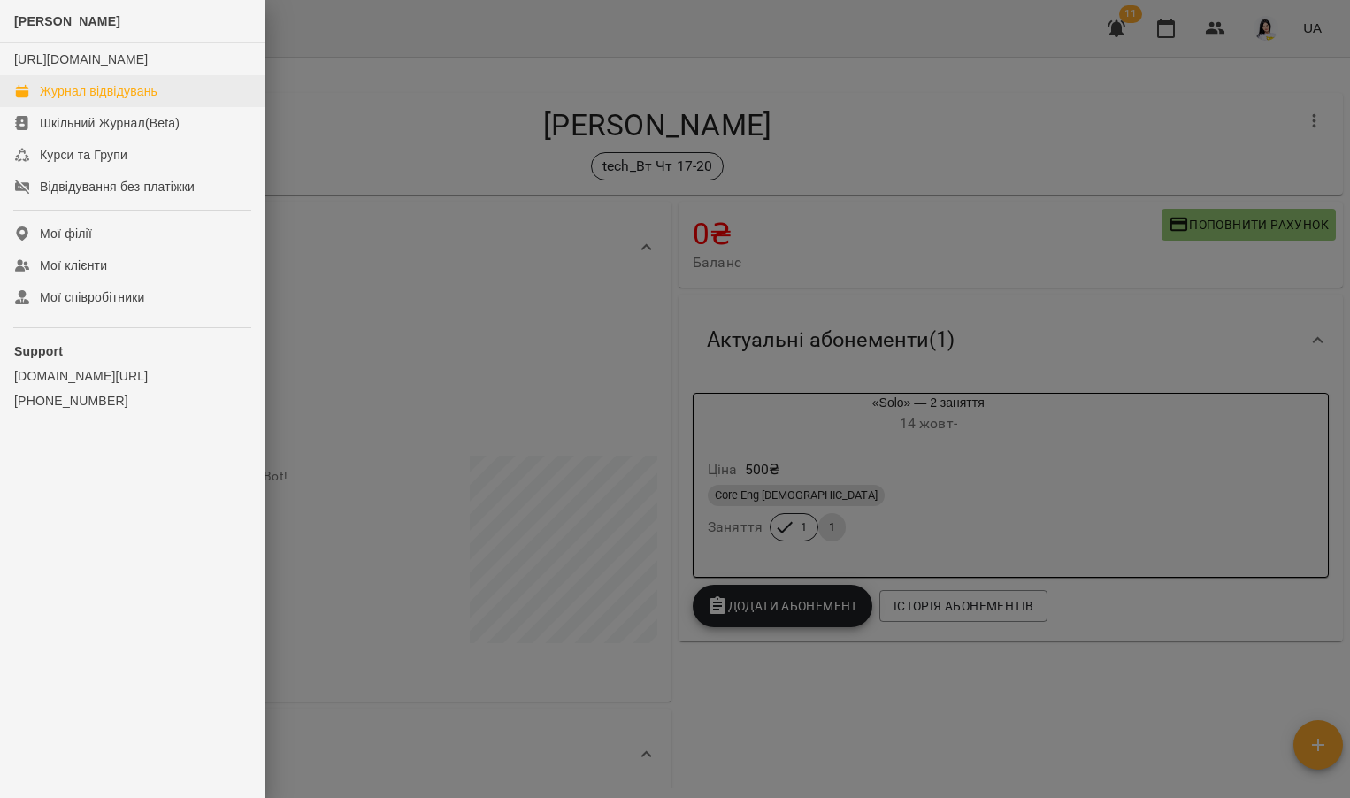
click at [85, 100] on div "Журнал відвідувань" at bounding box center [99, 91] width 118 height 18
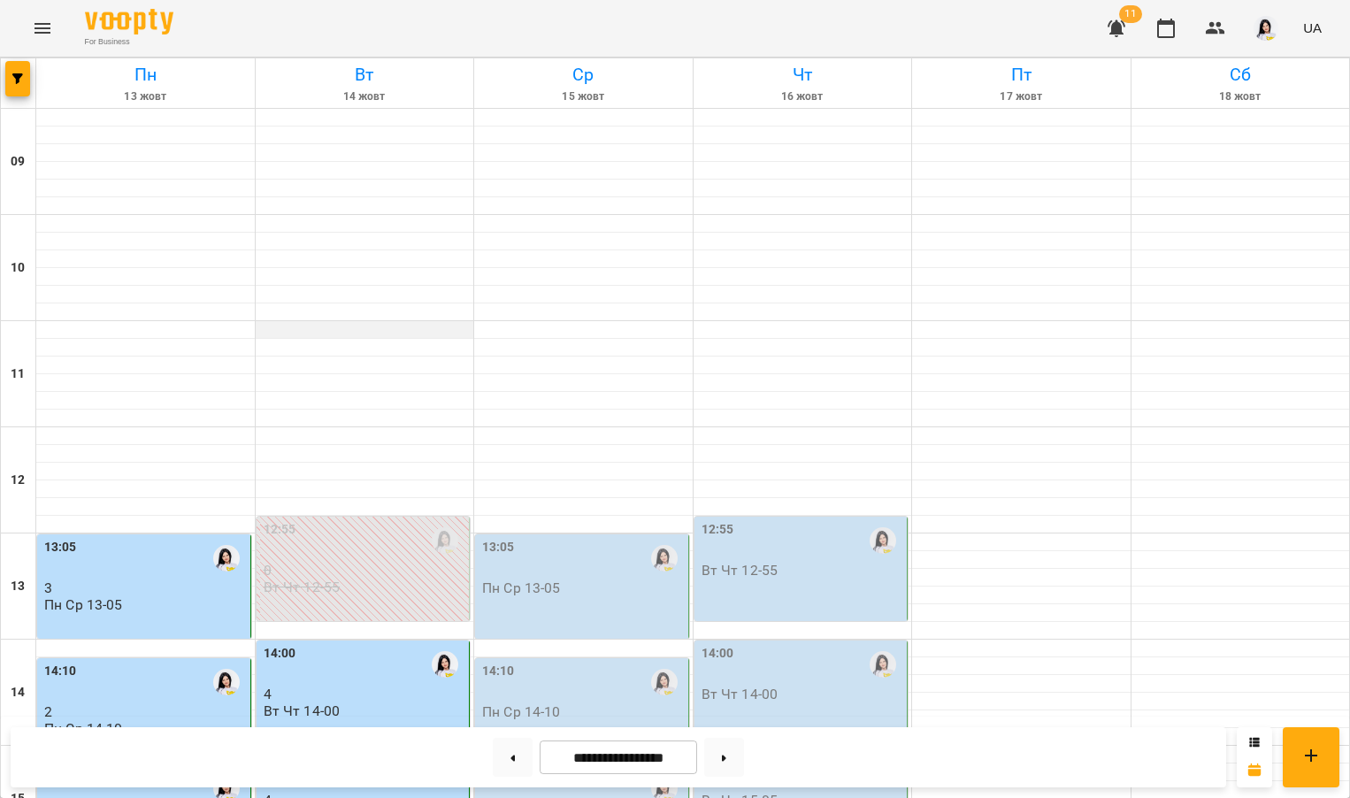
scroll to position [461, 0]
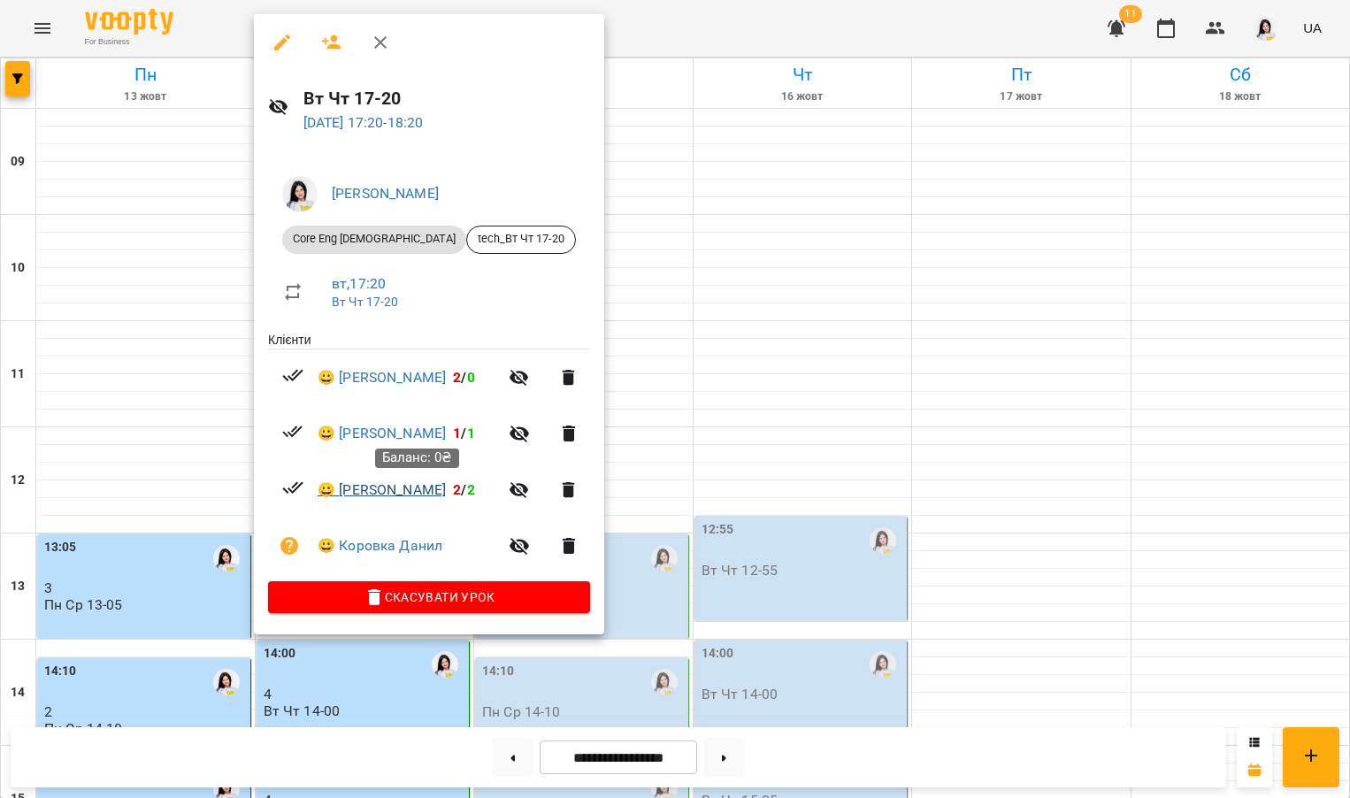
click at [387, 492] on link "😀 [PERSON_NAME]" at bounding box center [382, 489] width 128 height 21
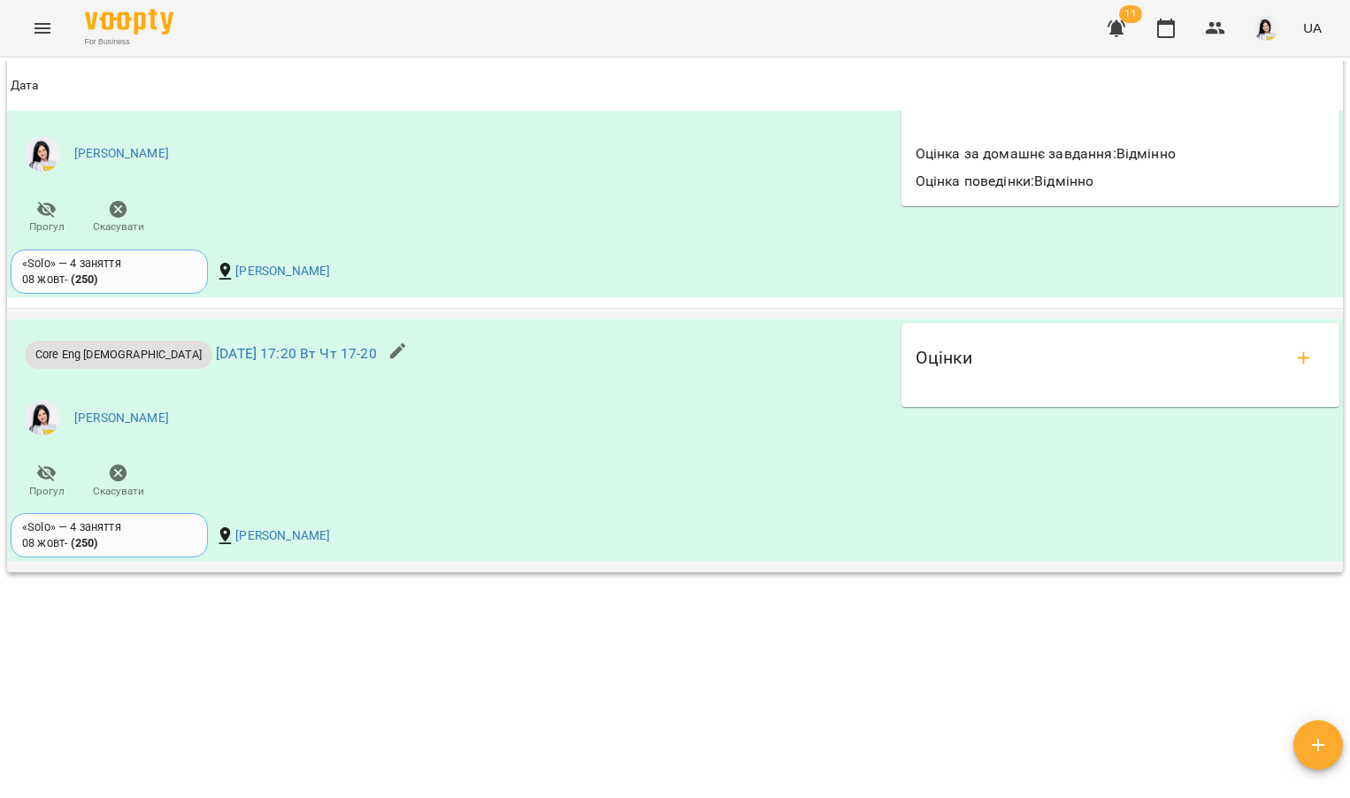
scroll to position [1736, 0]
click at [1293, 352] on icon "add evaluations" at bounding box center [1303, 358] width 21 height 21
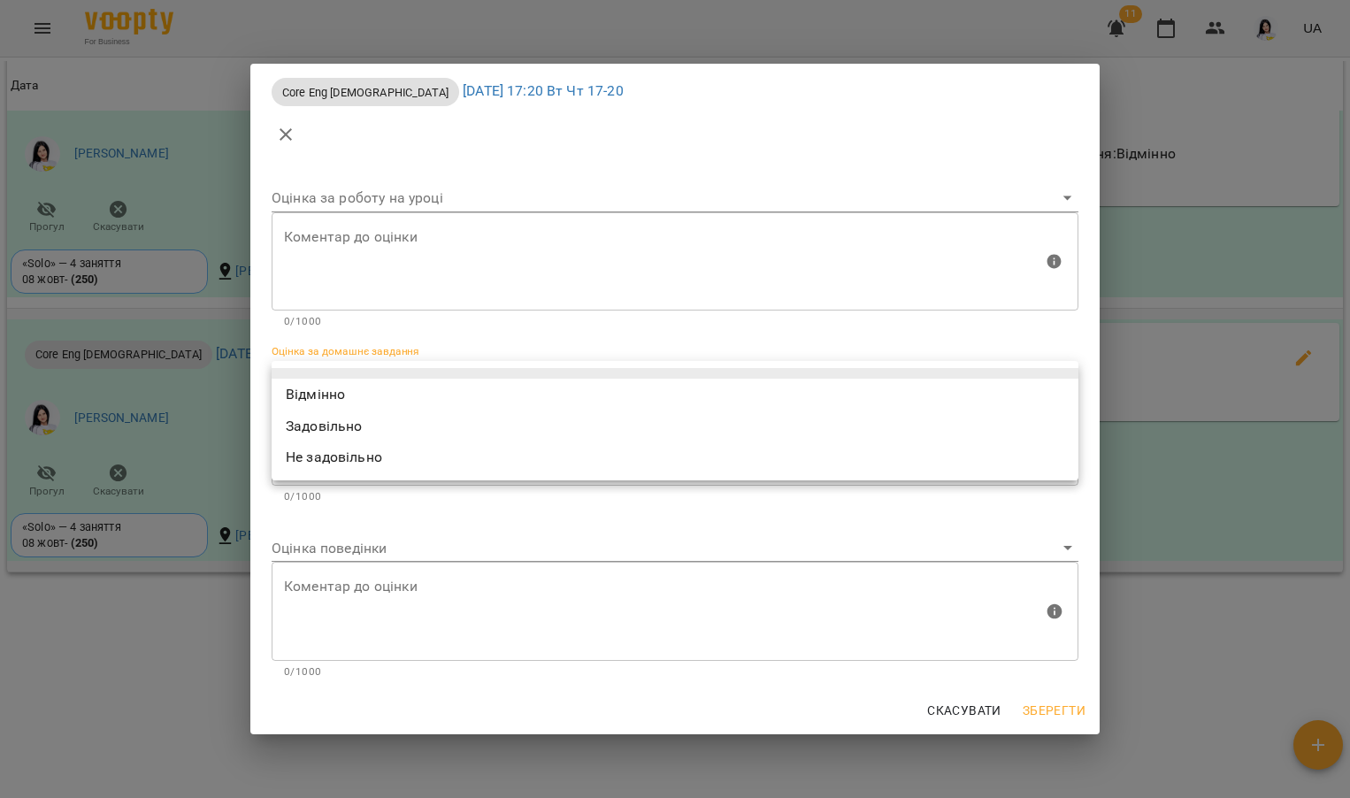
click at [468, 365] on body "For Business 11 UA Мої клієнти / [PERSON_NAME] [PERSON_NAME] tech_Вт Чт 17-20 0…" at bounding box center [675, 427] width 1350 height 855
click at [381, 396] on li "Відмінно" at bounding box center [675, 395] width 807 height 32
type input "*********"
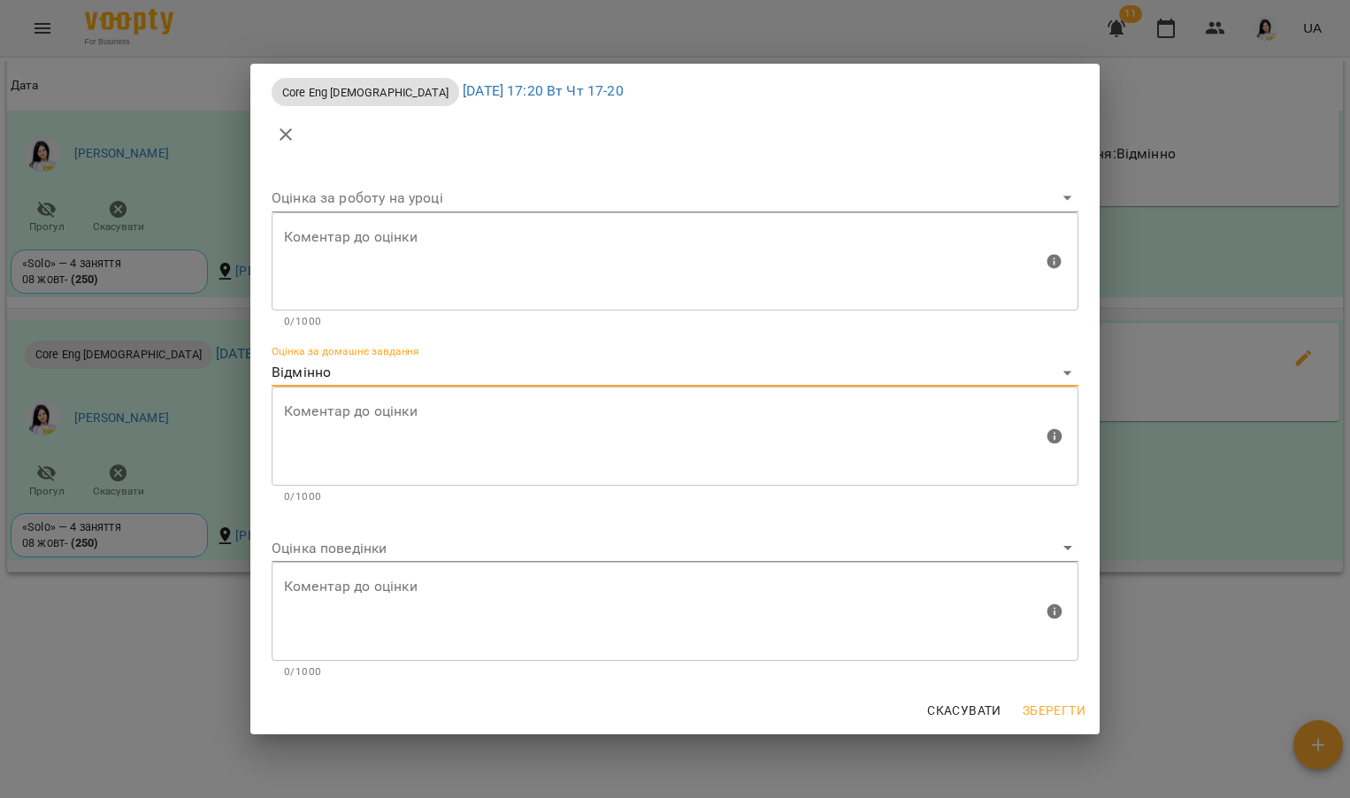
click at [352, 544] on body "For Business 11 UA Мої клієнти / [PERSON_NAME] [PERSON_NAME] tech_Вт Чт 17-20 0…" at bounding box center [675, 427] width 1350 height 855
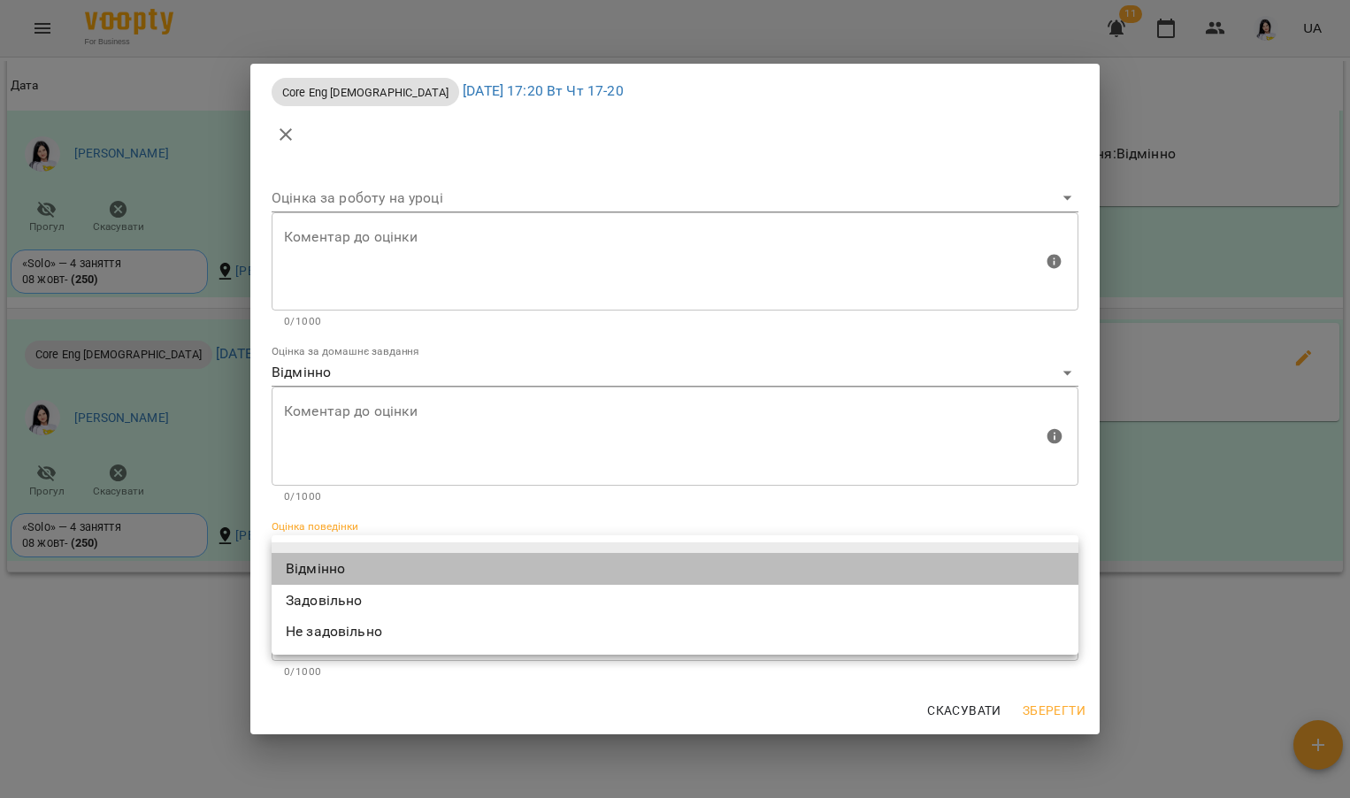
click at [349, 565] on li "Відмінно" at bounding box center [675, 569] width 807 height 32
type input "*********"
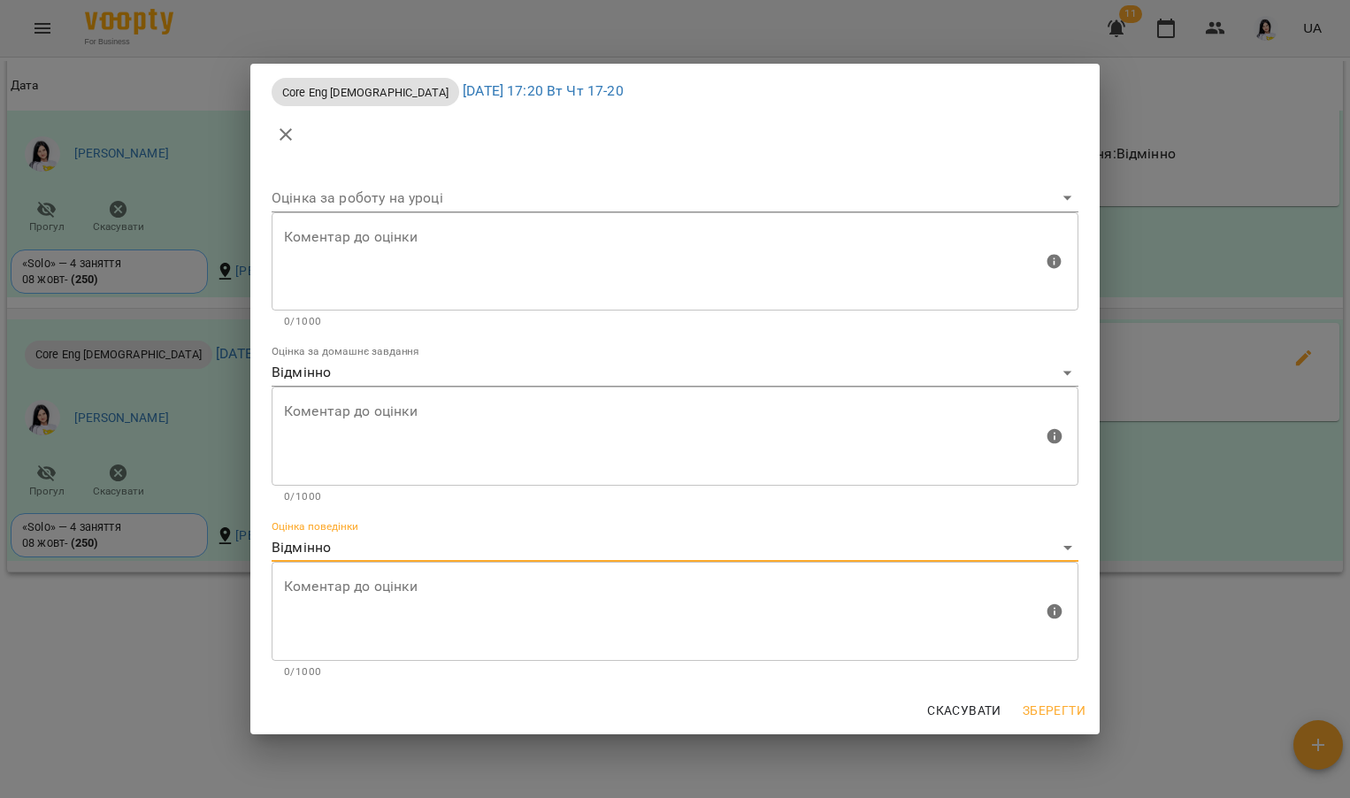
click at [1039, 709] on span "Зберегти" at bounding box center [1054, 710] width 63 height 21
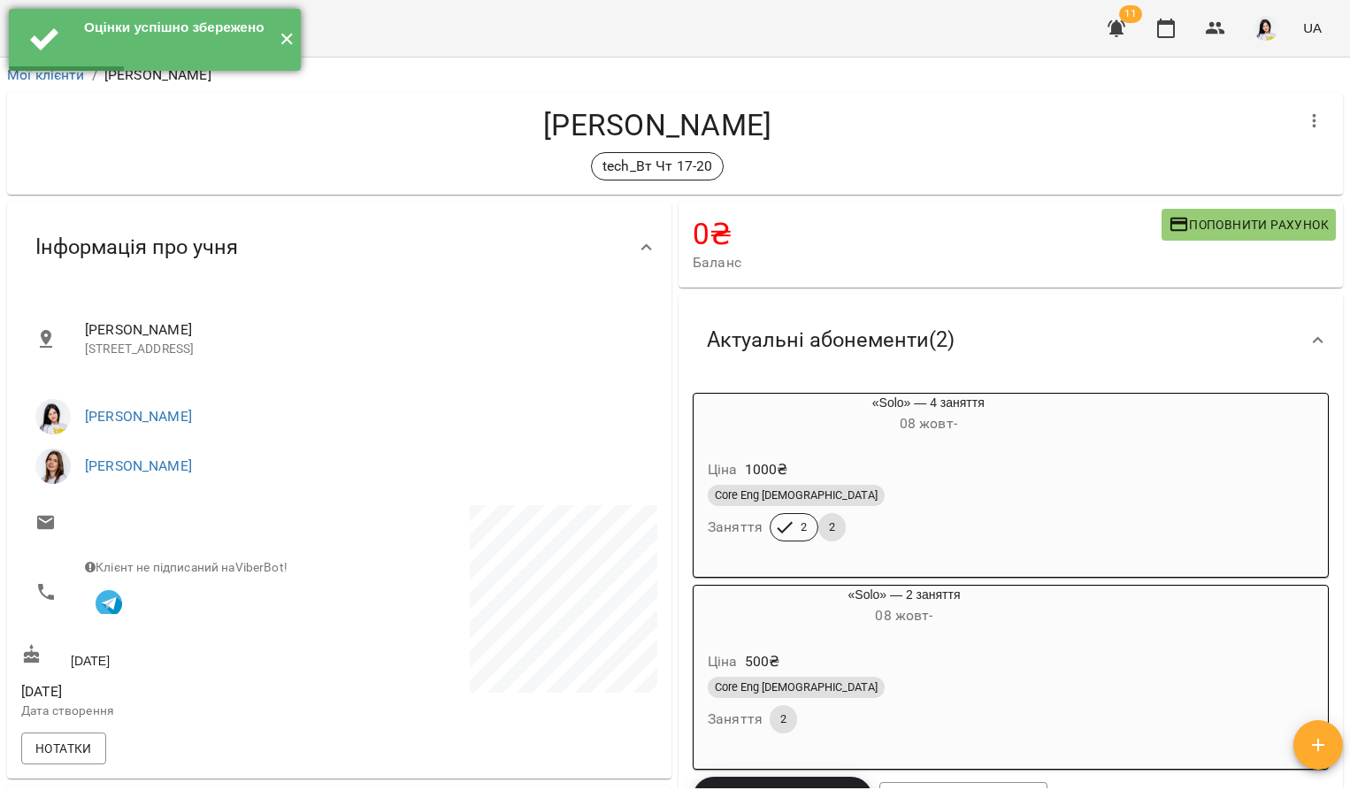
scroll to position [0, 0]
click at [287, 47] on button "✕" at bounding box center [286, 40] width 29 height 62
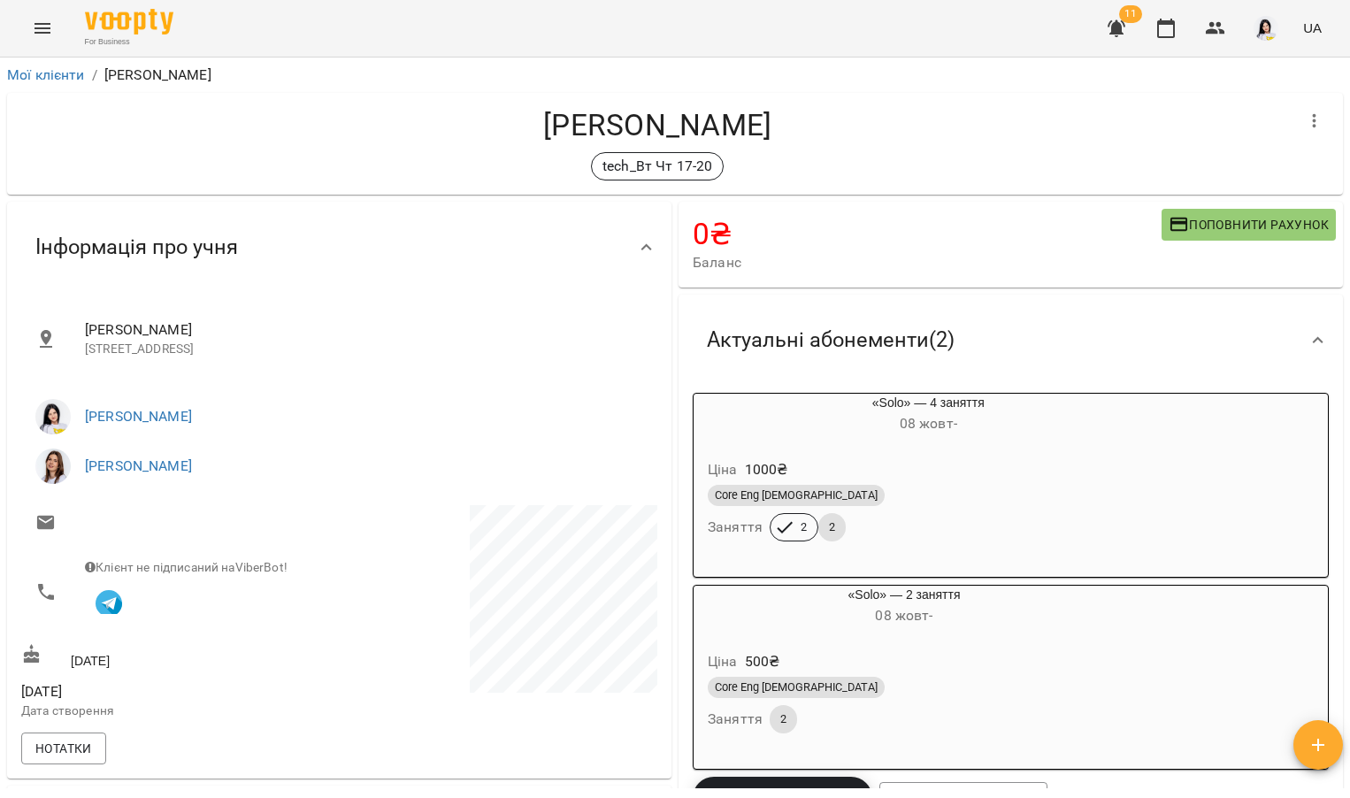
click at [41, 24] on icon "Menu" at bounding box center [42, 28] width 16 height 11
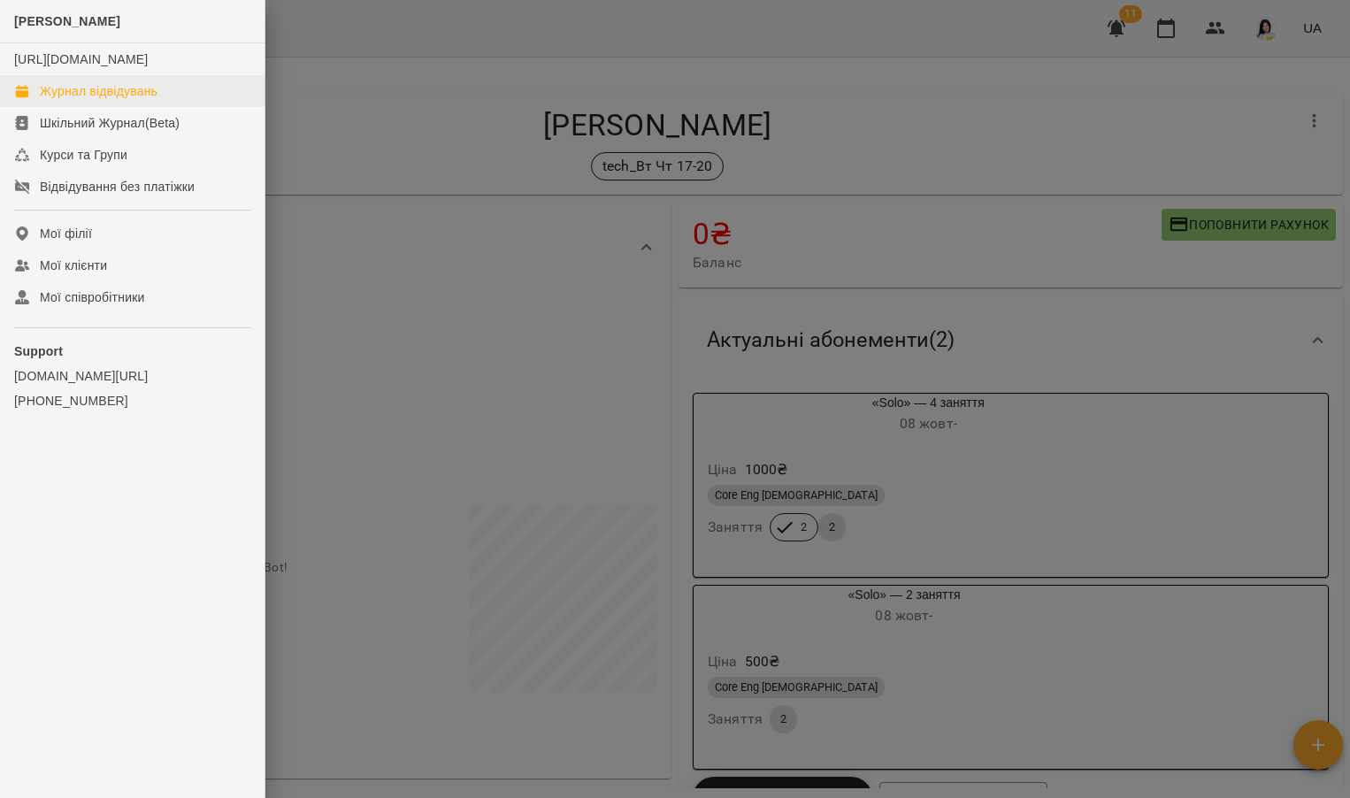
click at [90, 100] on div "Журнал відвідувань" at bounding box center [99, 91] width 118 height 18
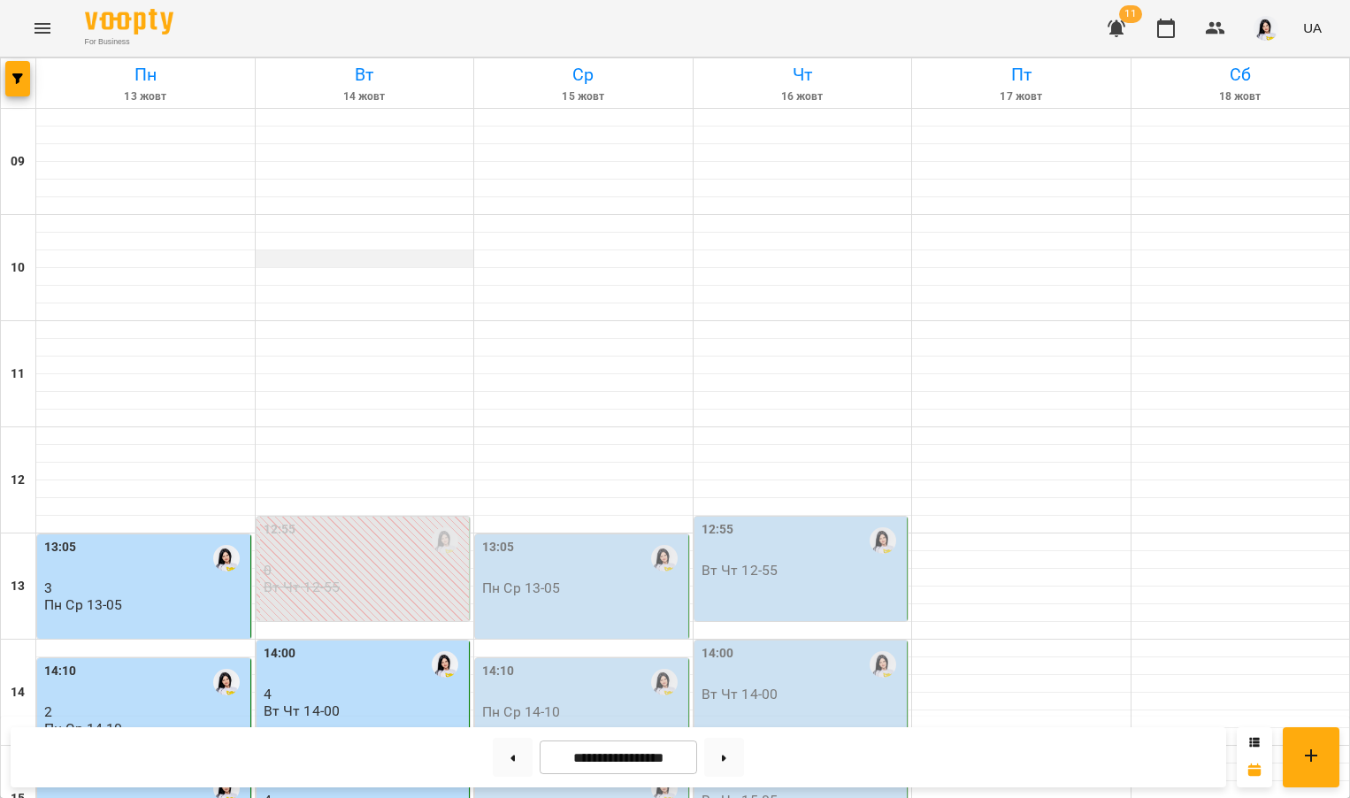
scroll to position [602, 0]
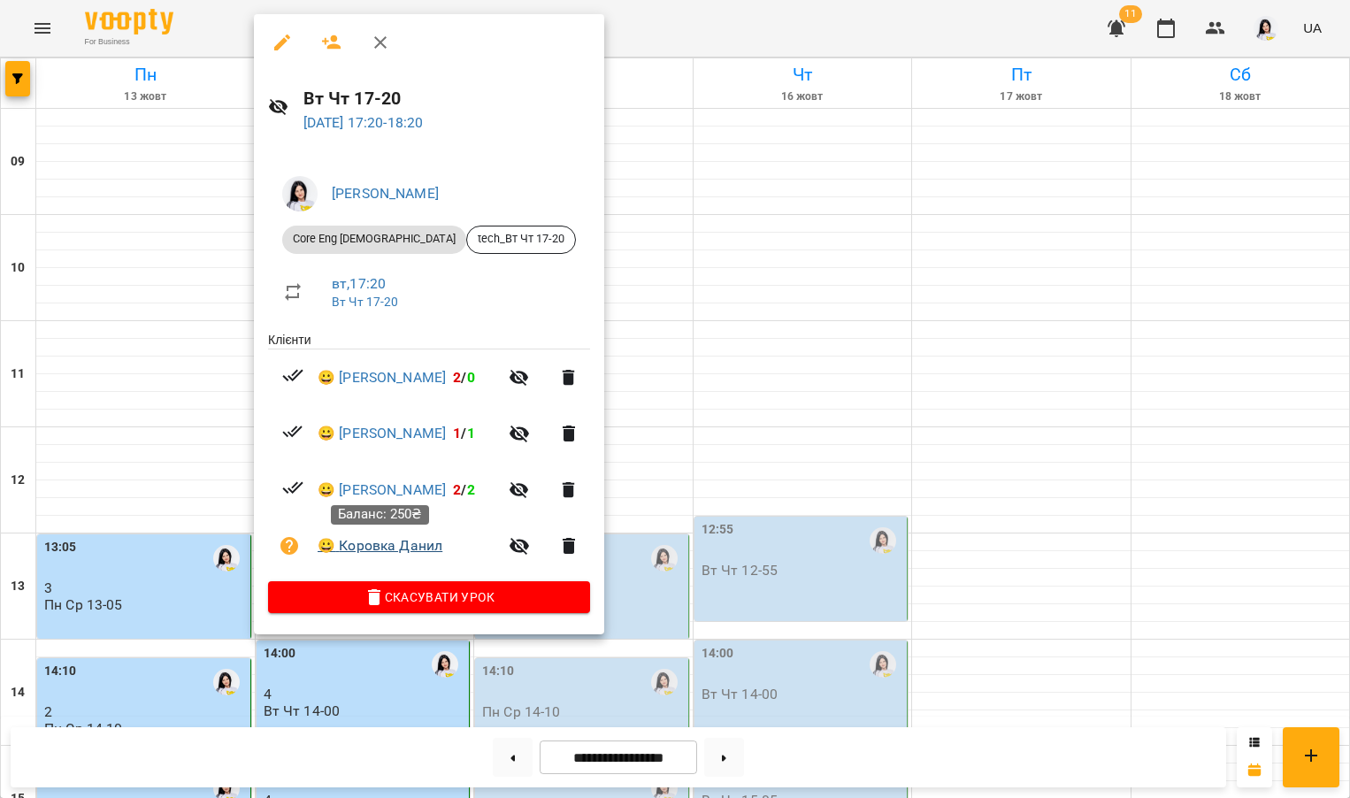
click at [382, 549] on link "😀 [PERSON_NAME]" at bounding box center [380, 545] width 125 height 21
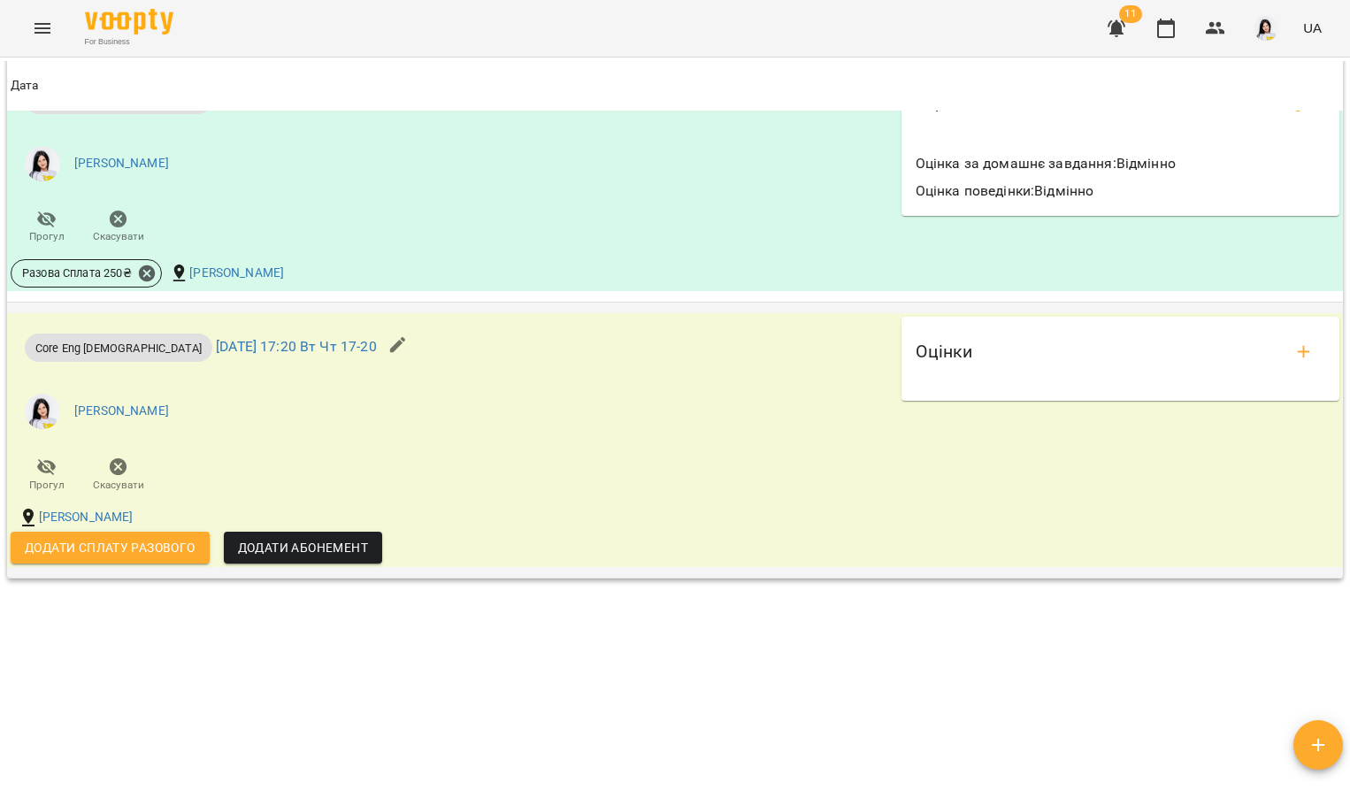
scroll to position [1731, 0]
click at [164, 550] on span "Додати сплату разового" at bounding box center [110, 548] width 171 height 21
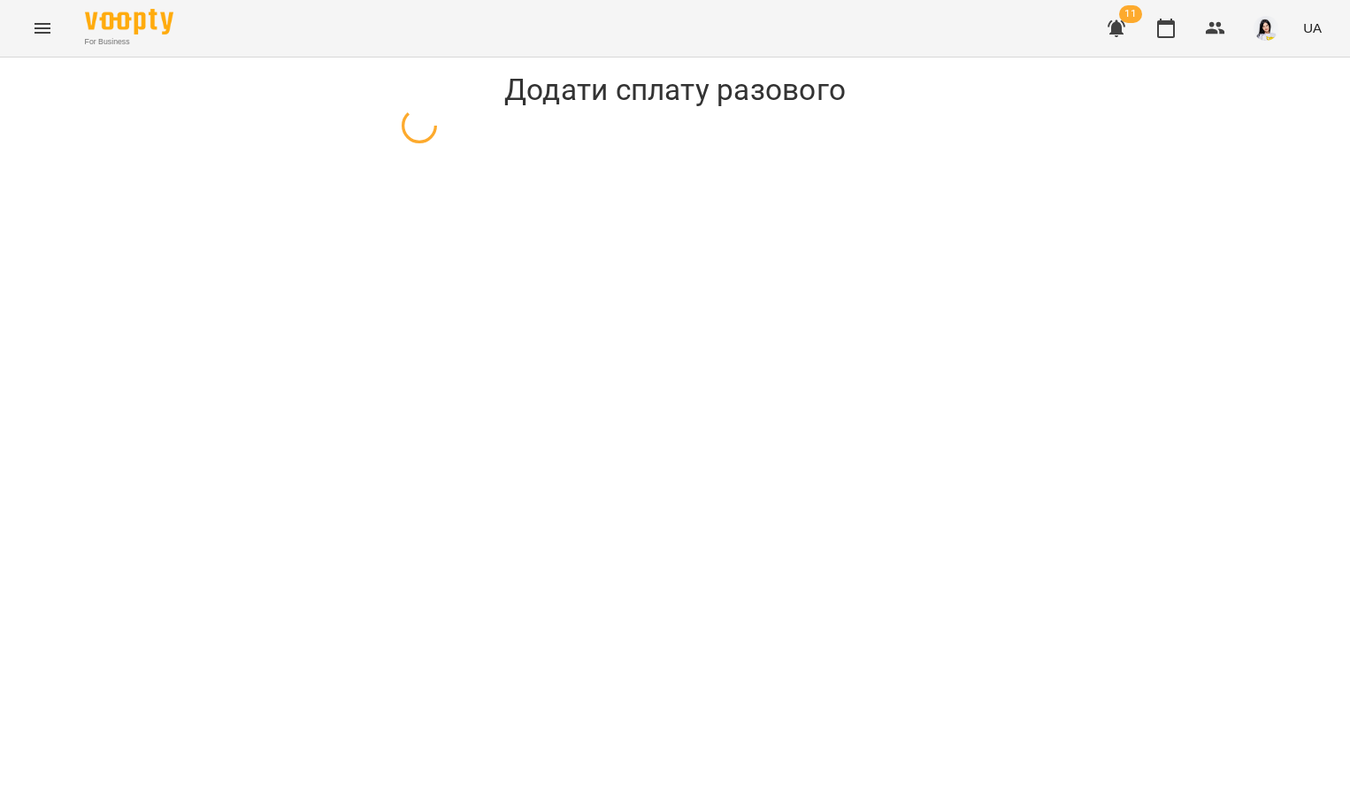
select select "**********"
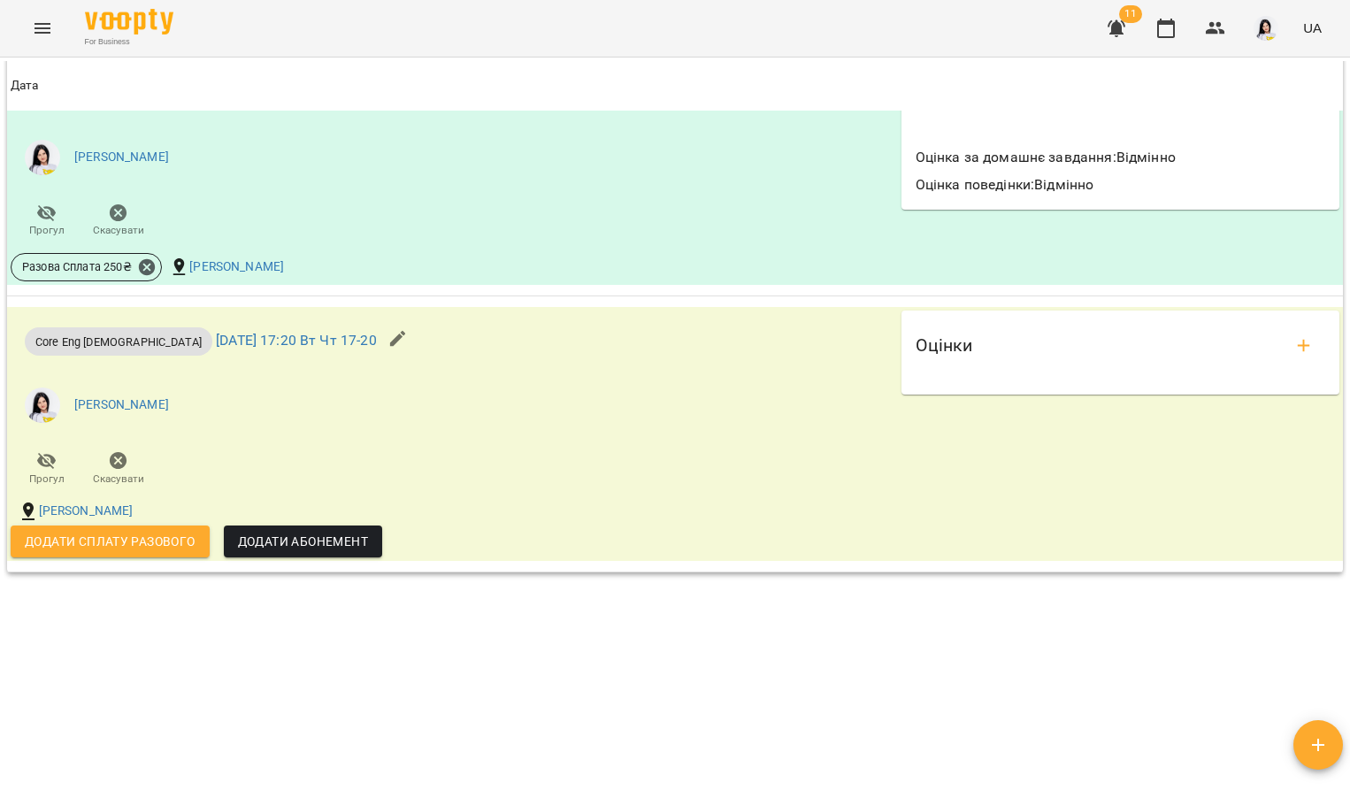
scroll to position [1731, 0]
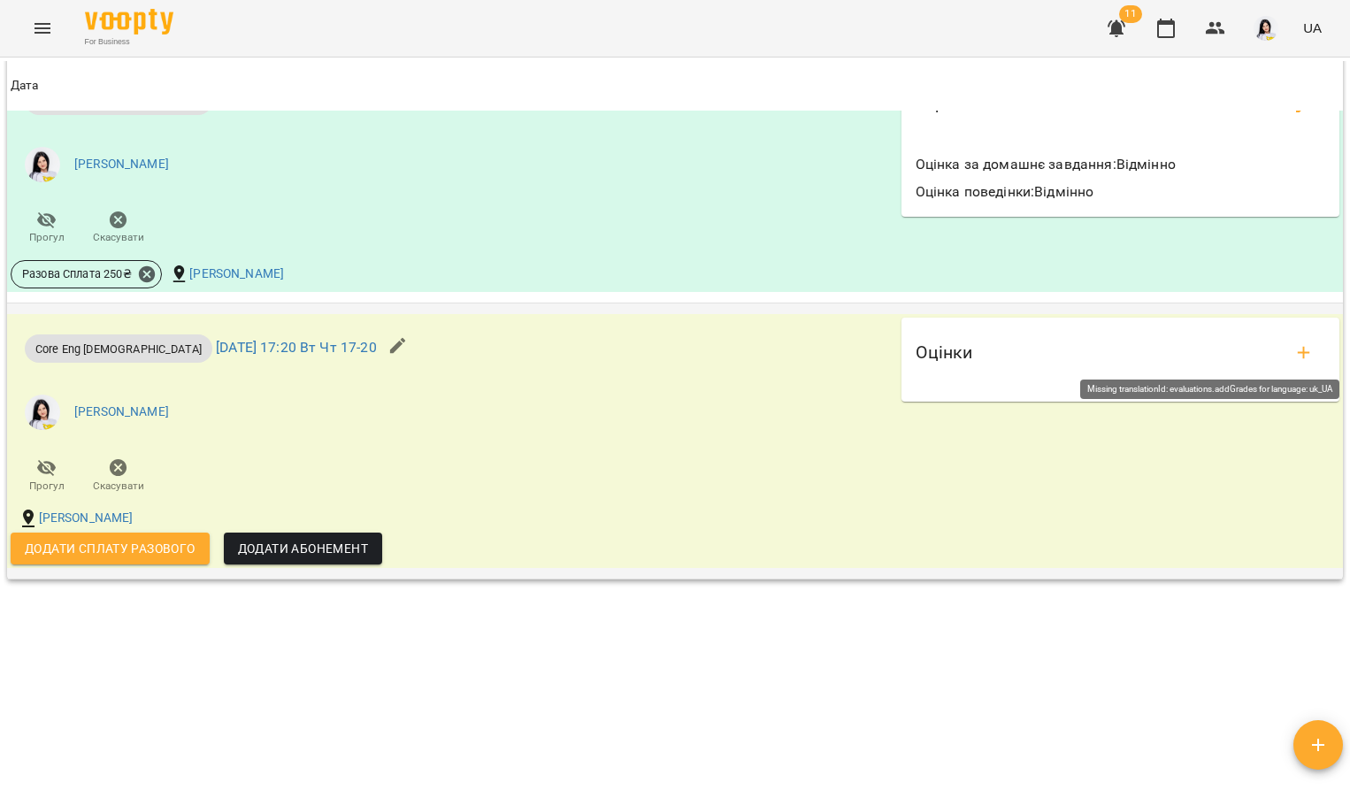
click at [1298, 347] on icon "add evaluations" at bounding box center [1304, 353] width 12 height 12
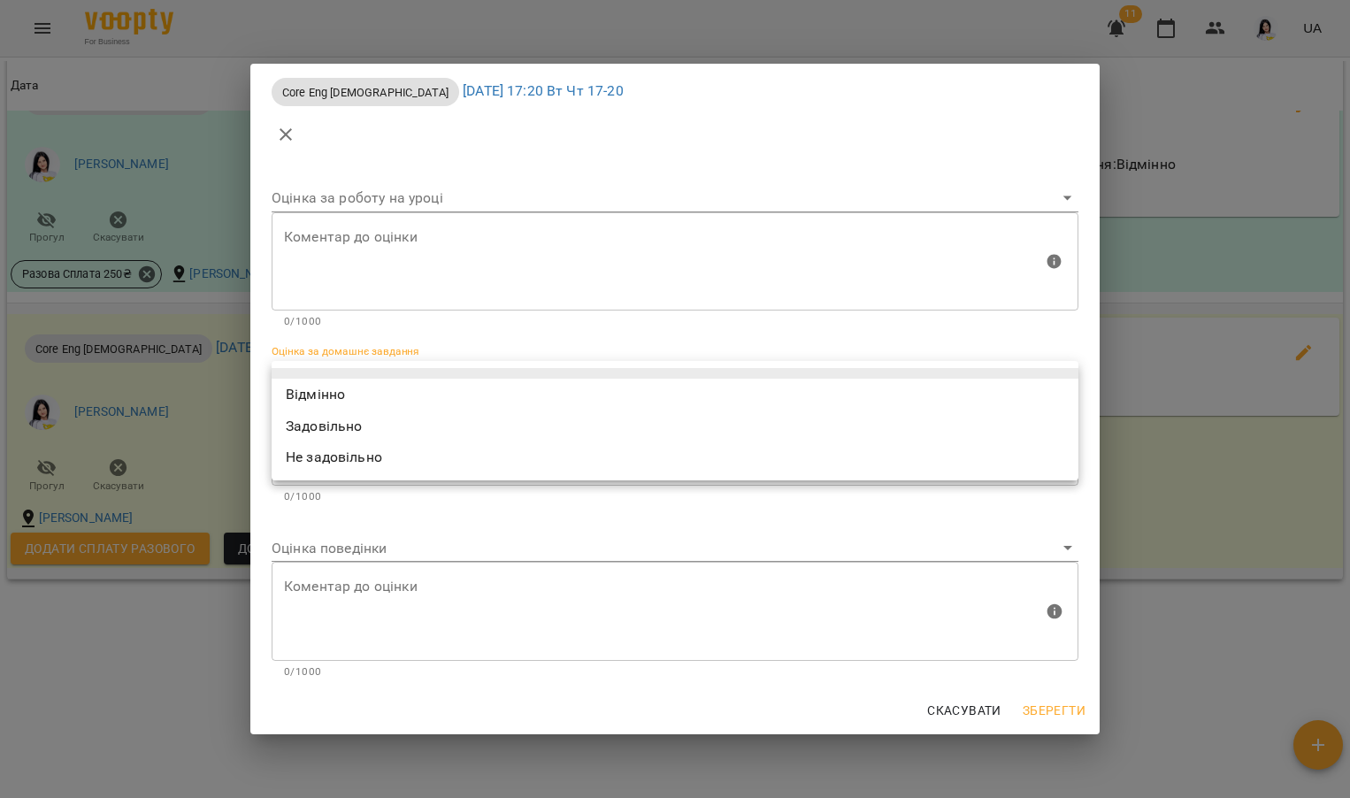
click at [577, 375] on body "For Business 11 UA Мої клієнти / [PERSON_NAME] [PERSON_NAME] tech_Вт Чт 17-20 2…" at bounding box center [675, 427] width 1350 height 855
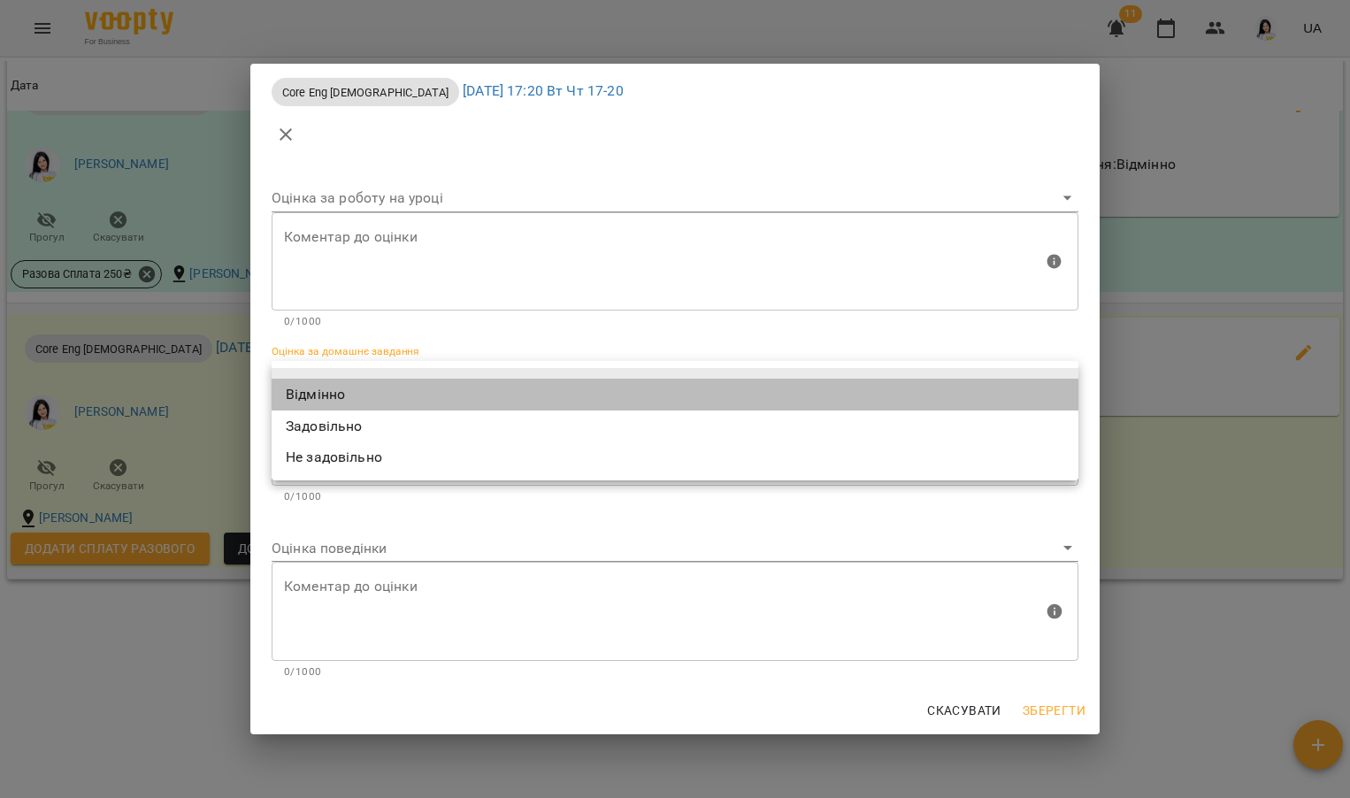
click at [383, 398] on li "Відмінно" at bounding box center [675, 395] width 807 height 32
type input "*********"
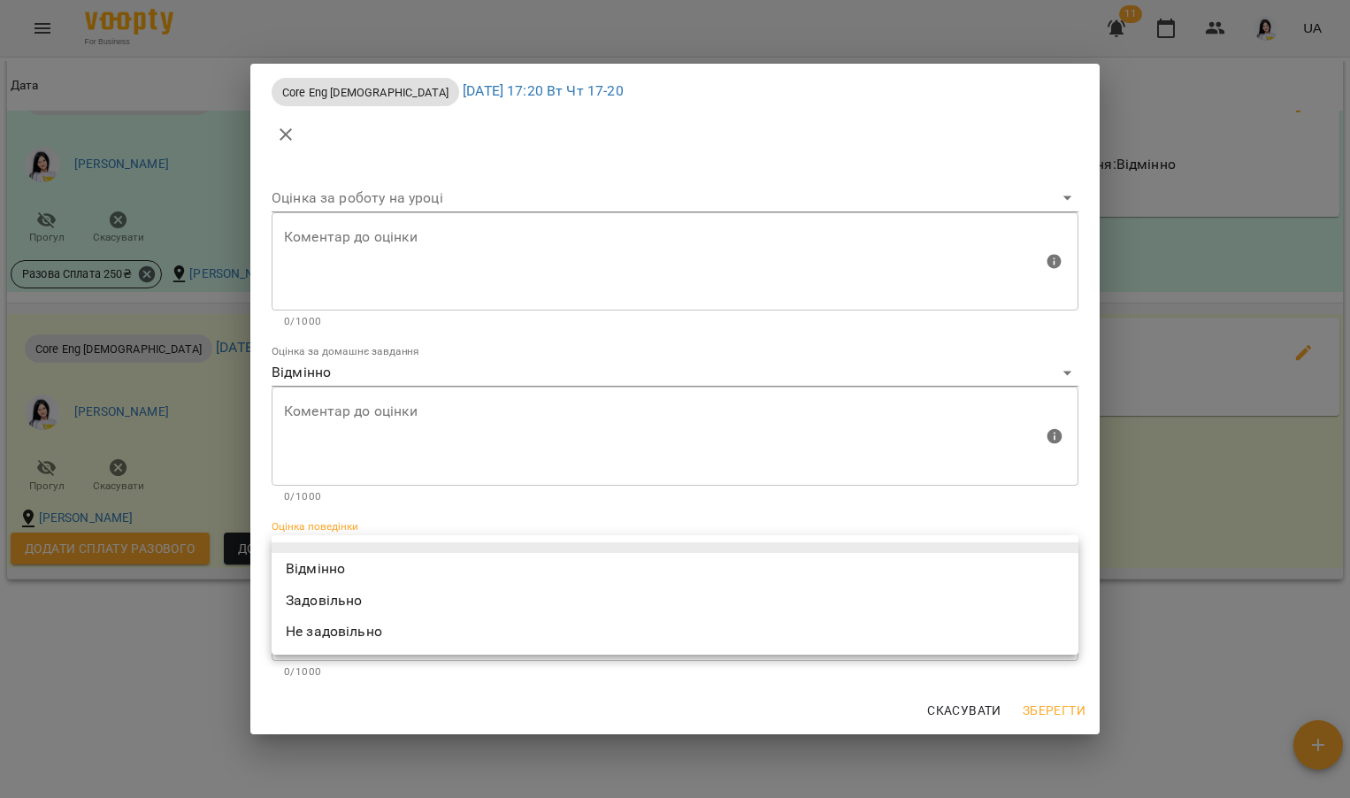
click at [354, 554] on body "For Business 11 UA Мої клієнти / [PERSON_NAME] [PERSON_NAME] tech_Вт Чт 17-20 2…" at bounding box center [675, 427] width 1350 height 855
click at [350, 562] on li "Відмінно" at bounding box center [675, 569] width 807 height 32
type input "*********"
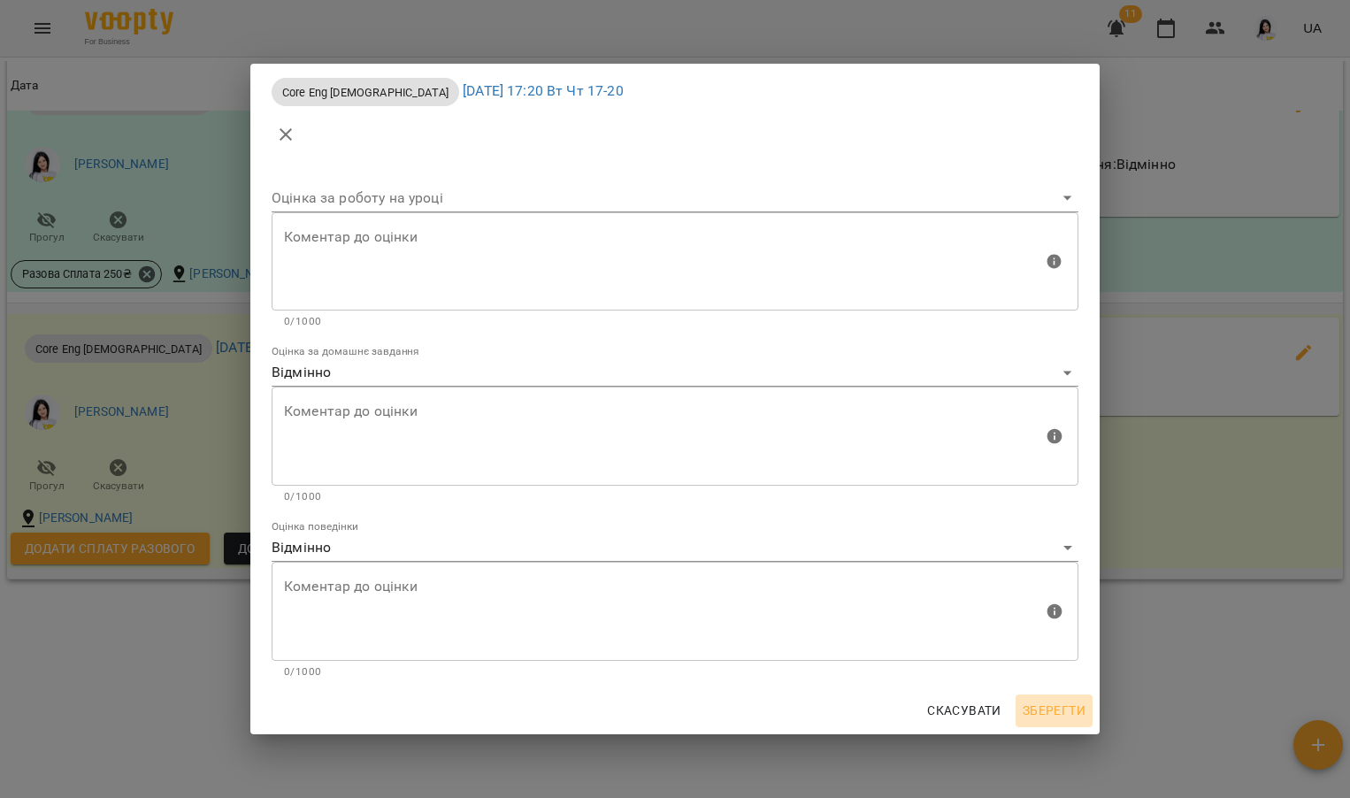
click at [1079, 708] on span "Зберегти" at bounding box center [1054, 710] width 63 height 21
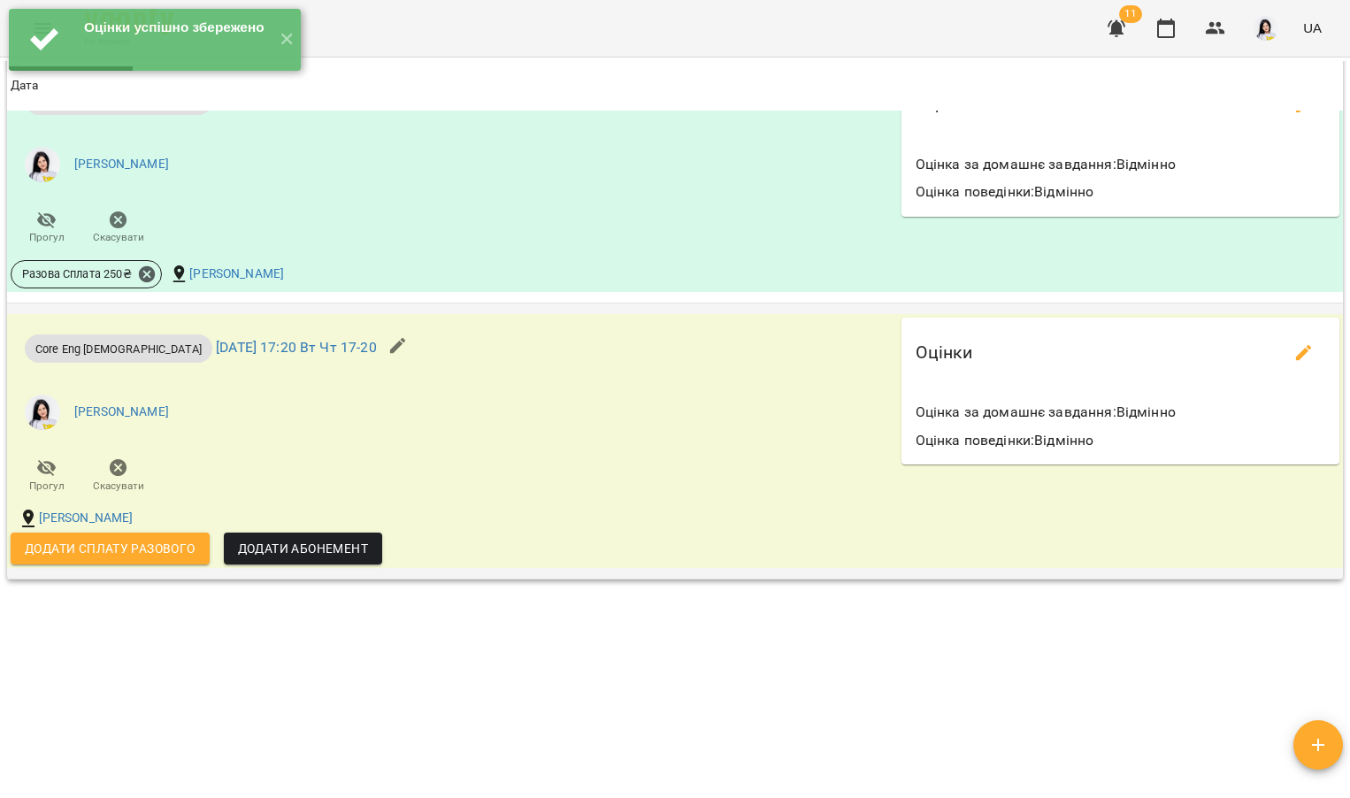
click at [80, 544] on span "Додати сплату разового" at bounding box center [110, 548] width 171 height 21
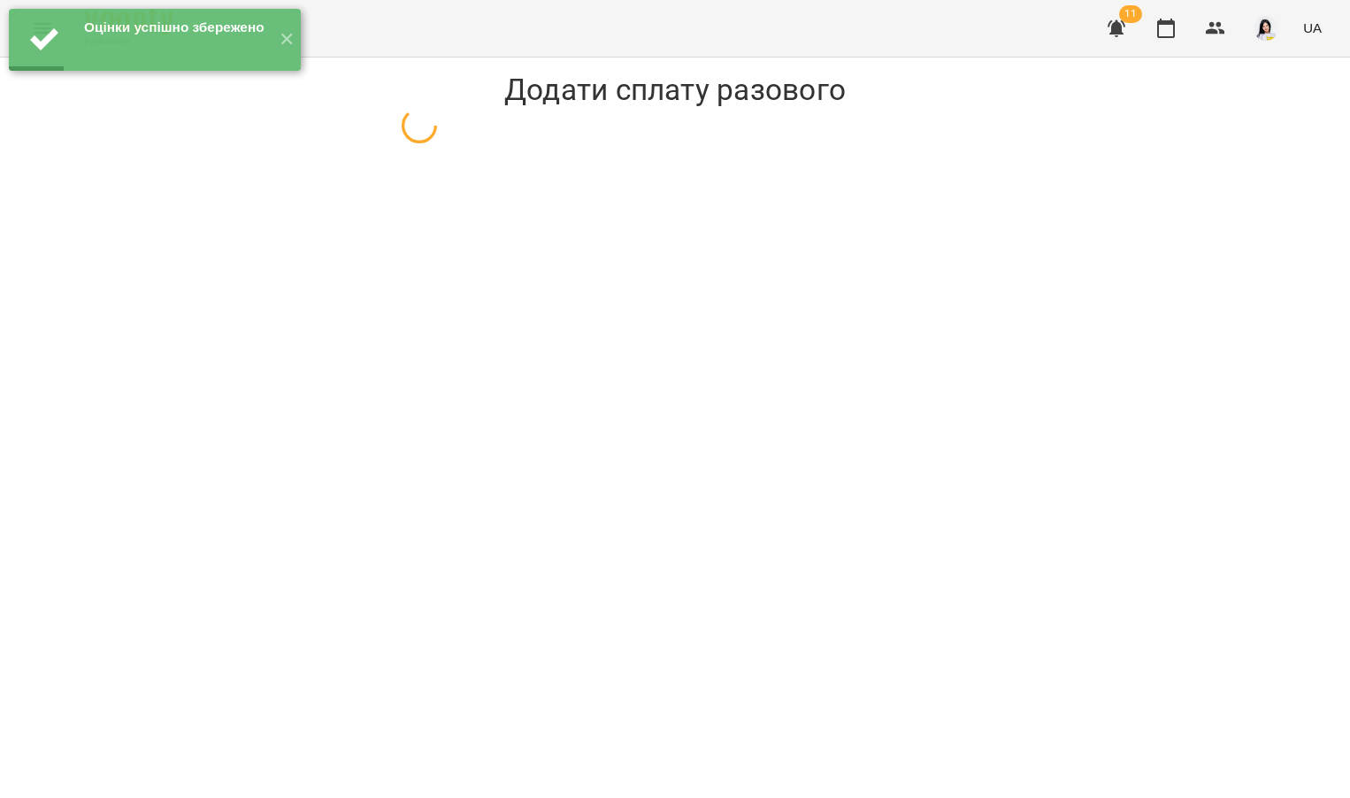
select select "**********"
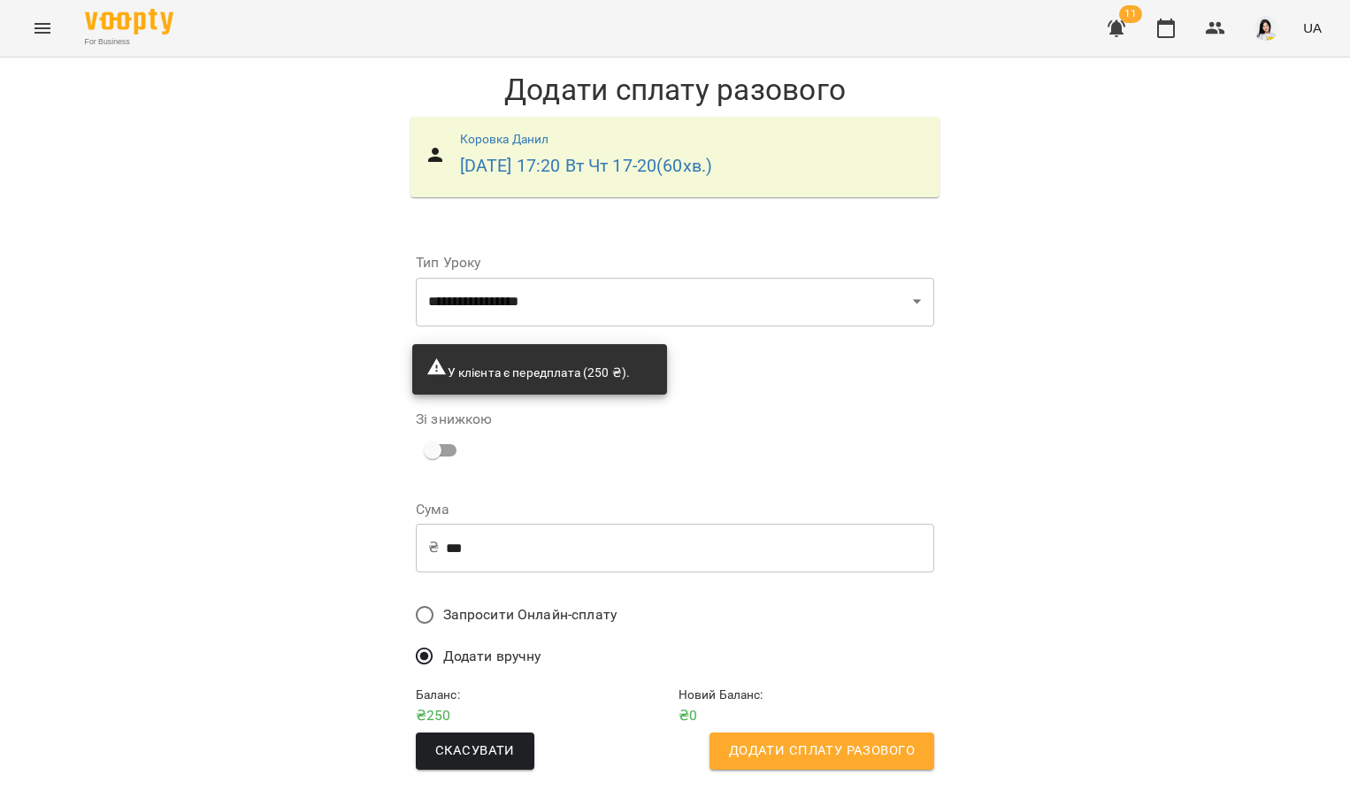
click at [771, 740] on span "Додати сплату разового" at bounding box center [822, 751] width 186 height 23
